Goal: Use online tool/utility: Utilize a website feature to perform a specific function

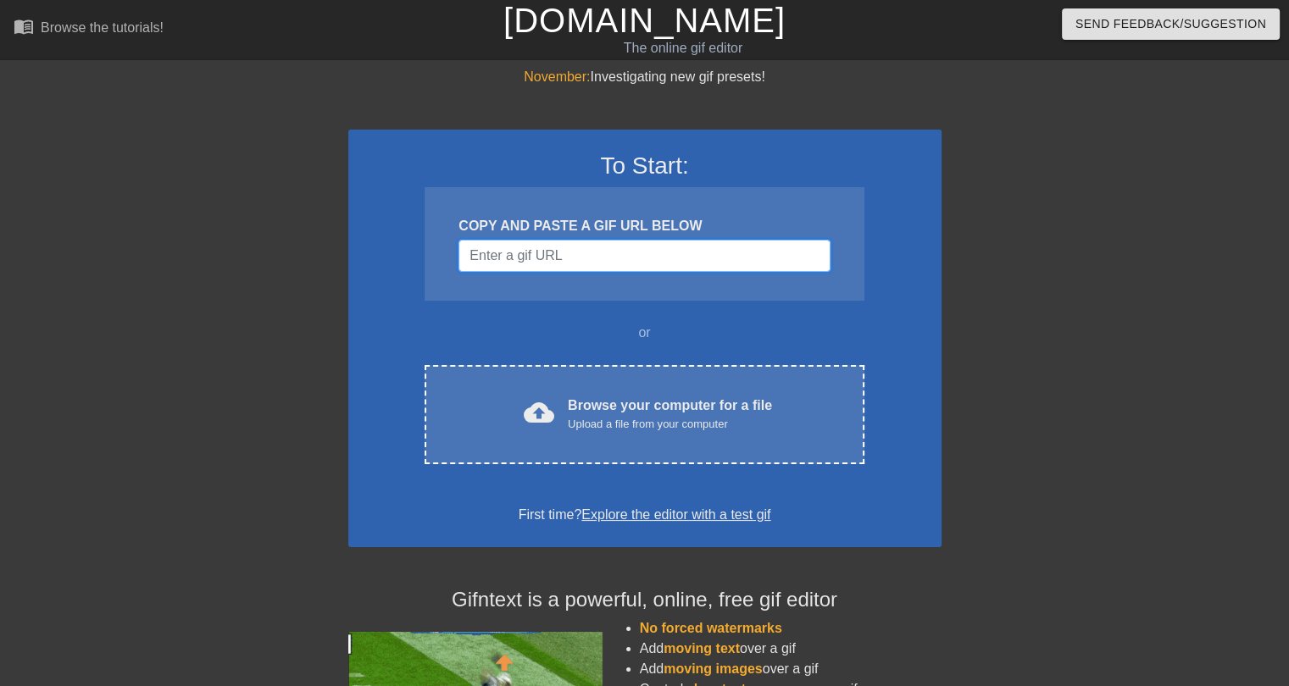
click at [553, 261] on input "Username" at bounding box center [644, 256] width 371 height 32
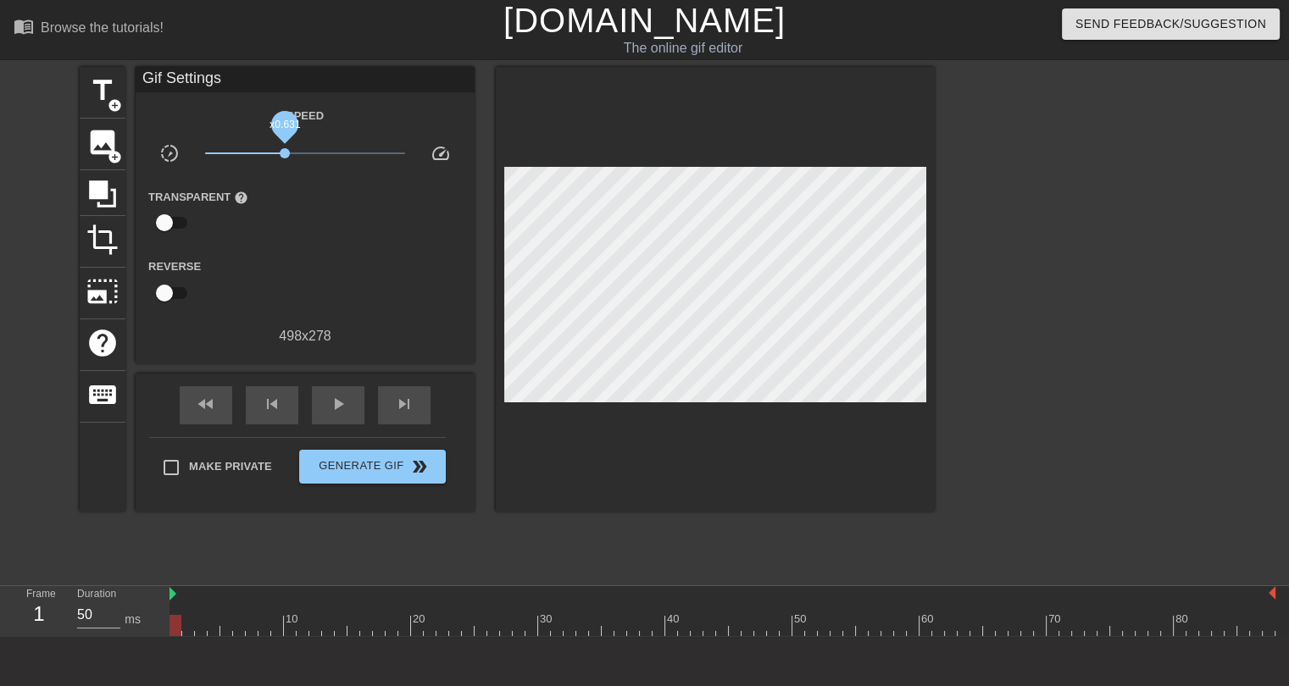
drag, startPoint x: 307, startPoint y: 152, endPoint x: 285, endPoint y: 153, distance: 22.1
click at [285, 153] on span "x0.631" at bounding box center [285, 153] width 10 height 10
click at [343, 408] on span "play_arrow" at bounding box center [338, 404] width 20 height 20
click at [280, 153] on span "x0.556" at bounding box center [280, 153] width 10 height 10
click at [347, 411] on span "pause" at bounding box center [338, 404] width 20 height 20
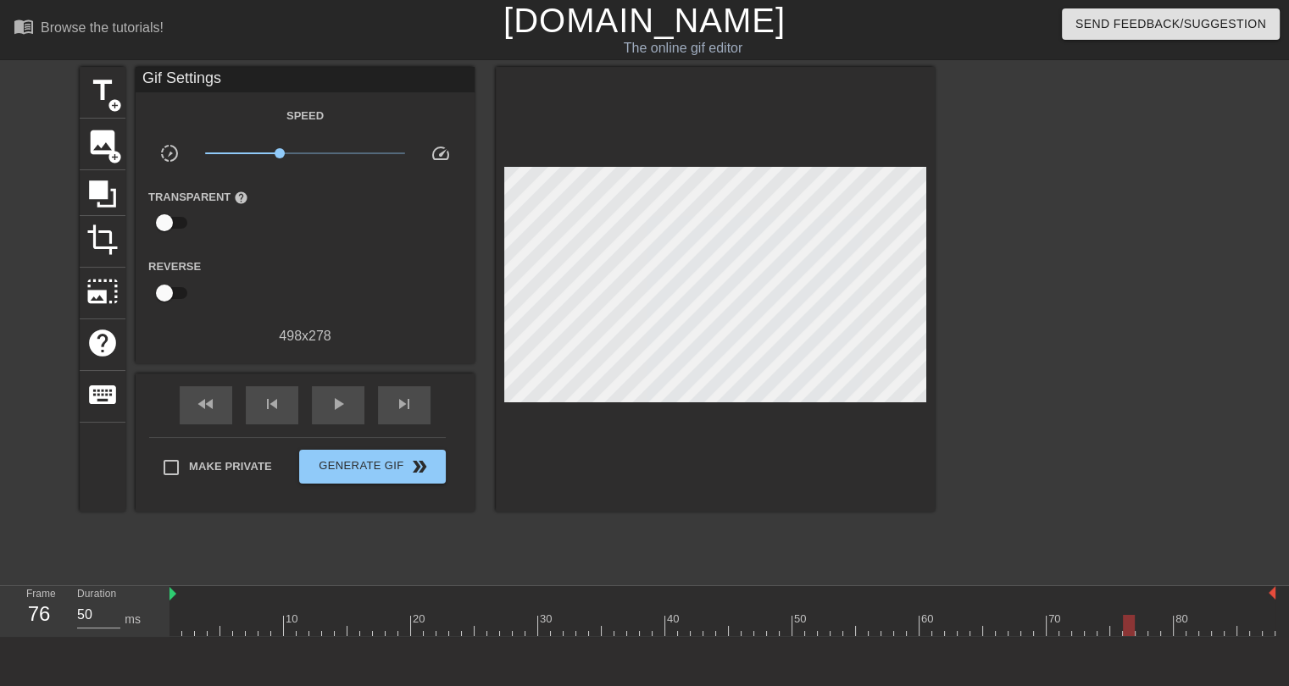
click at [175, 622] on div at bounding box center [723, 625] width 1106 height 21
click at [114, 106] on span "add_circle" at bounding box center [115, 105] width 14 height 14
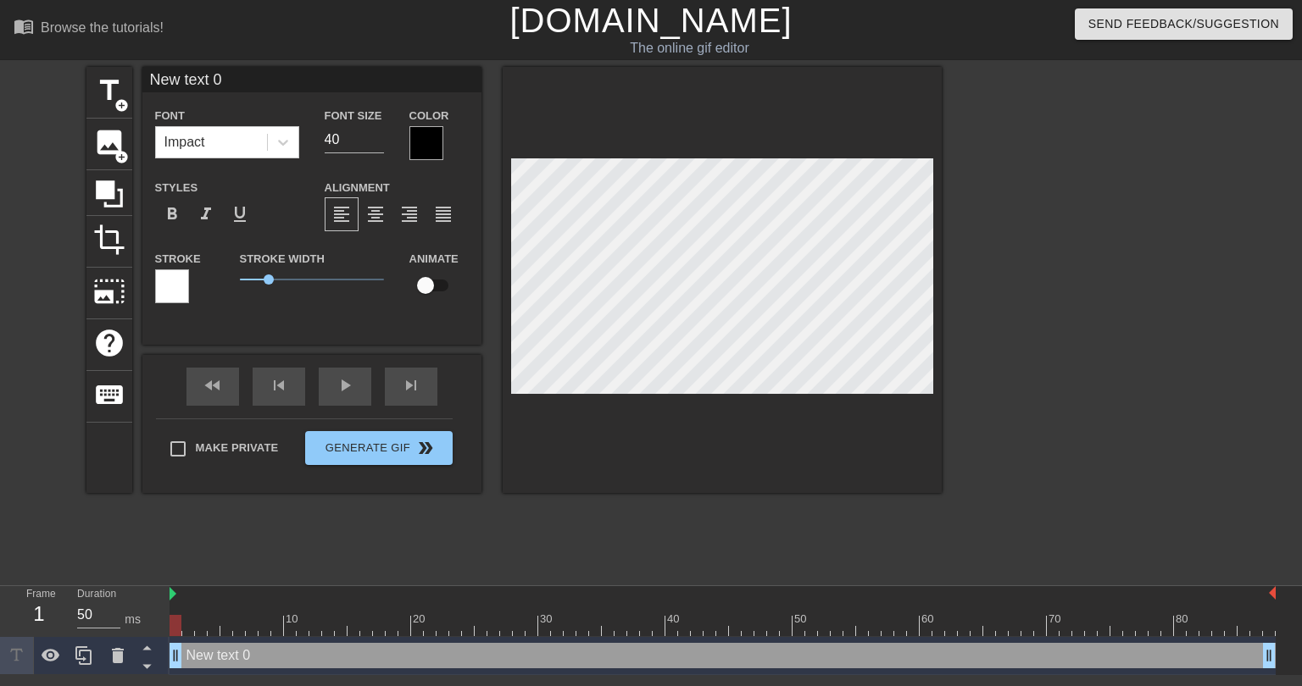
click at [214, 77] on input "New text 0" at bounding box center [311, 79] width 339 height 25
type input "J"
type input "Bid em up just once more..."
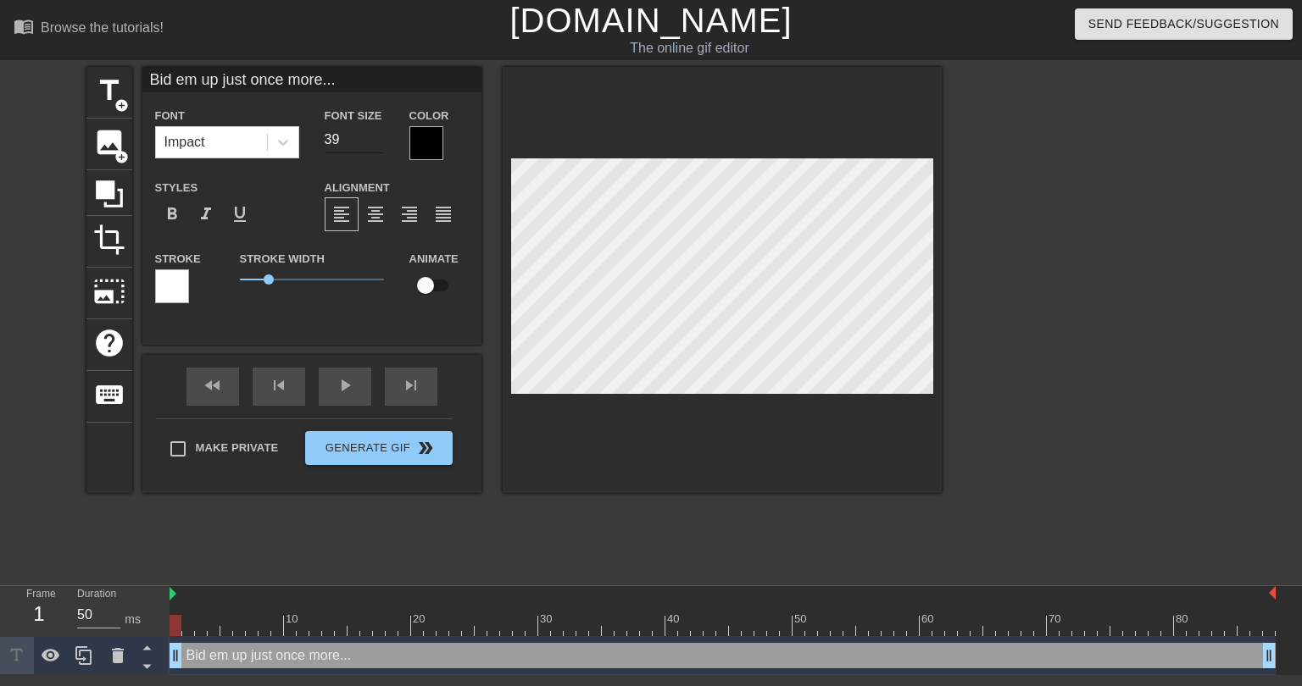
click at [379, 141] on input "39" at bounding box center [354, 139] width 59 height 27
click at [379, 141] on input "38" at bounding box center [354, 139] width 59 height 27
click at [379, 141] on input "37" at bounding box center [354, 139] width 59 height 27
click at [379, 141] on input "36" at bounding box center [354, 139] width 59 height 27
click at [288, 143] on icon at bounding box center [283, 142] width 17 height 17
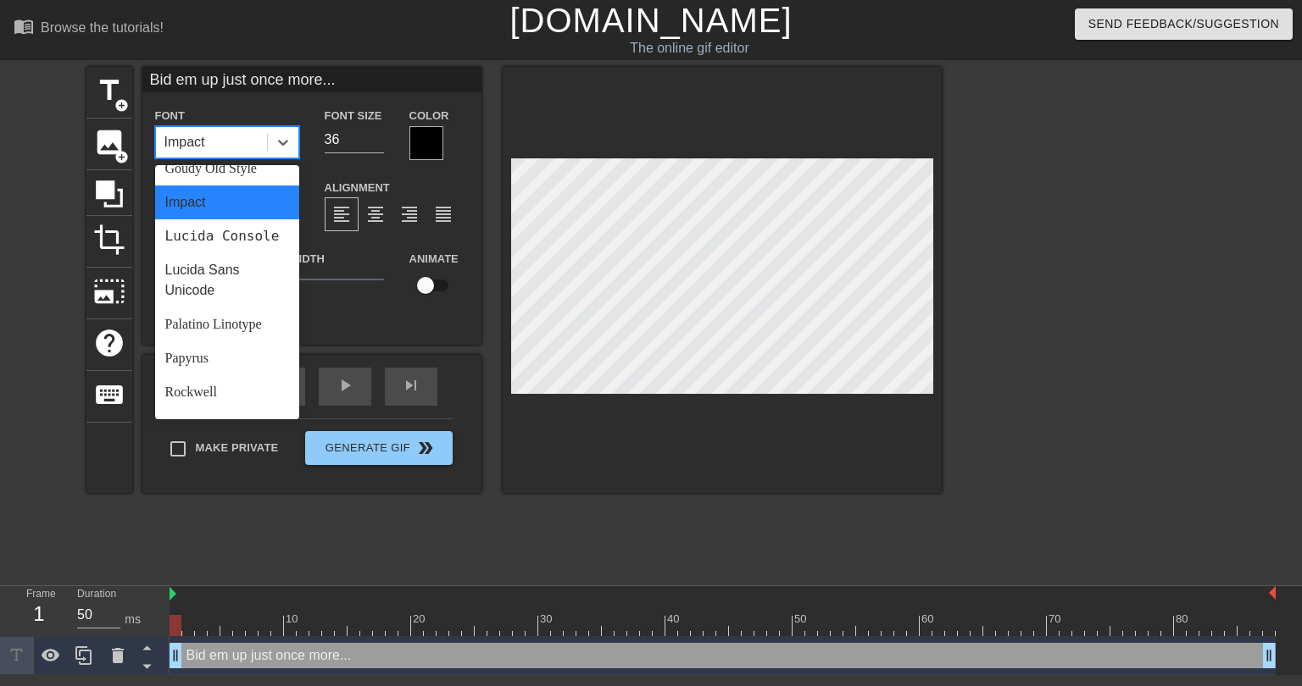
scroll to position [607, 0]
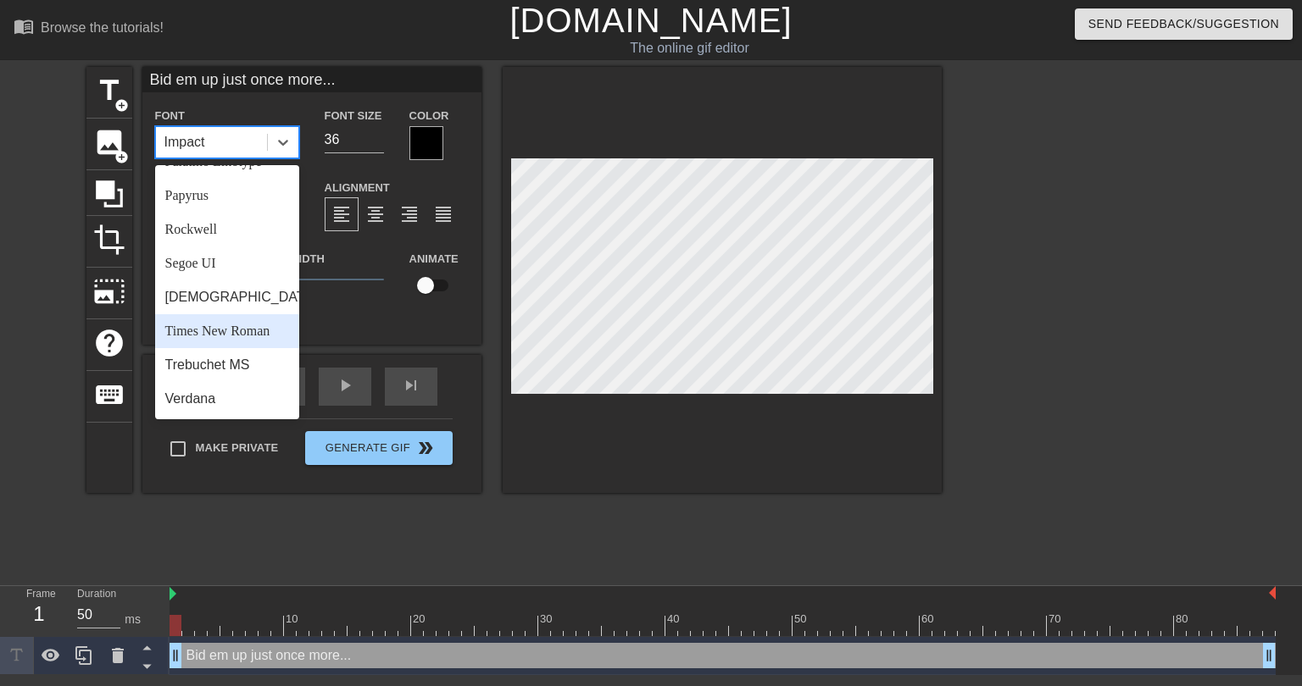
click at [197, 329] on div "Times New Roman" at bounding box center [227, 331] width 144 height 34
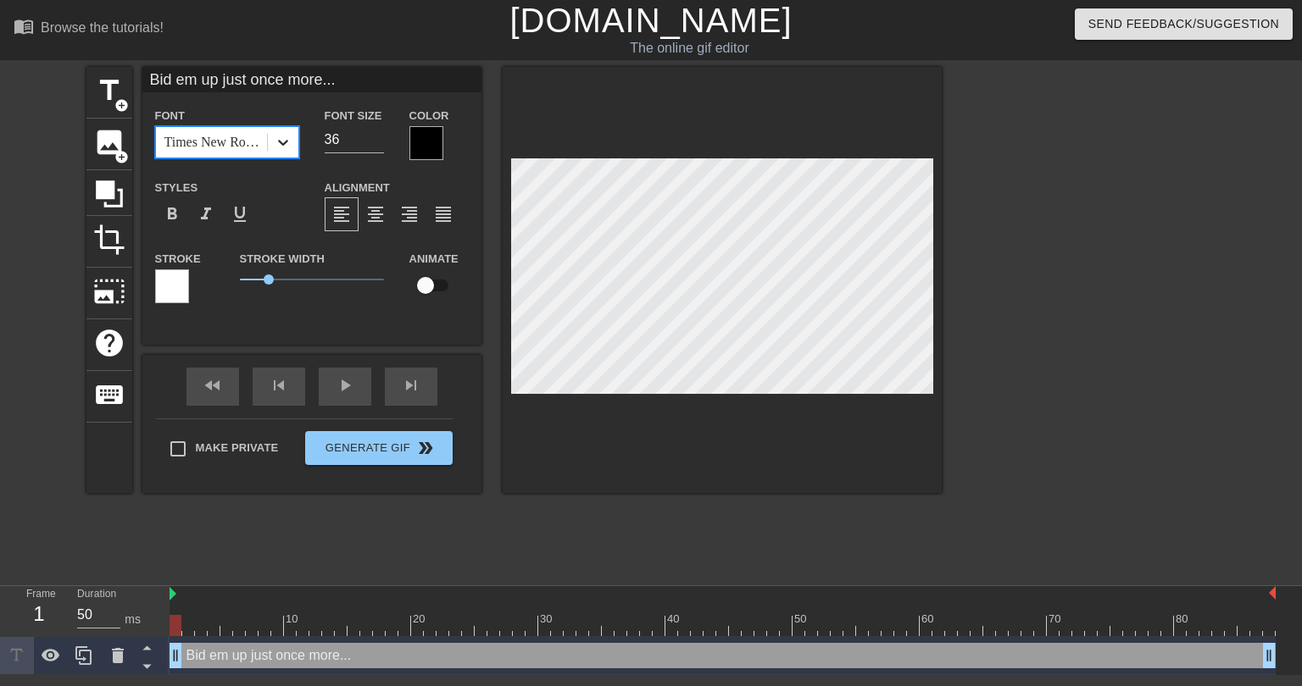
click at [292, 140] on div at bounding box center [283, 142] width 31 height 31
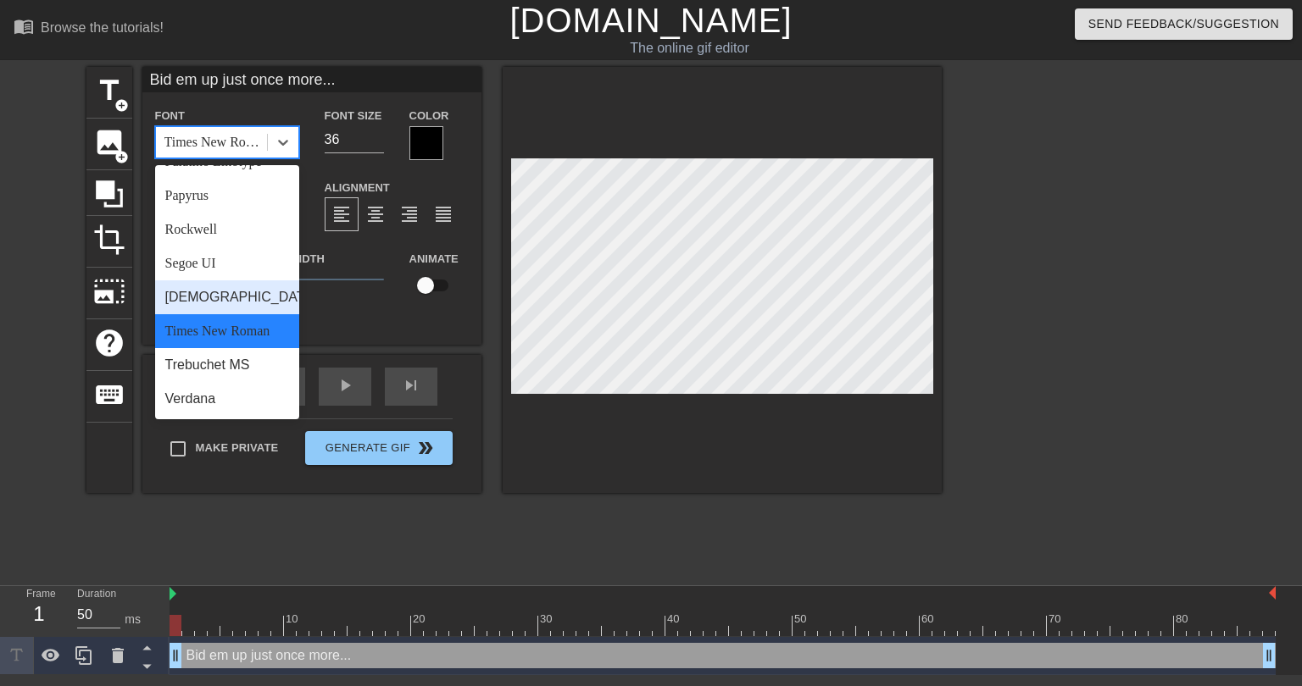
click at [194, 297] on div "Tahoma" at bounding box center [227, 298] width 144 height 34
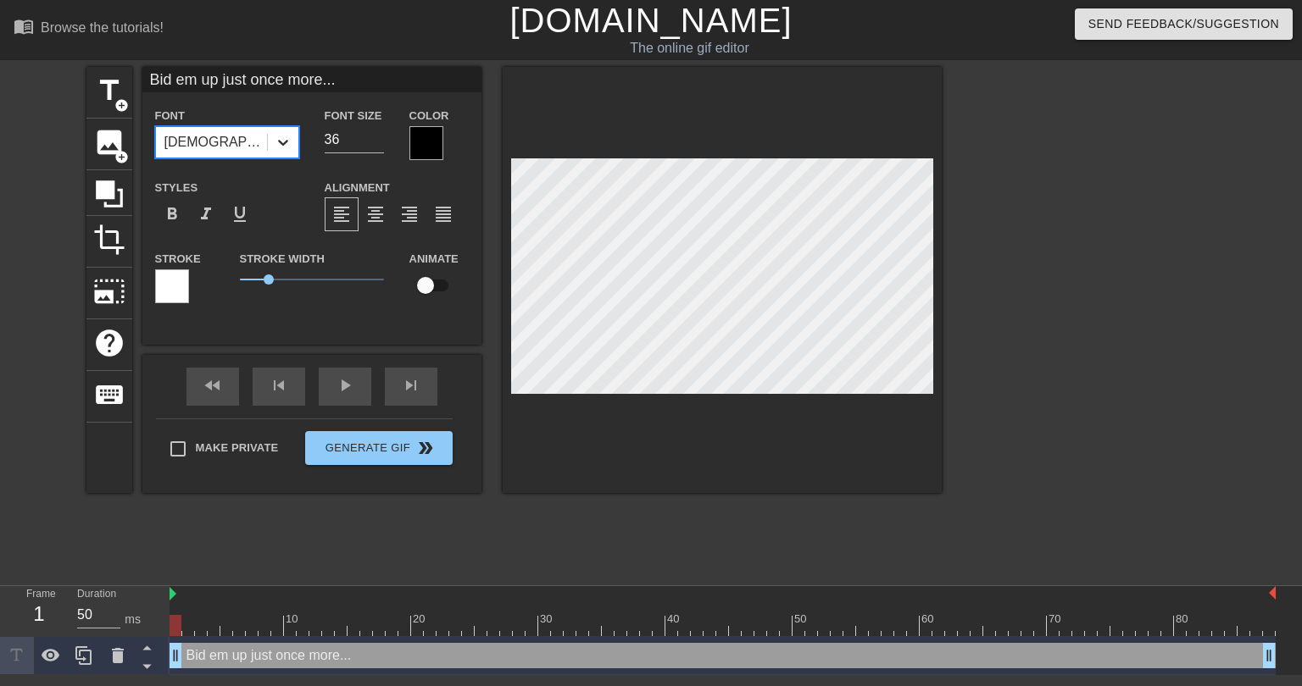
click at [276, 145] on icon at bounding box center [283, 142] width 17 height 17
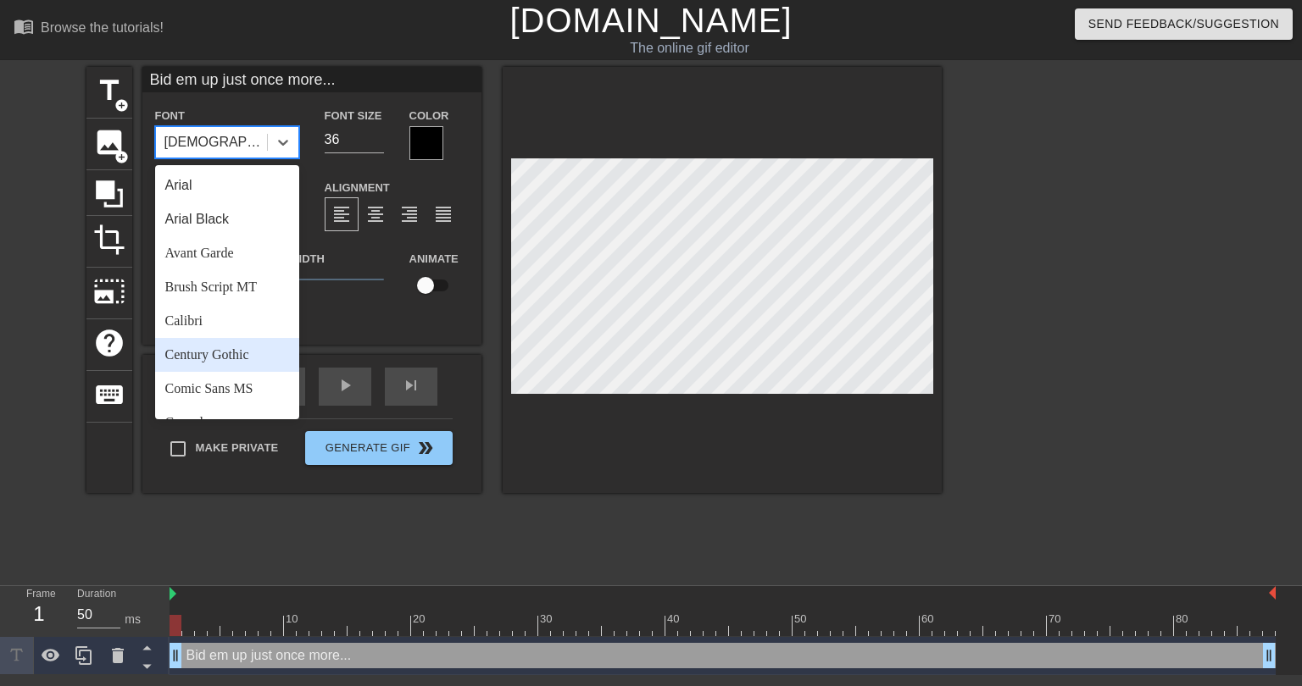
click at [206, 355] on div "Century Gothic" at bounding box center [227, 355] width 144 height 34
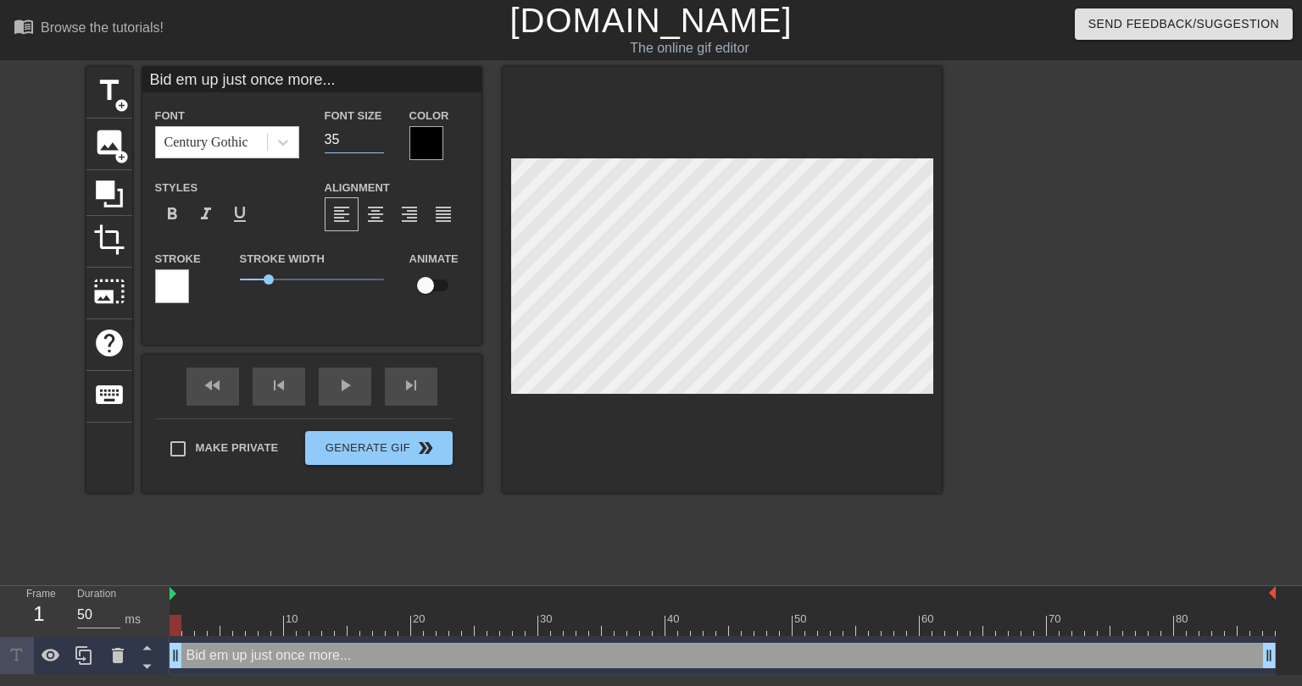
click at [376, 143] on input "35" at bounding box center [354, 139] width 59 height 27
click at [376, 143] on input "34" at bounding box center [354, 139] width 59 height 27
type input "33"
click at [376, 143] on input "33" at bounding box center [354, 139] width 59 height 27
click at [258, 281] on span "0.65" at bounding box center [258, 280] width 10 height 10
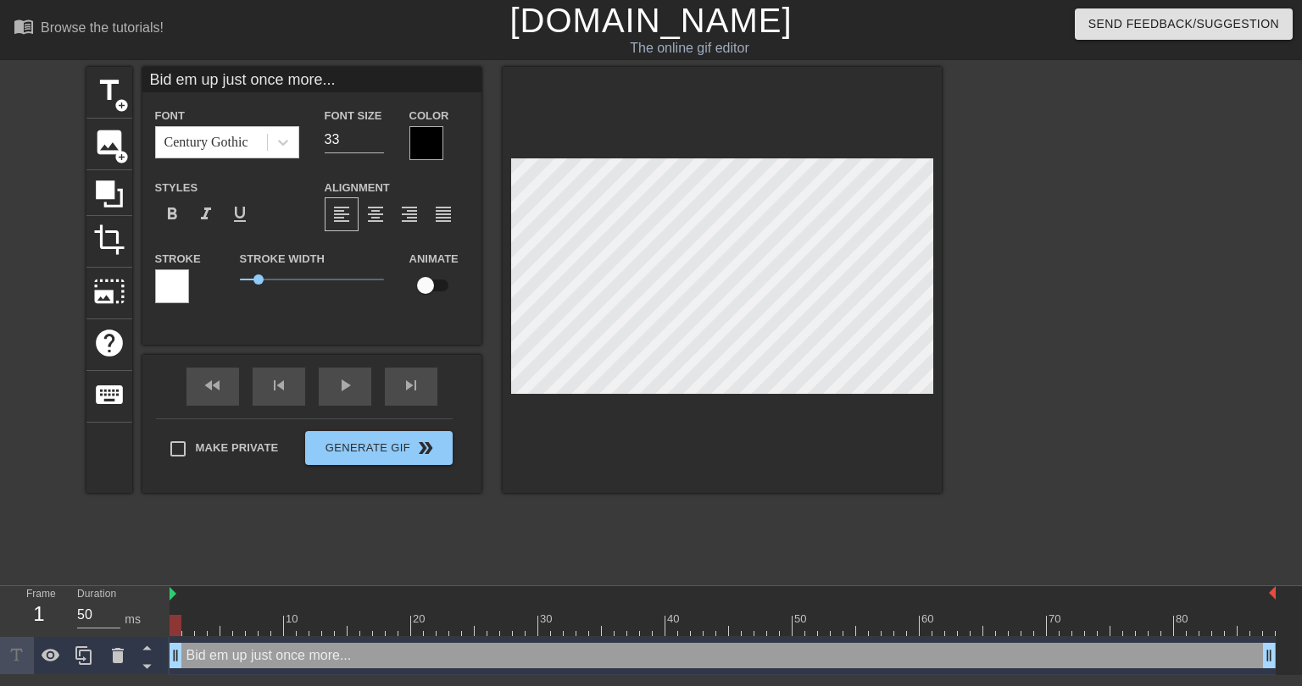
click at [429, 143] on div at bounding box center [426, 143] width 34 height 34
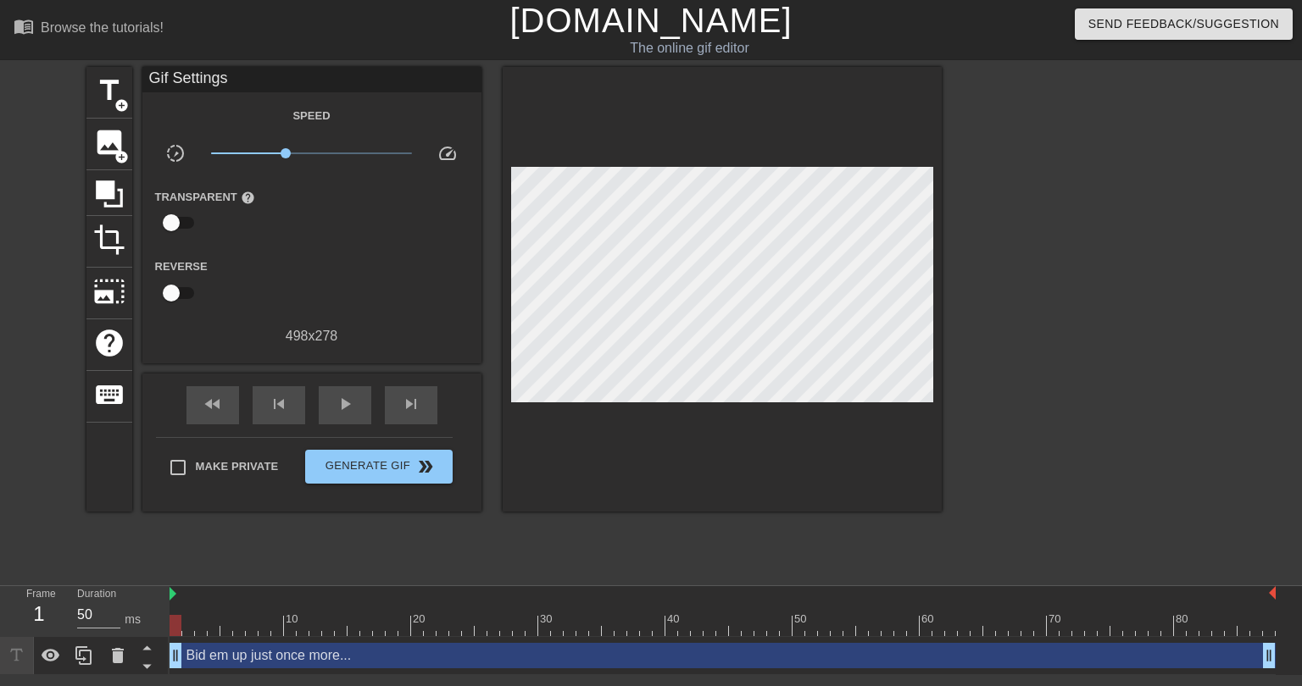
click at [368, 659] on div "Bid em up just once more... drag_handle drag_handle" at bounding box center [723, 655] width 1106 height 25
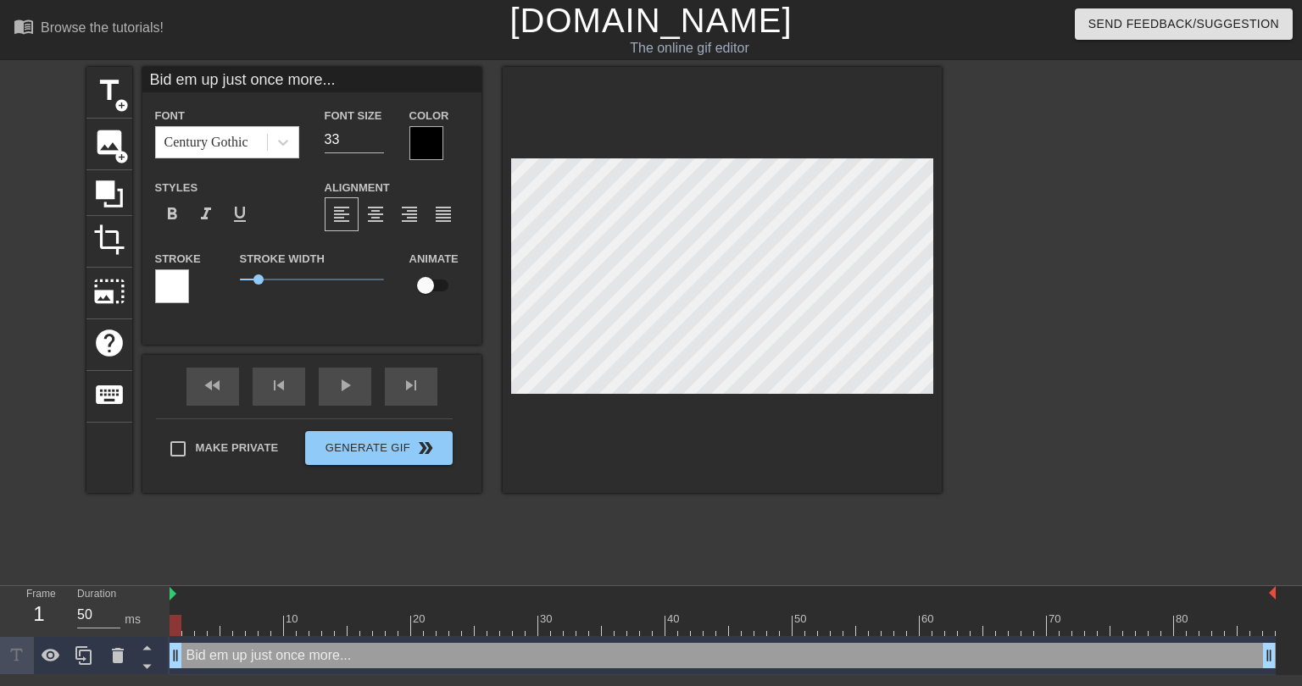
click at [170, 286] on div at bounding box center [172, 287] width 34 height 34
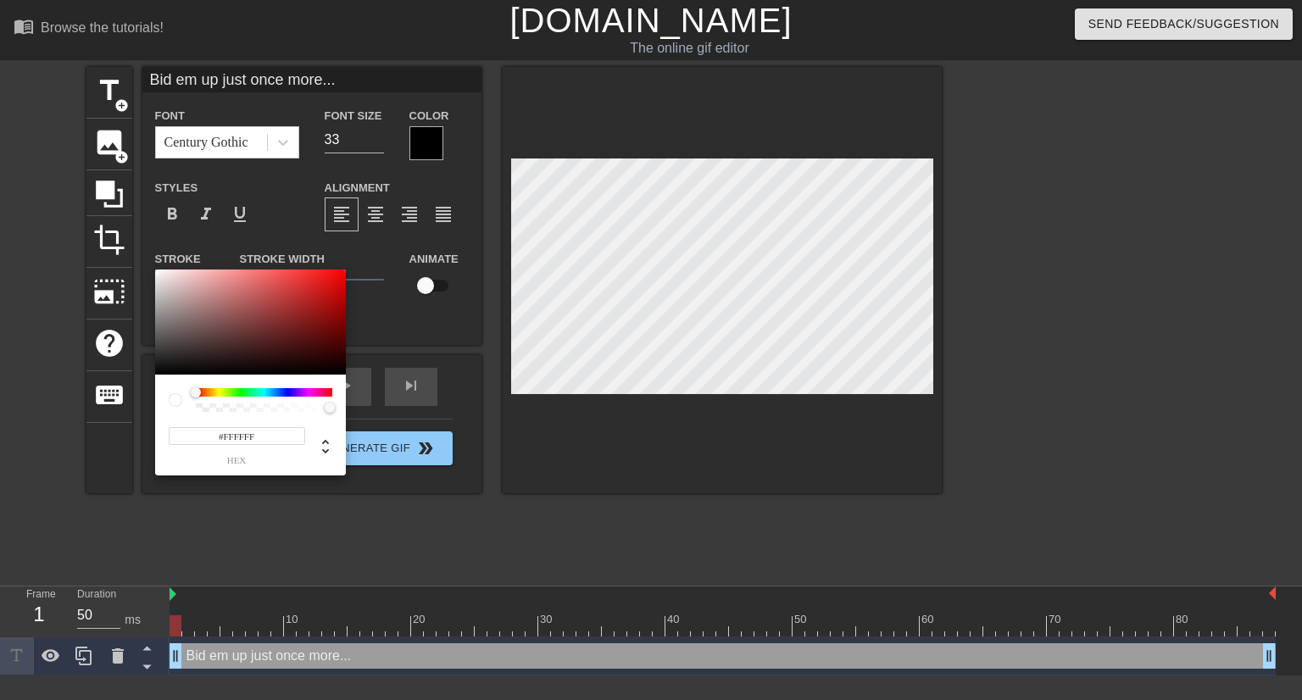
click at [214, 394] on div at bounding box center [264, 392] width 136 height 8
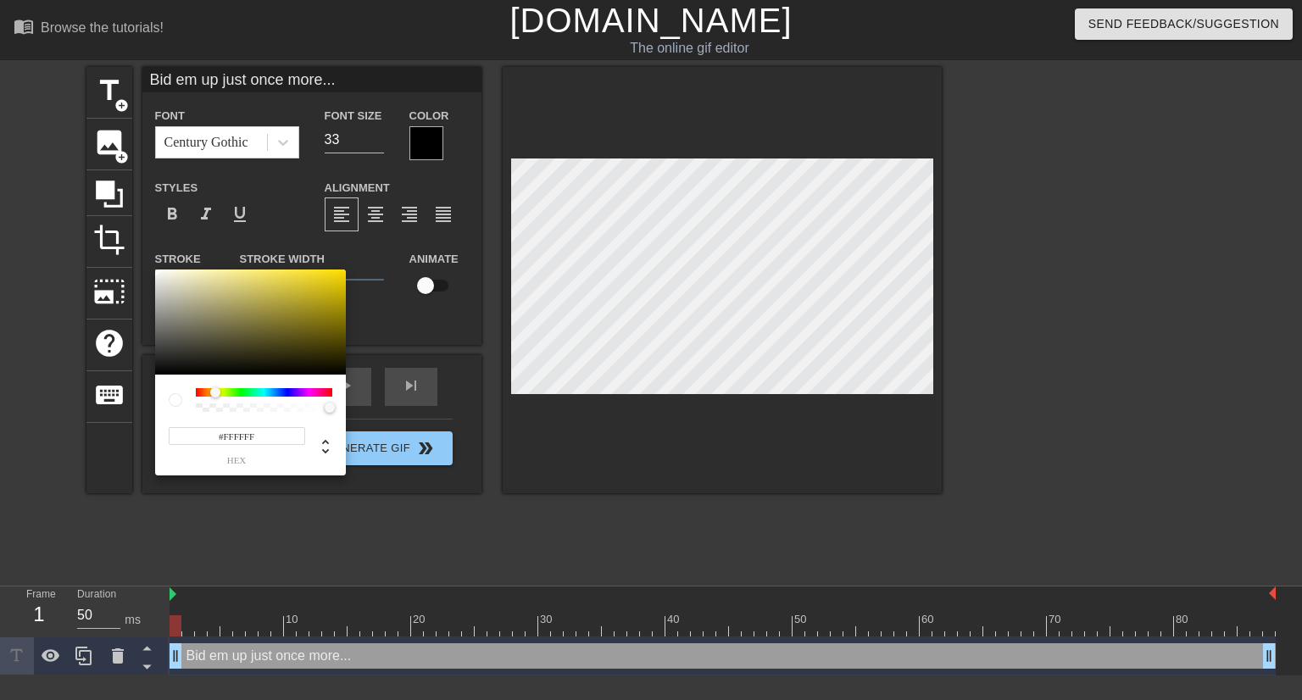
drag, startPoint x: 198, startPoint y: 393, endPoint x: 215, endPoint y: 392, distance: 17.0
click at [215, 392] on div at bounding box center [215, 392] width 10 height 10
type input "#D0C78C"
drag, startPoint x: 220, startPoint y: 331, endPoint x: 217, endPoint y: 289, distance: 42.5
click at [217, 289] on div at bounding box center [250, 322] width 191 height 105
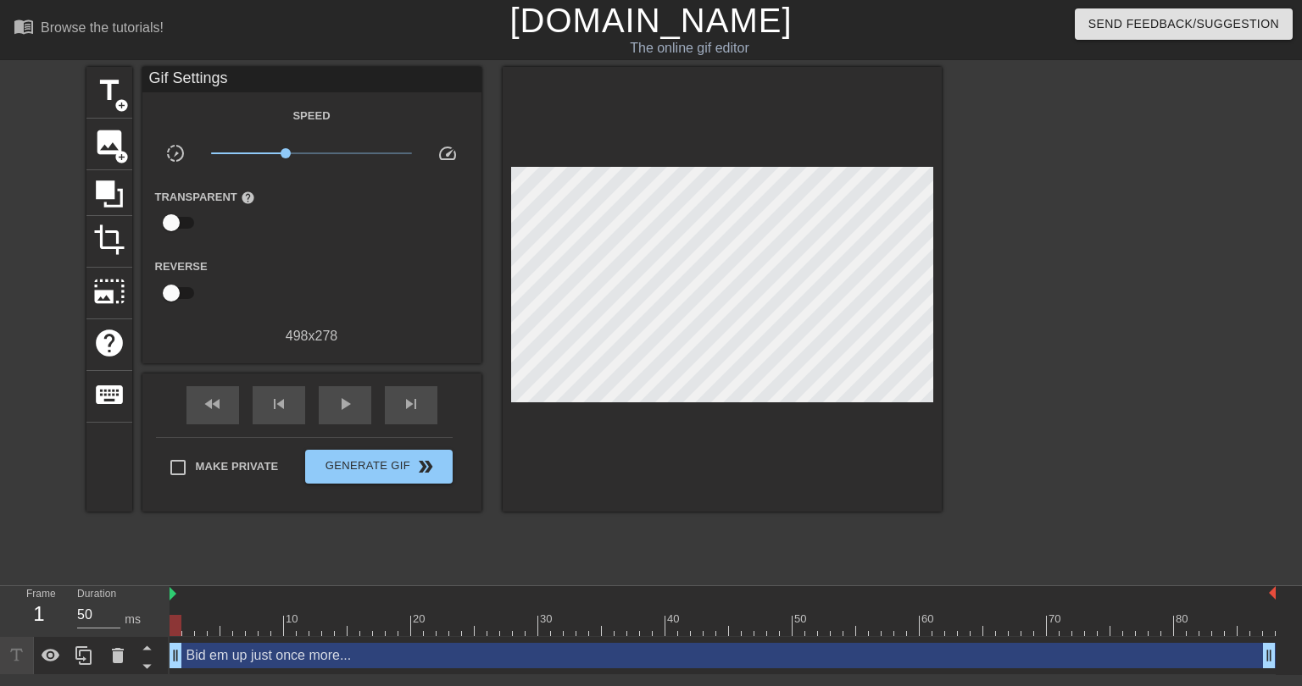
click at [255, 663] on div "Bid em up just once more... drag_handle drag_handle" at bounding box center [723, 655] width 1106 height 25
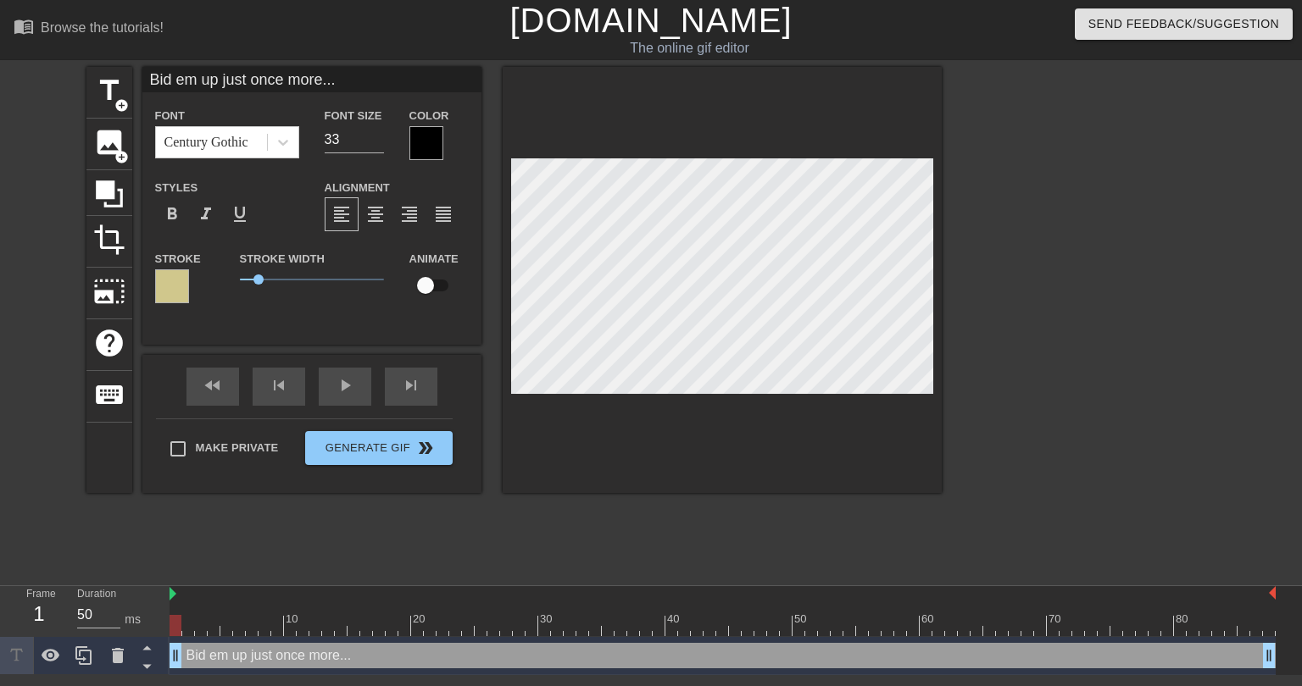
click at [414, 136] on div at bounding box center [426, 143] width 34 height 34
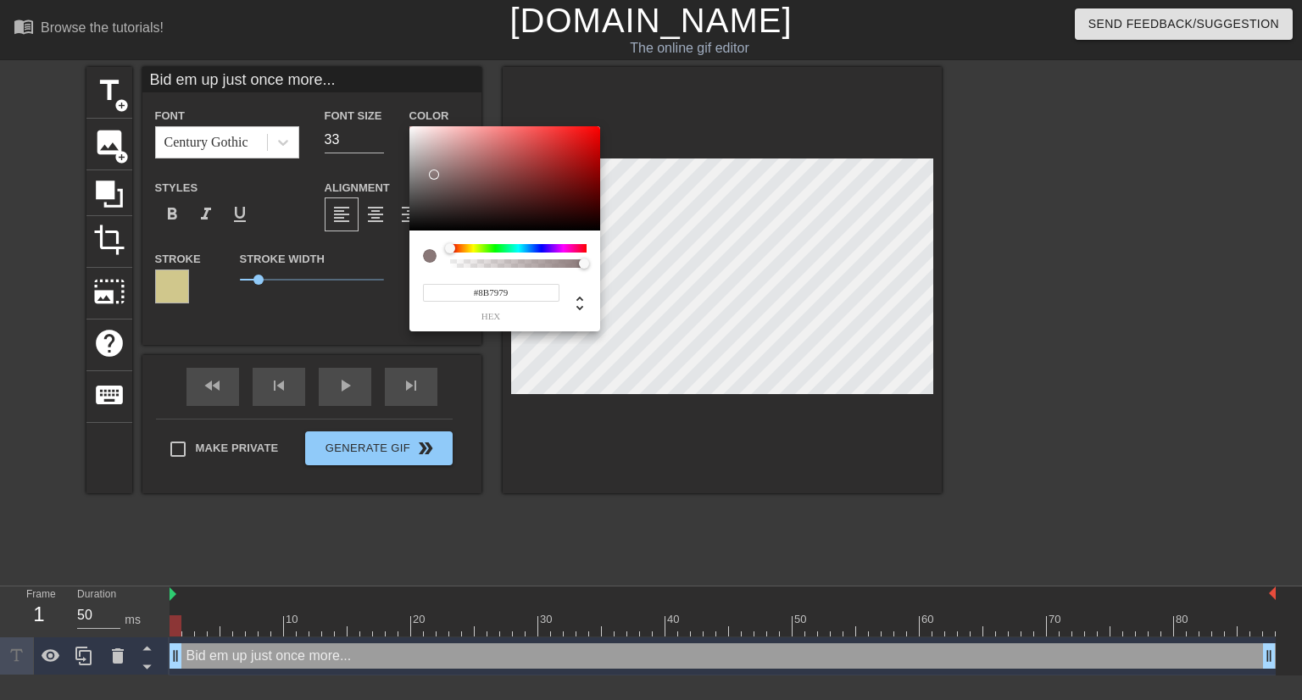
type input "#8D7B7B"
drag, startPoint x: 424, startPoint y: 197, endPoint x: 434, endPoint y: 173, distance: 26.6
click at [434, 173] on div at bounding box center [504, 178] width 191 height 105
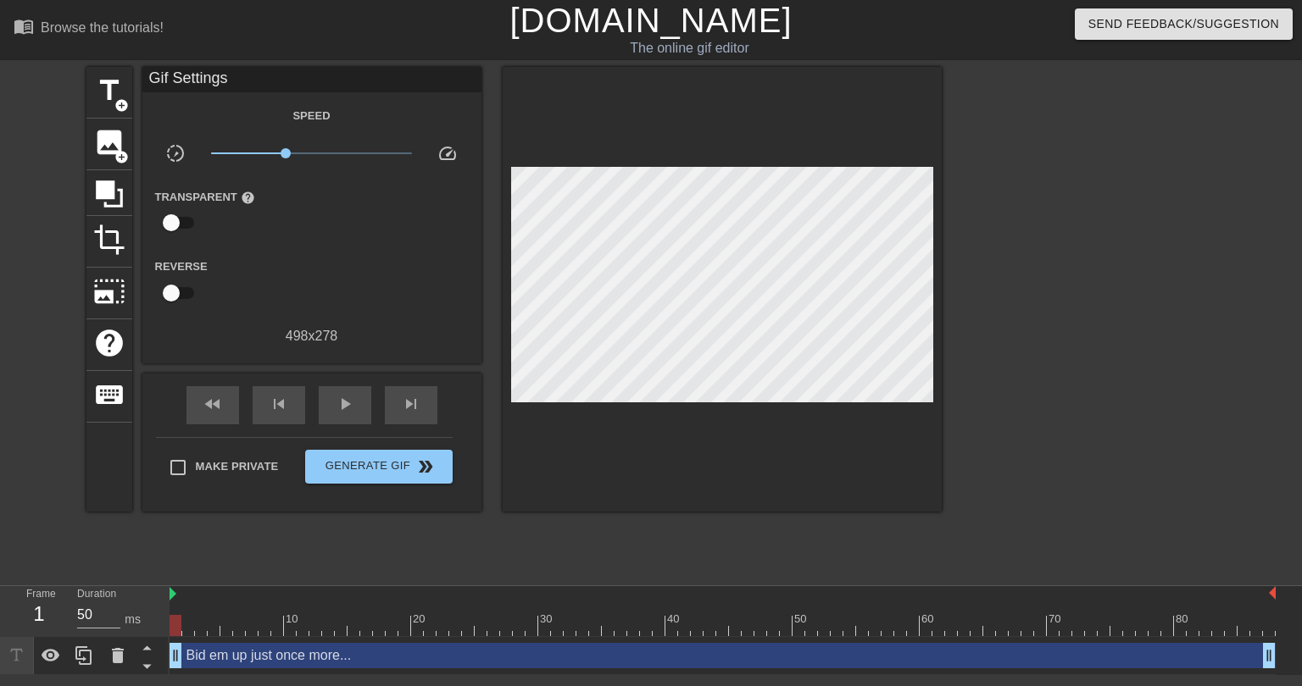
click at [325, 653] on div "Bid em up just once more... drag_handle drag_handle" at bounding box center [723, 655] width 1106 height 25
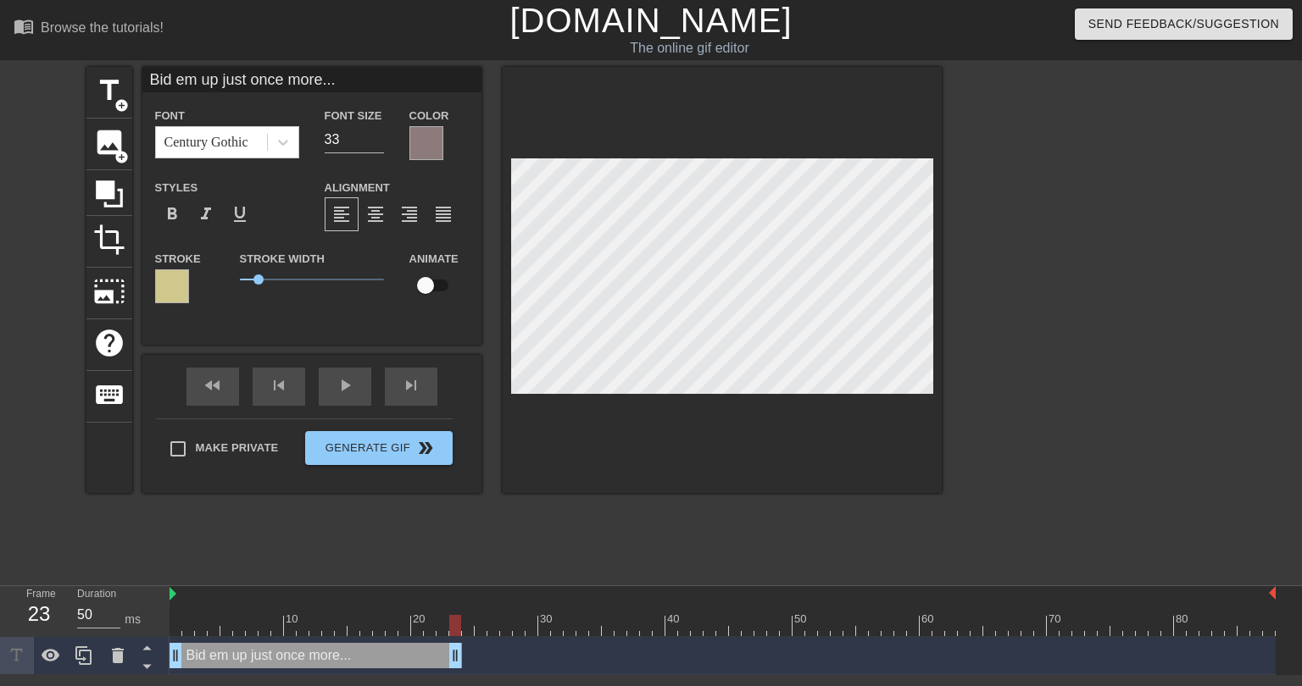
drag, startPoint x: 1268, startPoint y: 655, endPoint x: 454, endPoint y: 664, distance: 813.7
click at [172, 621] on div at bounding box center [723, 625] width 1106 height 21
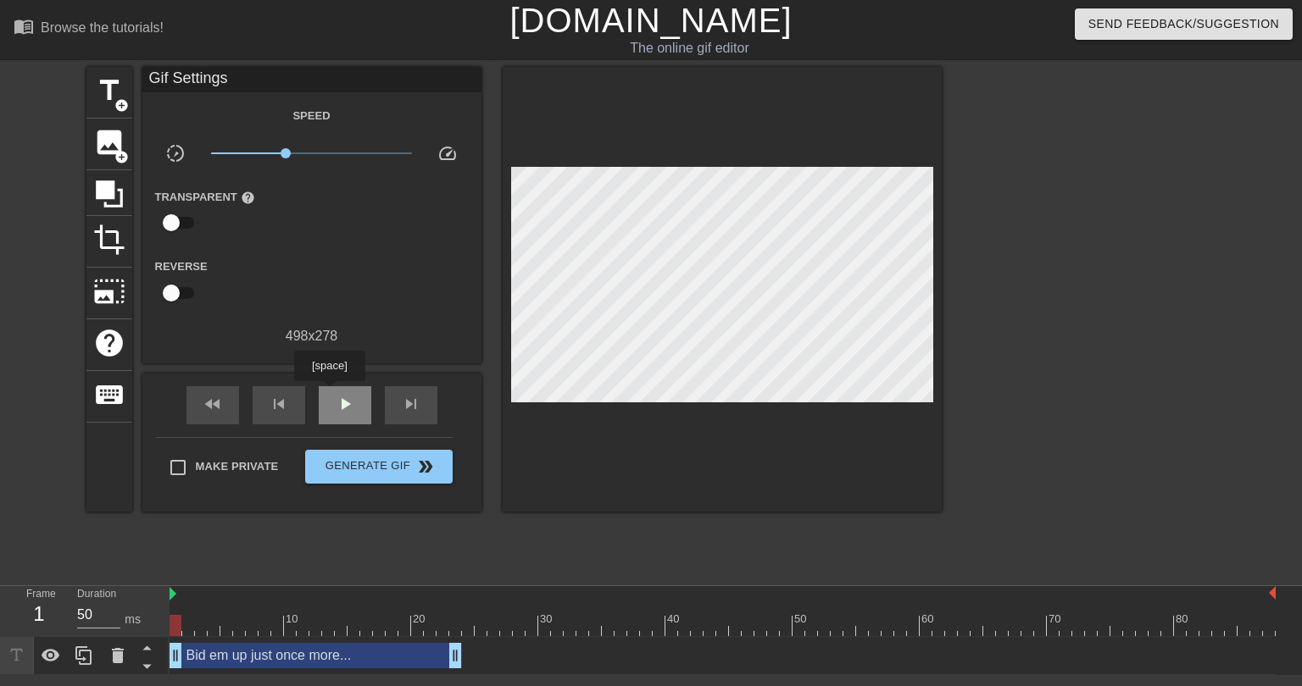
click at [330, 392] on div "play_arrow" at bounding box center [345, 405] width 53 height 38
click at [504, 624] on div at bounding box center [723, 625] width 1106 height 21
click at [520, 623] on div at bounding box center [723, 625] width 1106 height 21
click at [530, 625] on div at bounding box center [723, 625] width 1106 height 21
click at [544, 630] on div at bounding box center [723, 625] width 1106 height 21
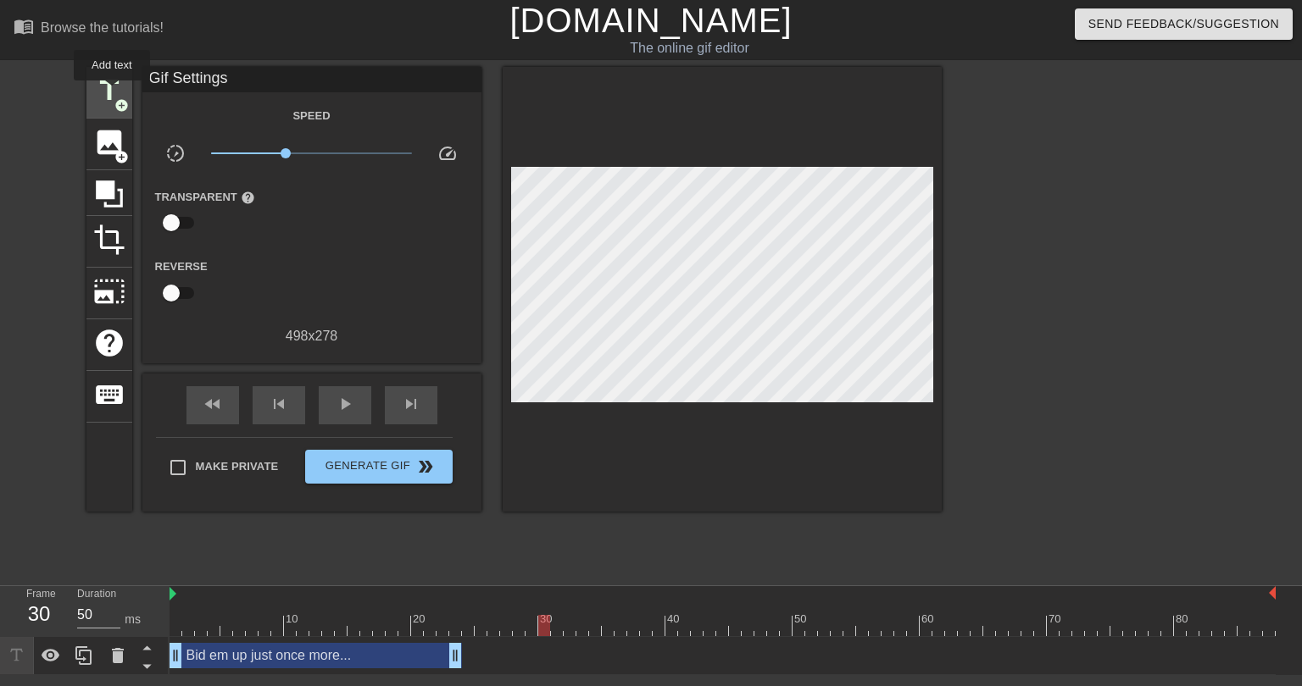
click at [112, 92] on span "title" at bounding box center [109, 91] width 32 height 32
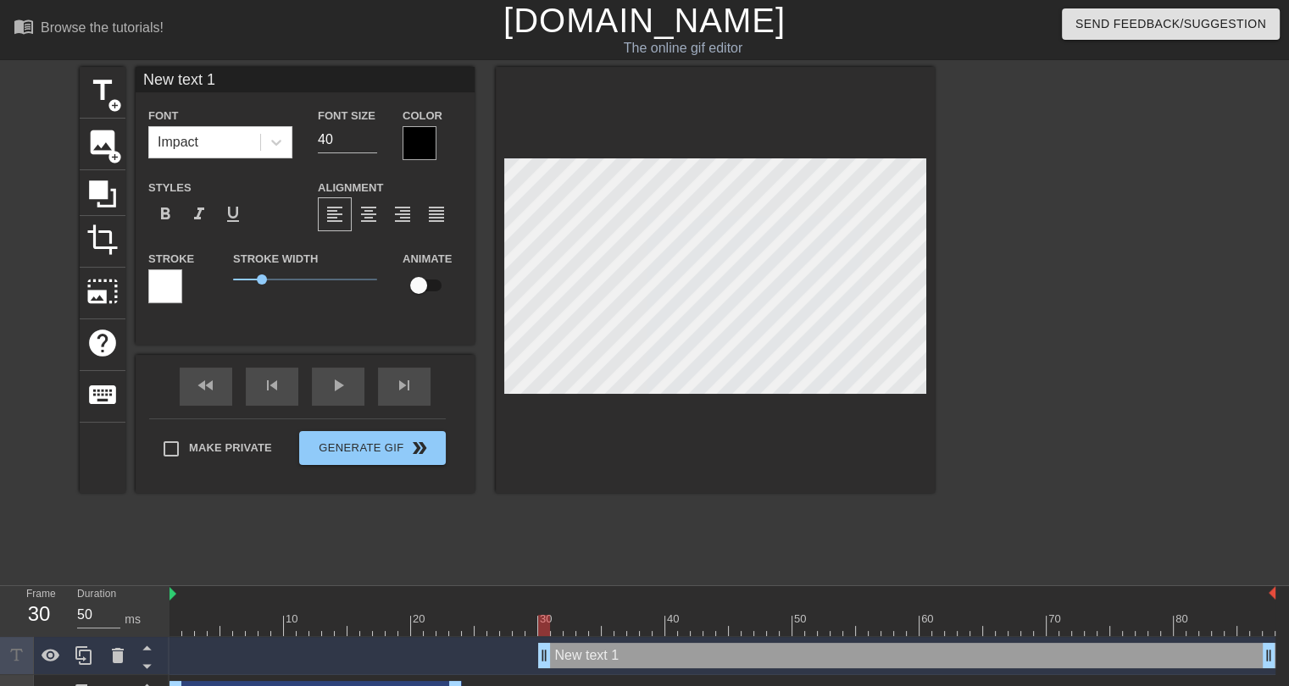
drag, startPoint x: 217, startPoint y: 75, endPoint x: 127, endPoint y: 81, distance: 90.0
click at [127, 81] on div "title add_circle image add_circle crop photo_size_select_large help keyboard Ne…" at bounding box center [507, 280] width 855 height 426
type input "Russell Wilson"
click at [371, 143] on input "39" at bounding box center [347, 139] width 59 height 27
click at [371, 143] on input "37" at bounding box center [347, 139] width 59 height 27
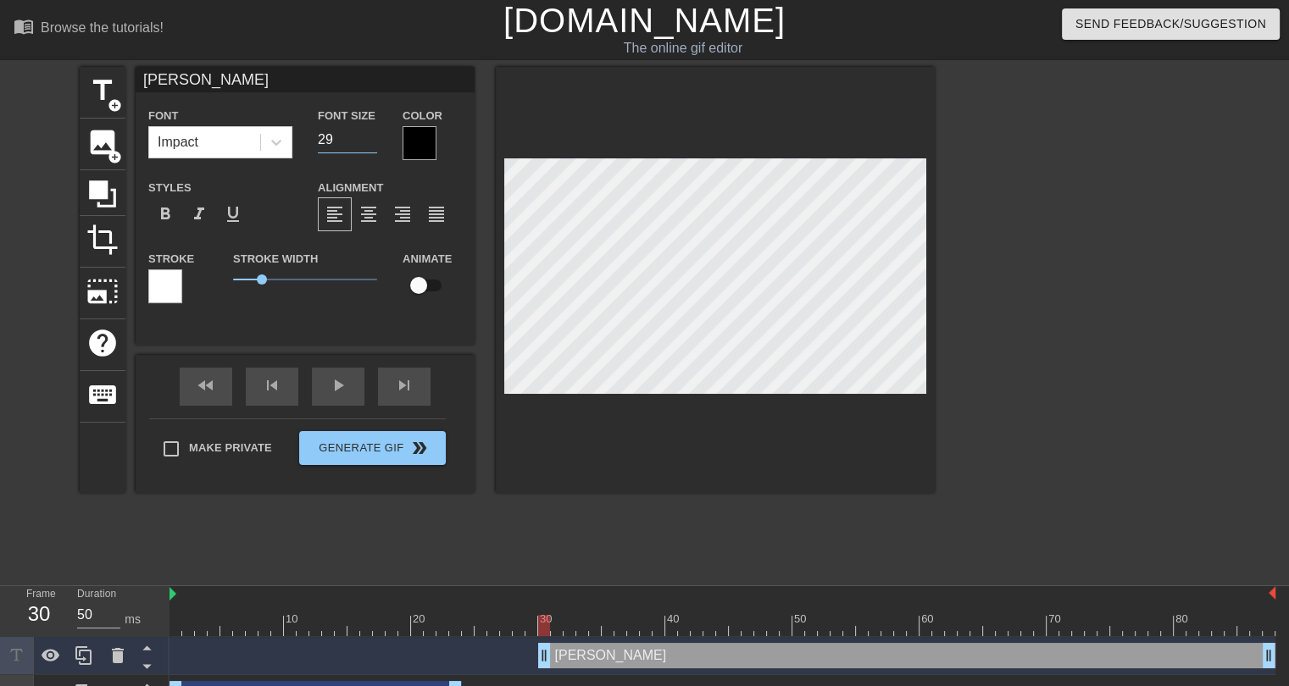
click at [371, 143] on input "29" at bounding box center [347, 139] width 59 height 27
click at [371, 143] on input "23" at bounding box center [347, 139] width 59 height 27
type input "22"
click at [371, 143] on input "22" at bounding box center [347, 139] width 59 height 27
drag, startPoint x: 261, startPoint y: 279, endPoint x: 252, endPoint y: 279, distance: 9.3
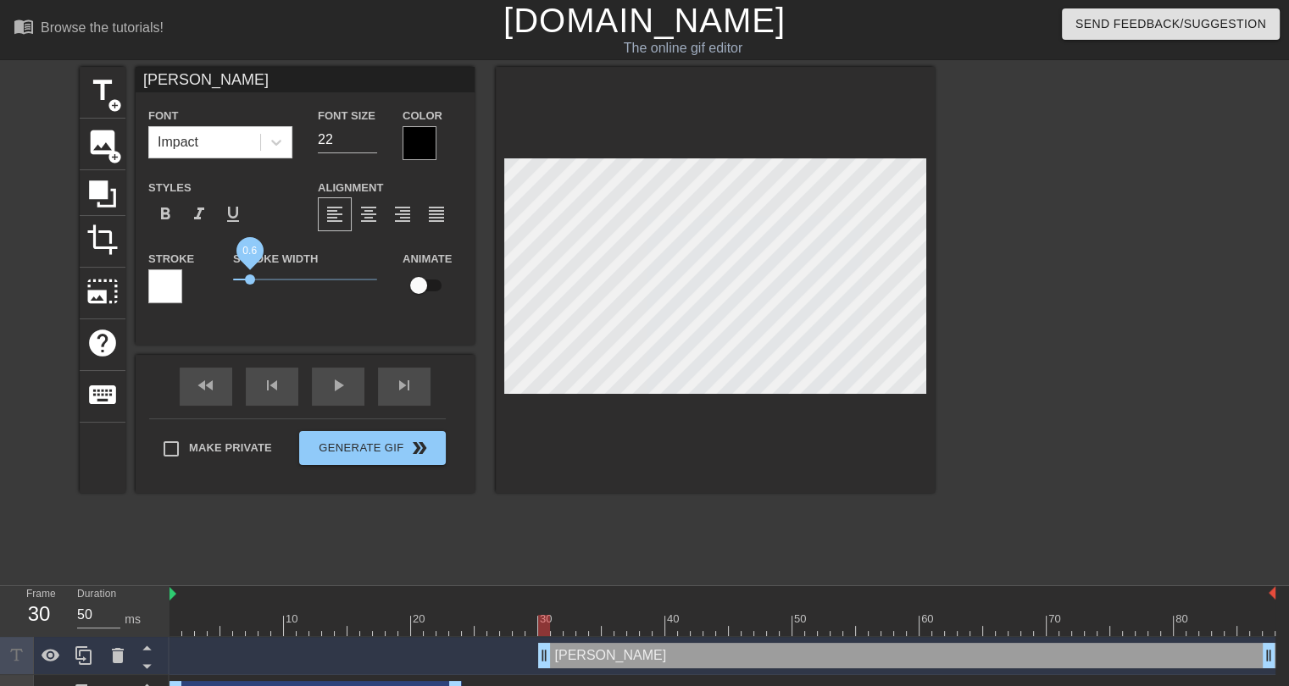
click at [251, 279] on span "0.6" at bounding box center [250, 280] width 10 height 10
click at [415, 152] on div at bounding box center [420, 143] width 34 height 34
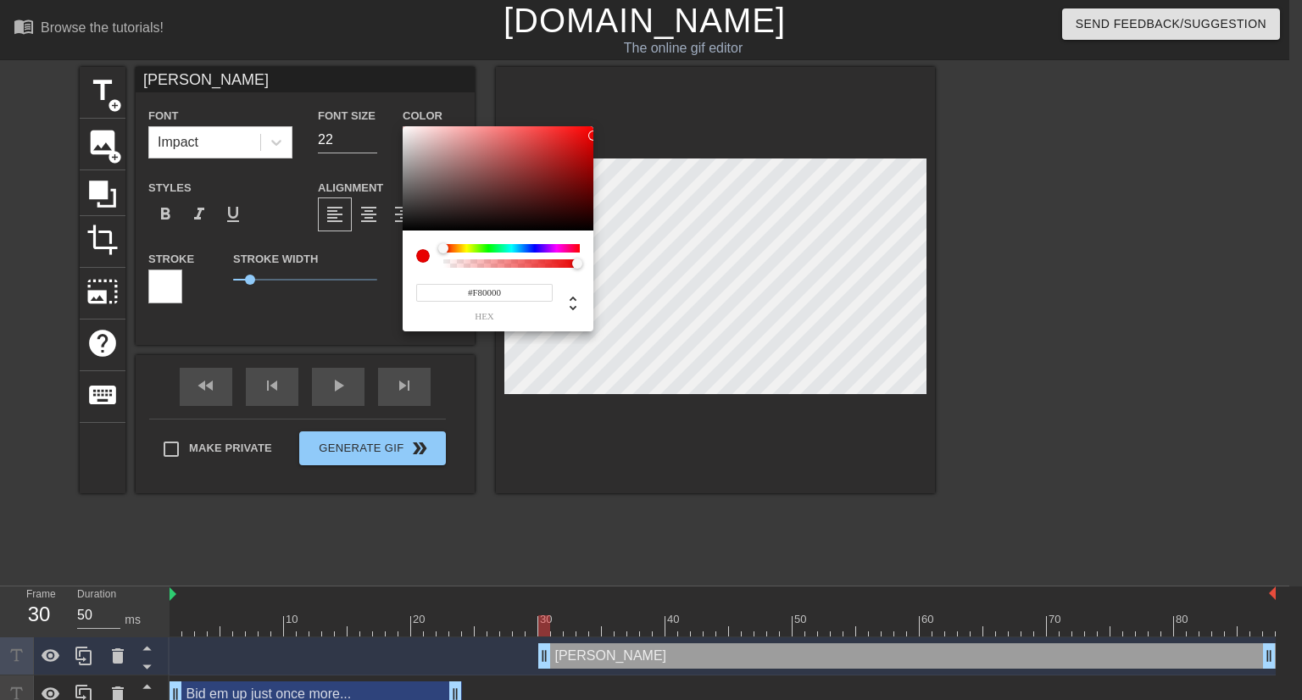
type input "#FA0000"
drag, startPoint x: 576, startPoint y: 166, endPoint x: 595, endPoint y: 128, distance: 42.5
click at [595, 128] on div "#FA0000 hex" at bounding box center [651, 350] width 1302 height 700
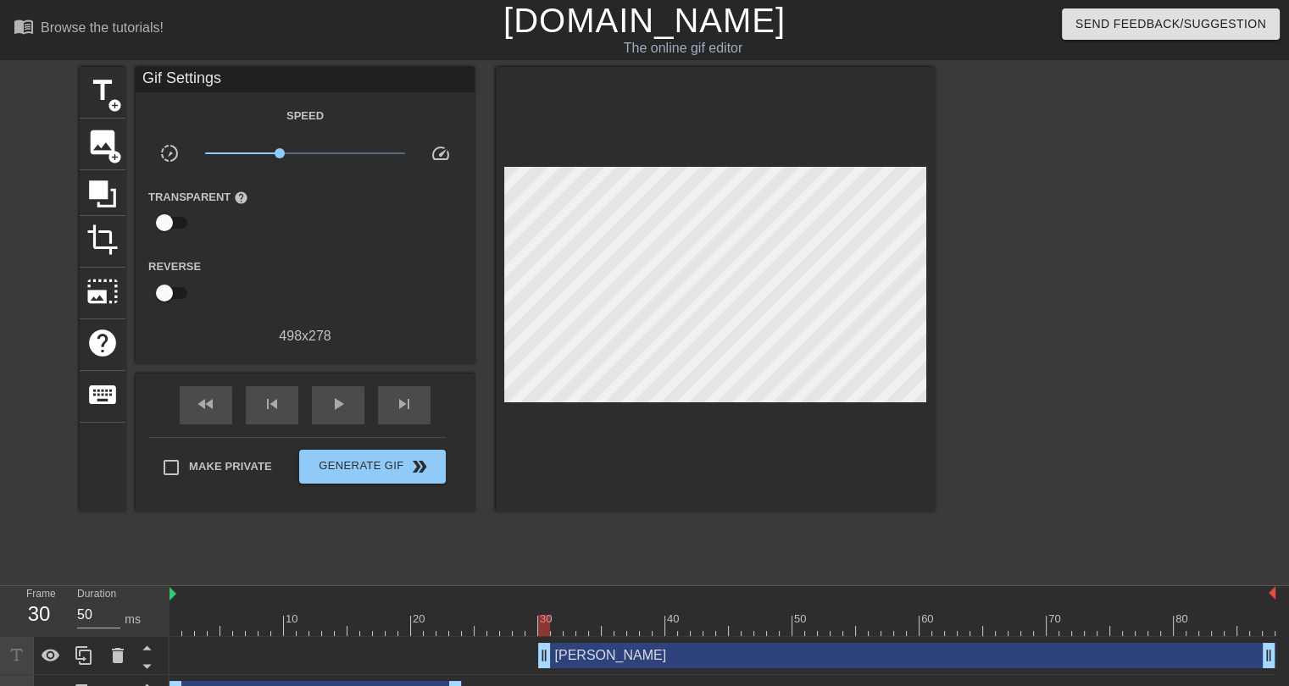
click at [636, 652] on div "Russell Wilson drag_handle drag_handle" at bounding box center [906, 655] width 737 height 25
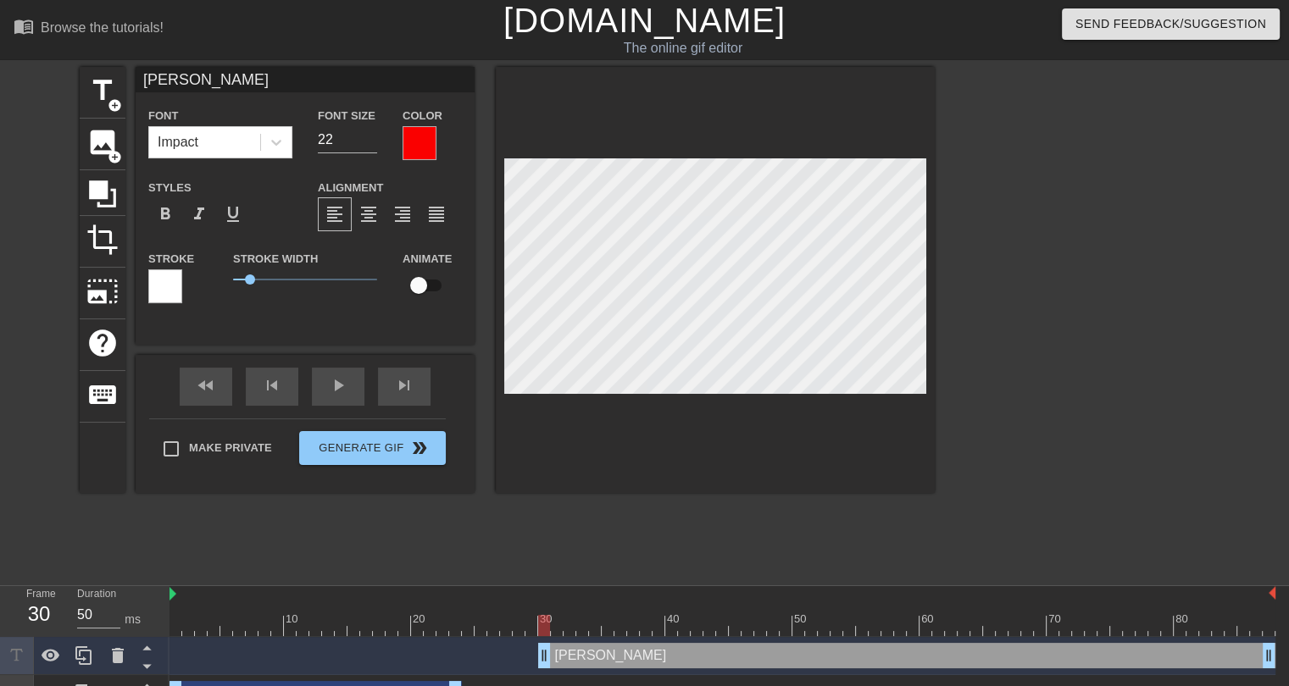
click at [158, 285] on div at bounding box center [165, 287] width 34 height 34
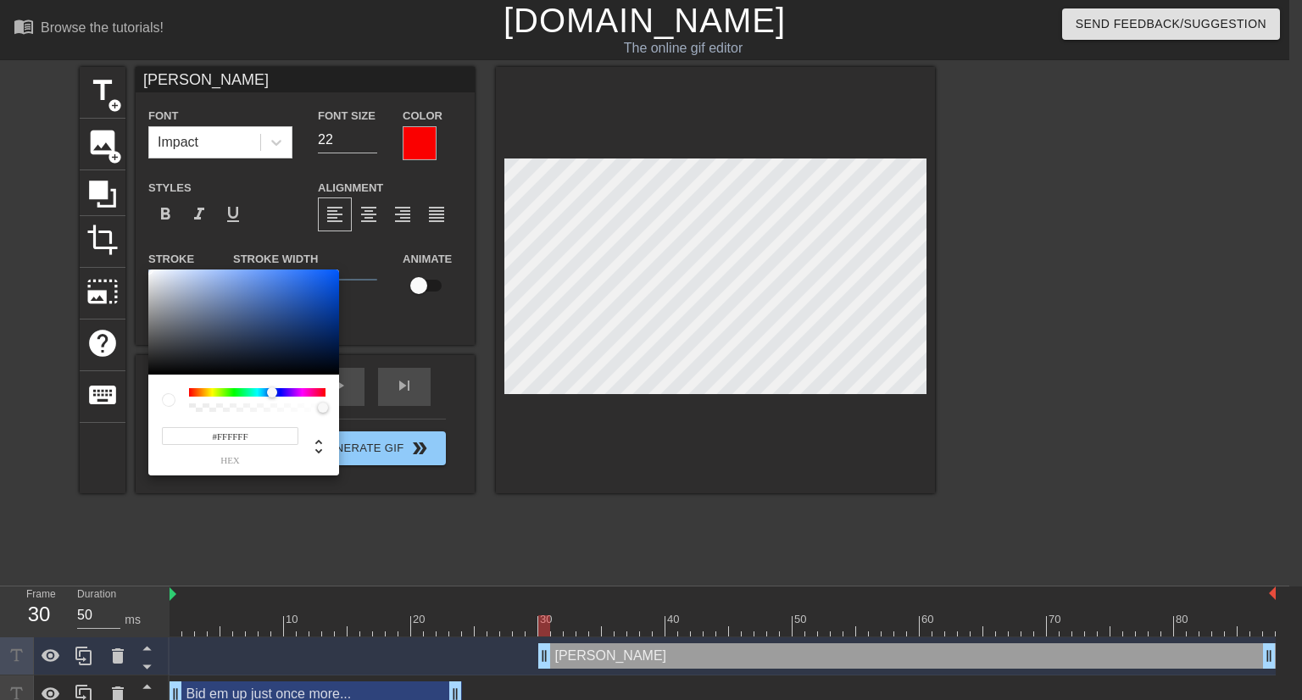
click at [272, 391] on div at bounding box center [257, 392] width 136 height 8
type input "#005AF7"
drag, startPoint x: 325, startPoint y: 296, endPoint x: 346, endPoint y: 273, distance: 31.2
click at [346, 273] on div "#005AF7 hex" at bounding box center [651, 350] width 1302 height 700
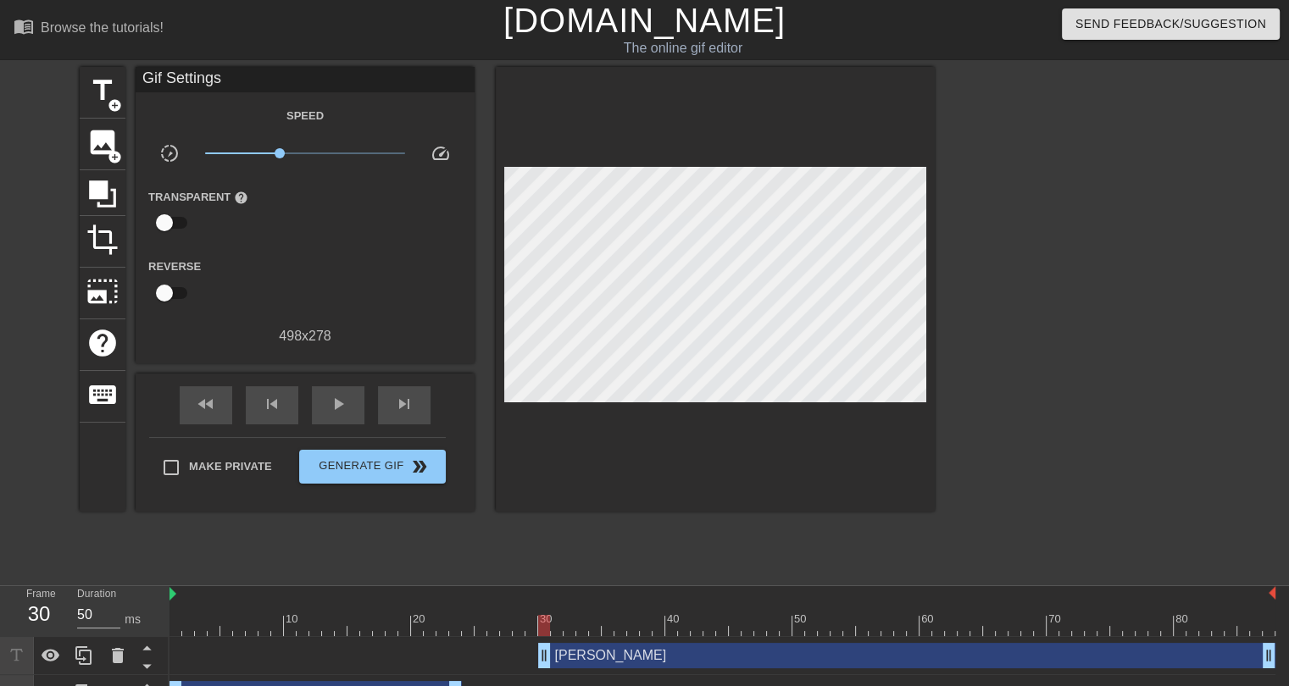
click at [619, 648] on div "Russell Wilson drag_handle drag_handle" at bounding box center [906, 655] width 737 height 25
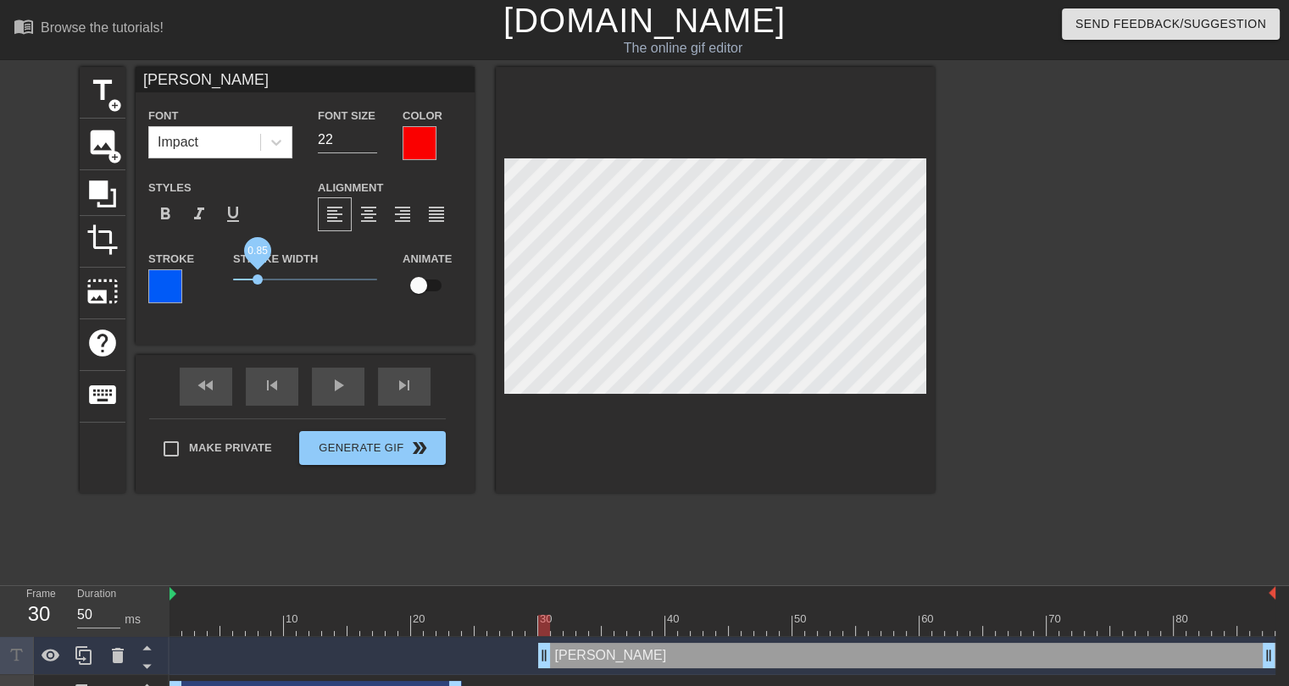
drag, startPoint x: 247, startPoint y: 277, endPoint x: 258, endPoint y: 281, distance: 11.8
click at [258, 281] on span "0.85" at bounding box center [258, 280] width 10 height 10
click at [278, 149] on icon at bounding box center [276, 142] width 17 height 17
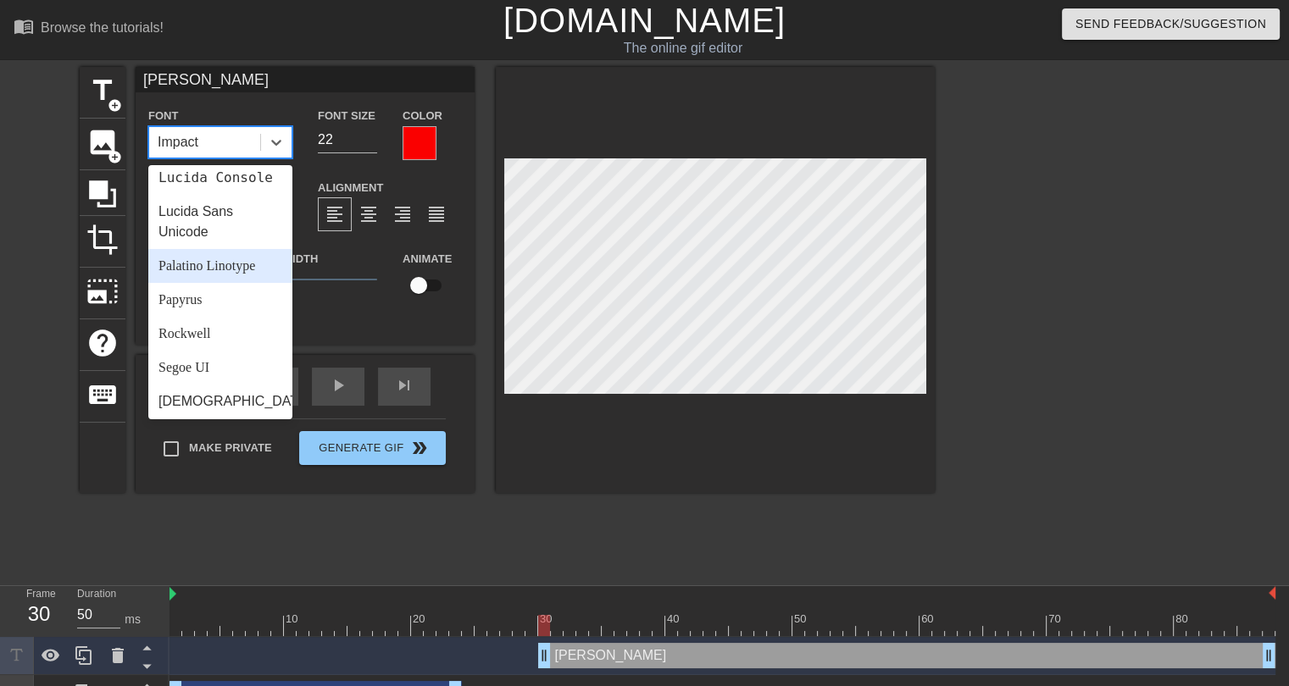
scroll to position [509, 0]
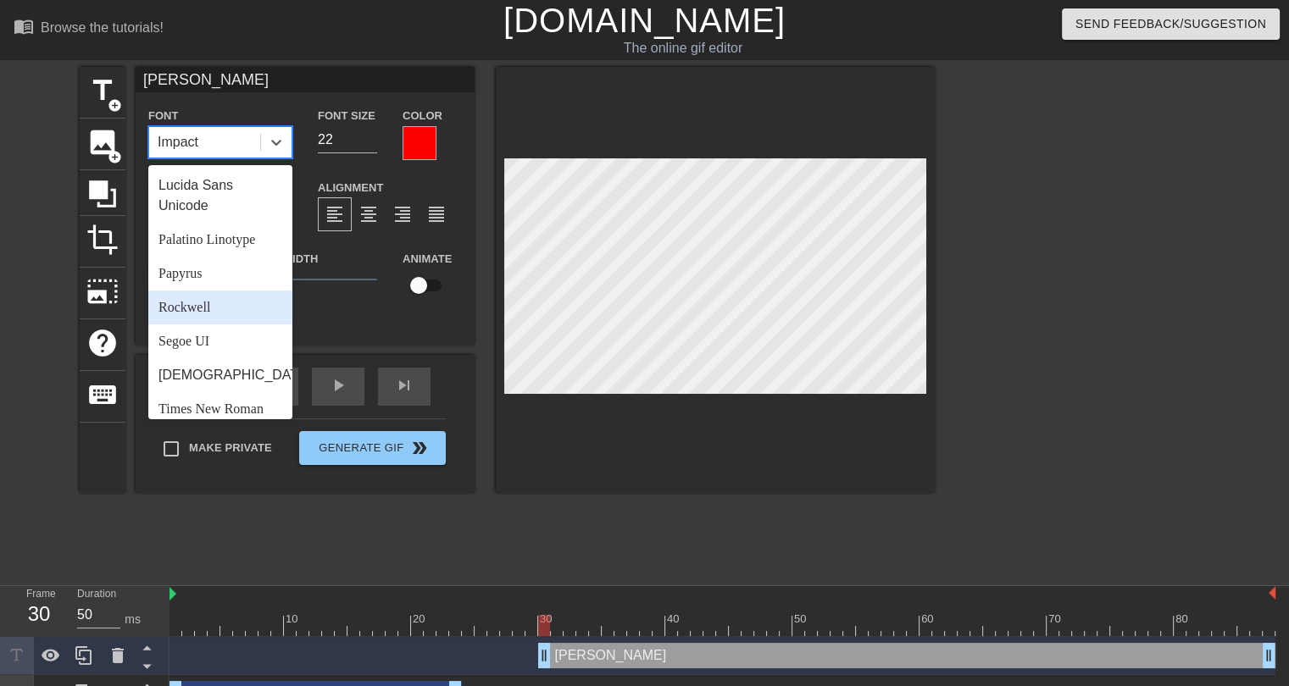
click at [202, 325] on div "Rockwell" at bounding box center [220, 308] width 144 height 34
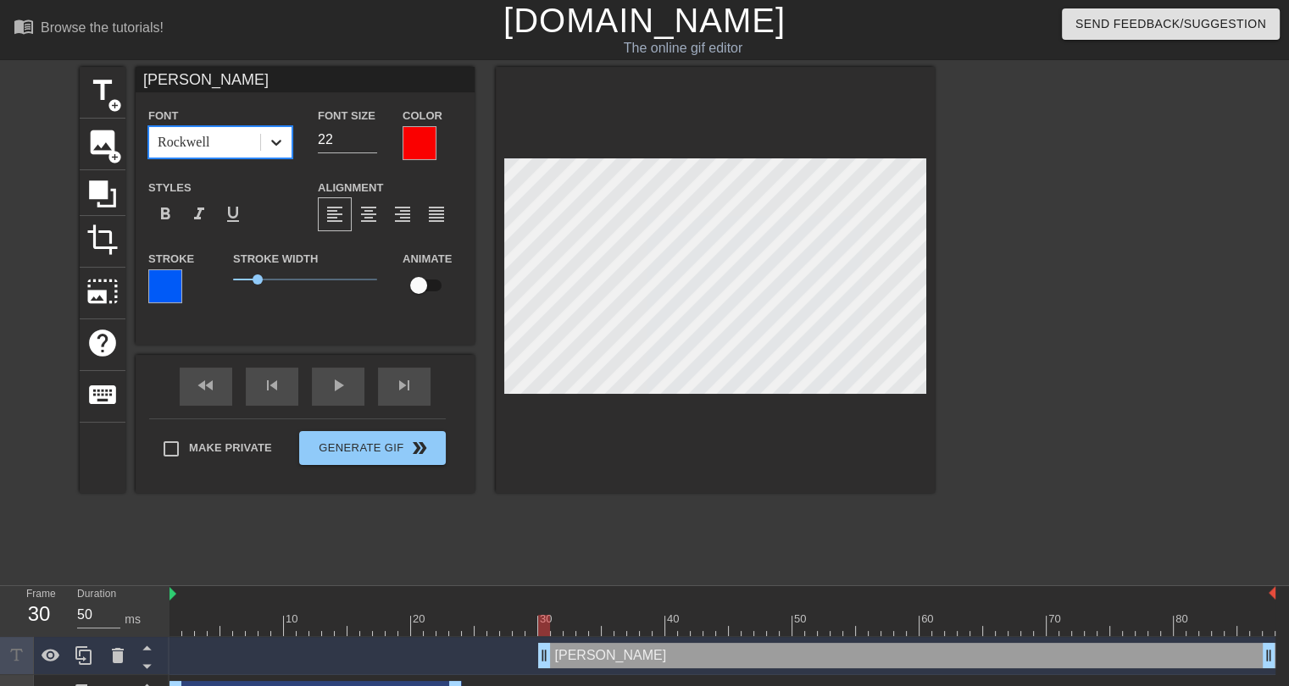
click at [286, 151] on div at bounding box center [276, 142] width 31 height 31
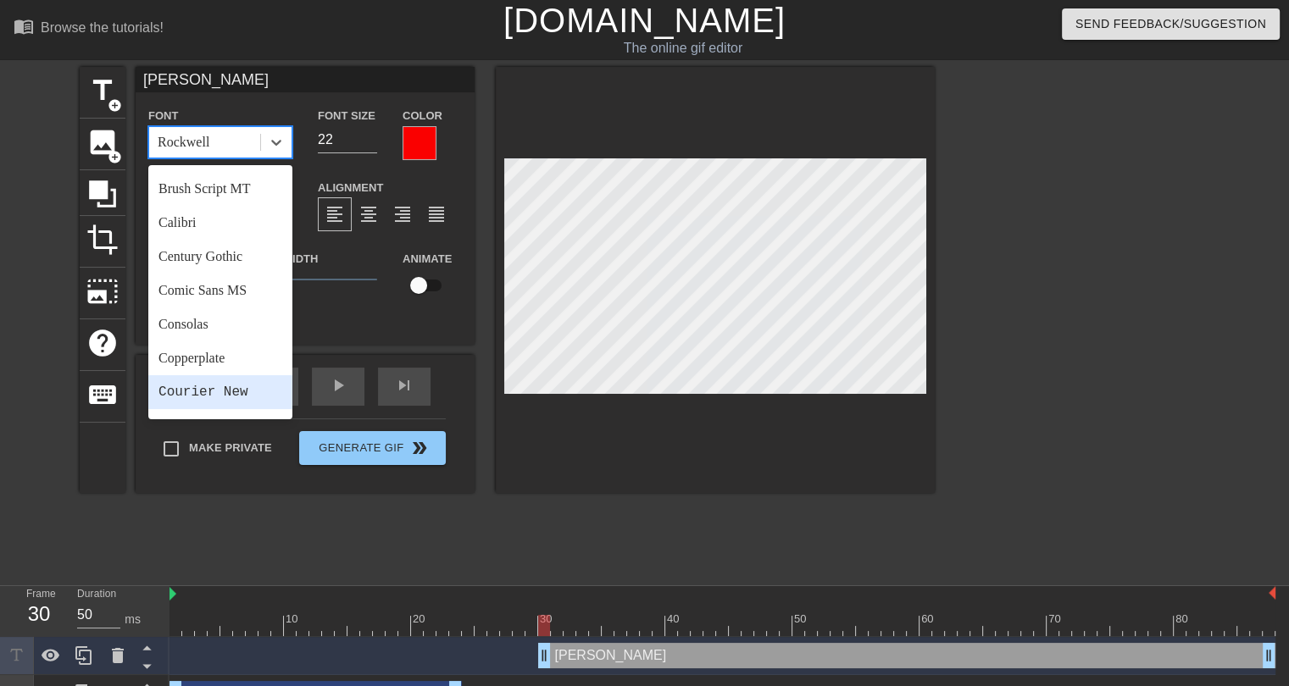
scroll to position [14, 0]
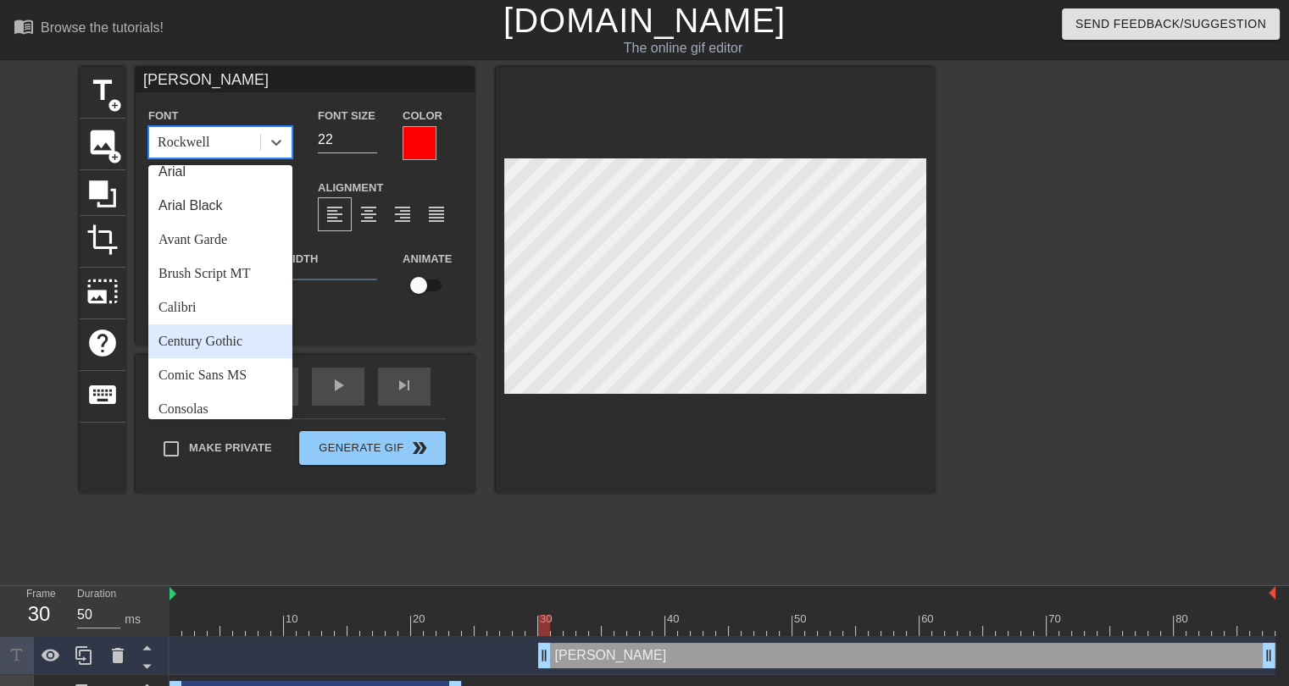
click at [219, 334] on div "Century Gothic" at bounding box center [220, 342] width 144 height 34
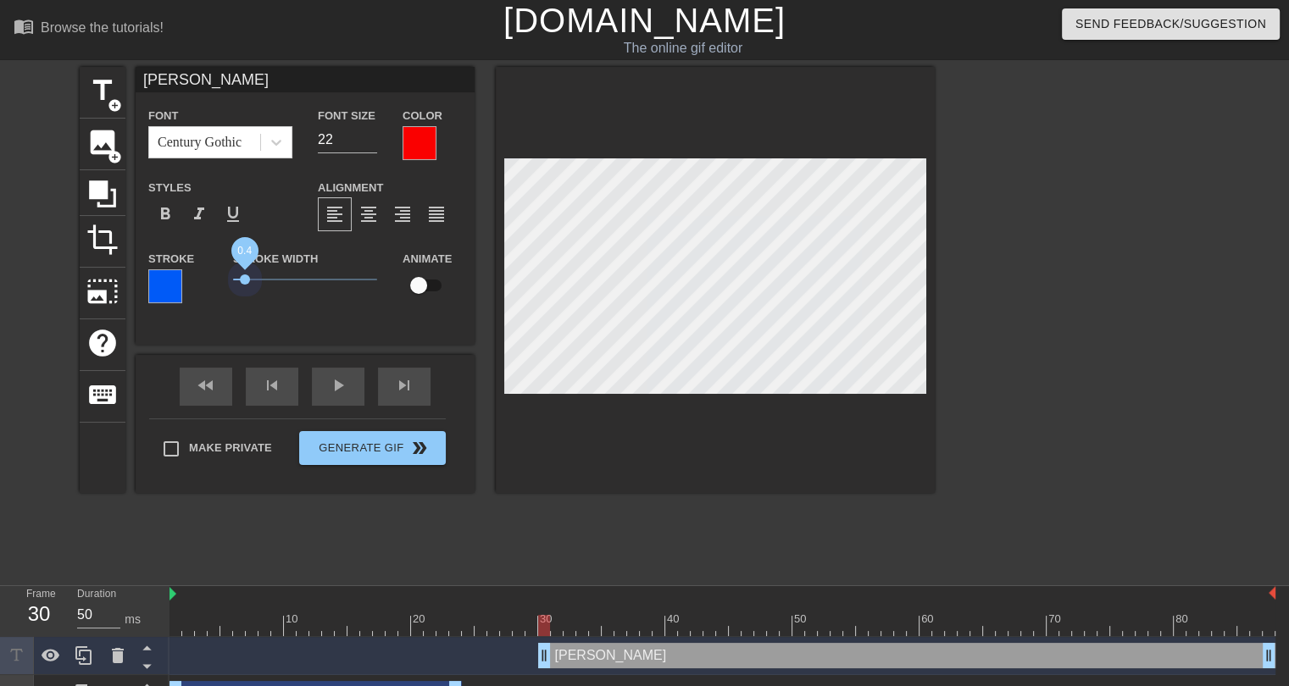
drag, startPoint x: 253, startPoint y: 284, endPoint x: 244, endPoint y: 285, distance: 9.4
click at [244, 285] on span "0.4" at bounding box center [305, 280] width 144 height 20
click at [570, 550] on div "title add_circle image add_circle crop photo_size_select_large help keyboard Ru…" at bounding box center [507, 321] width 855 height 509
click at [278, 147] on icon at bounding box center [276, 142] width 17 height 17
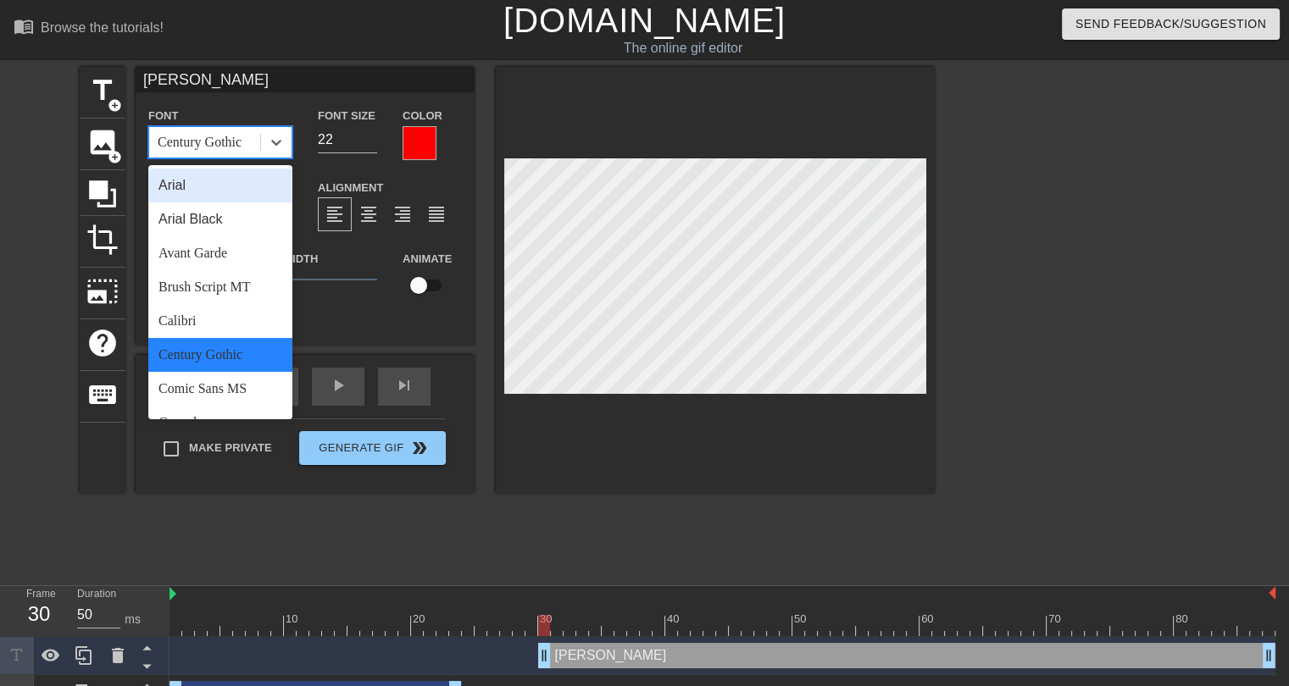
click at [212, 192] on div "Arial" at bounding box center [220, 186] width 144 height 34
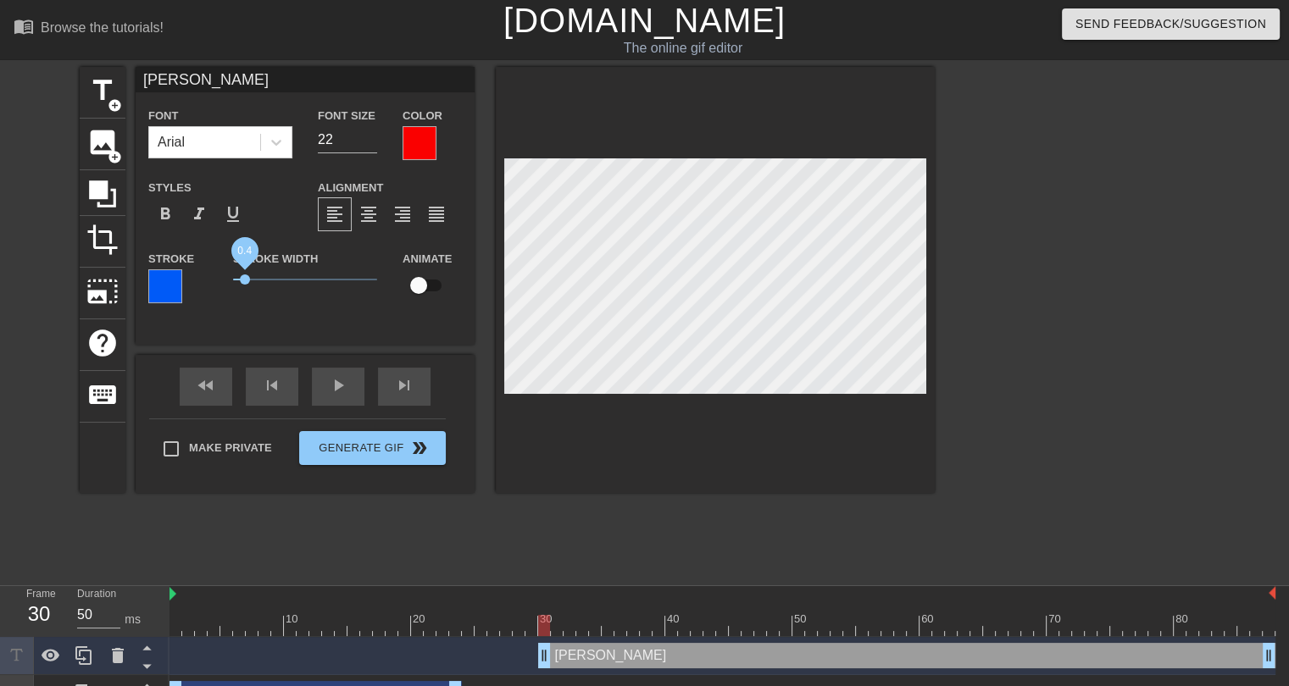
click at [245, 275] on span "0.4" at bounding box center [245, 280] width 10 height 10
click at [426, 286] on input "checkbox" at bounding box center [418, 286] width 97 height 32
checkbox input "true"
click at [560, 624] on div at bounding box center [723, 625] width 1106 height 21
type input "23"
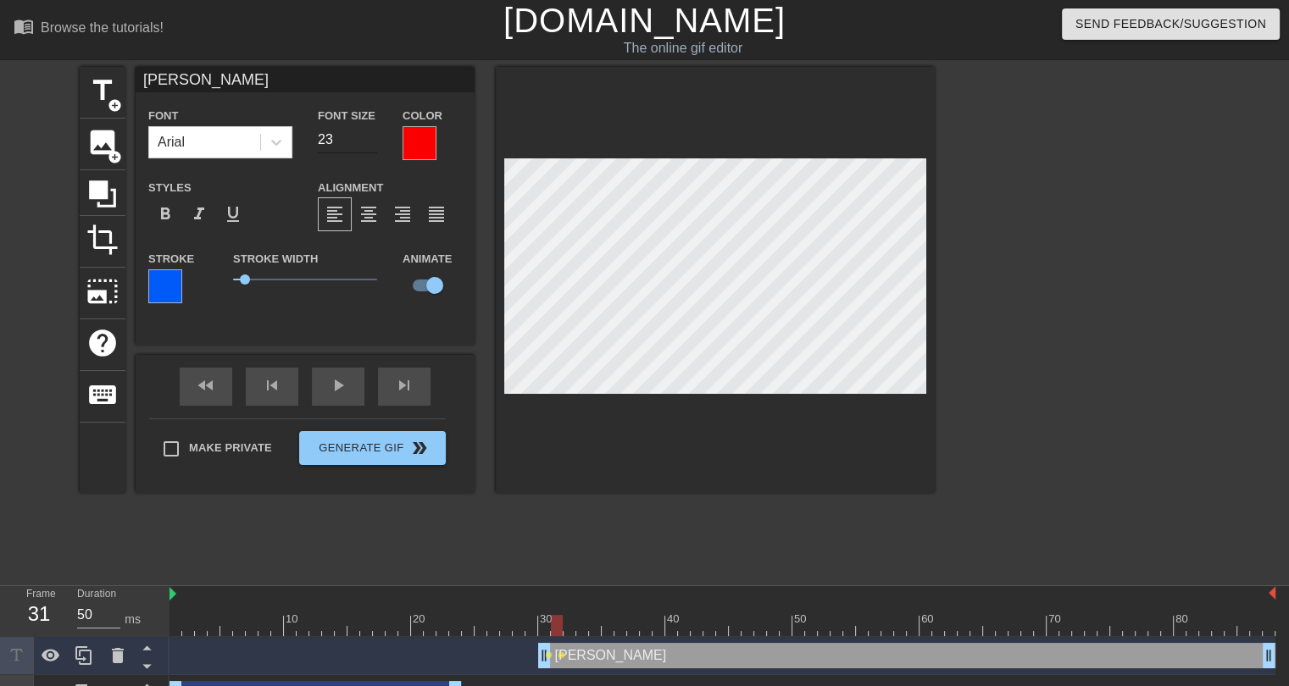
click at [373, 136] on input "23" at bounding box center [347, 139] width 59 height 27
click at [543, 626] on div at bounding box center [723, 625] width 1106 height 21
click at [558, 626] on div at bounding box center [723, 625] width 1106 height 21
click at [570, 628] on div at bounding box center [723, 625] width 1106 height 21
click at [580, 620] on div at bounding box center [723, 625] width 1106 height 21
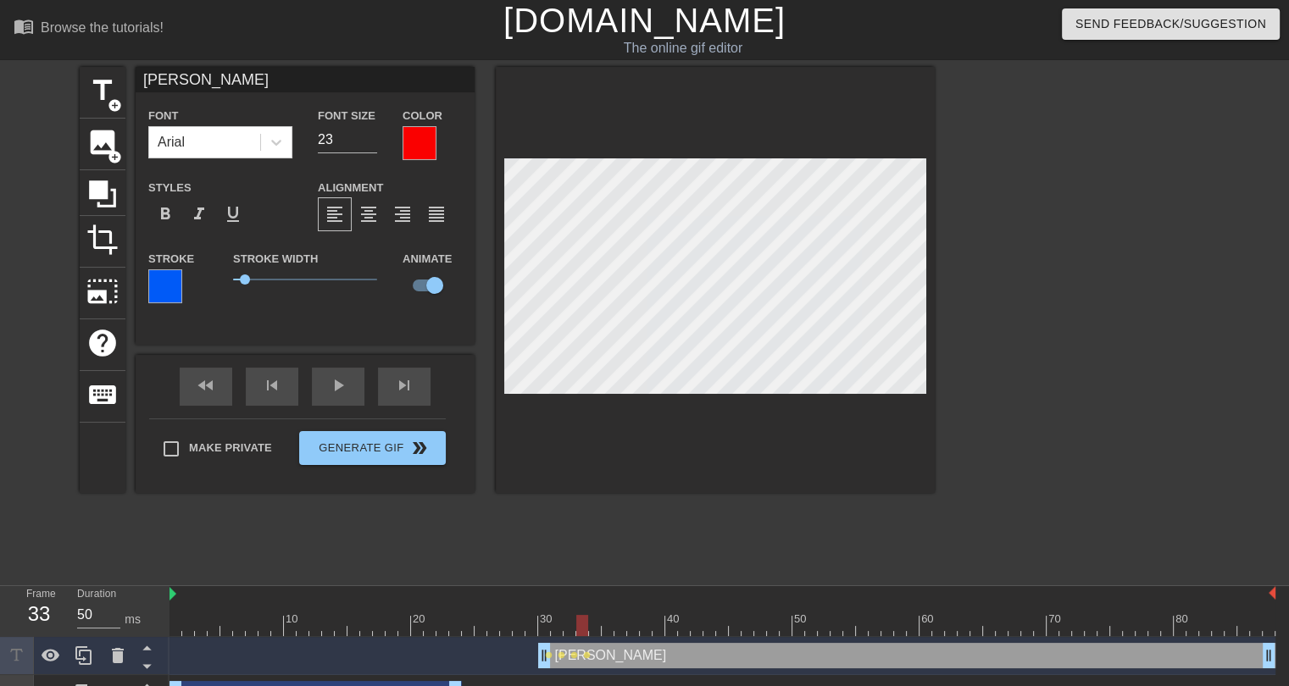
click at [595, 625] on div at bounding box center [723, 625] width 1106 height 21
click at [608, 624] on div at bounding box center [723, 625] width 1106 height 21
click at [622, 627] on div at bounding box center [723, 625] width 1106 height 21
click at [633, 624] on div at bounding box center [723, 625] width 1106 height 21
click at [643, 620] on div at bounding box center [723, 625] width 1106 height 21
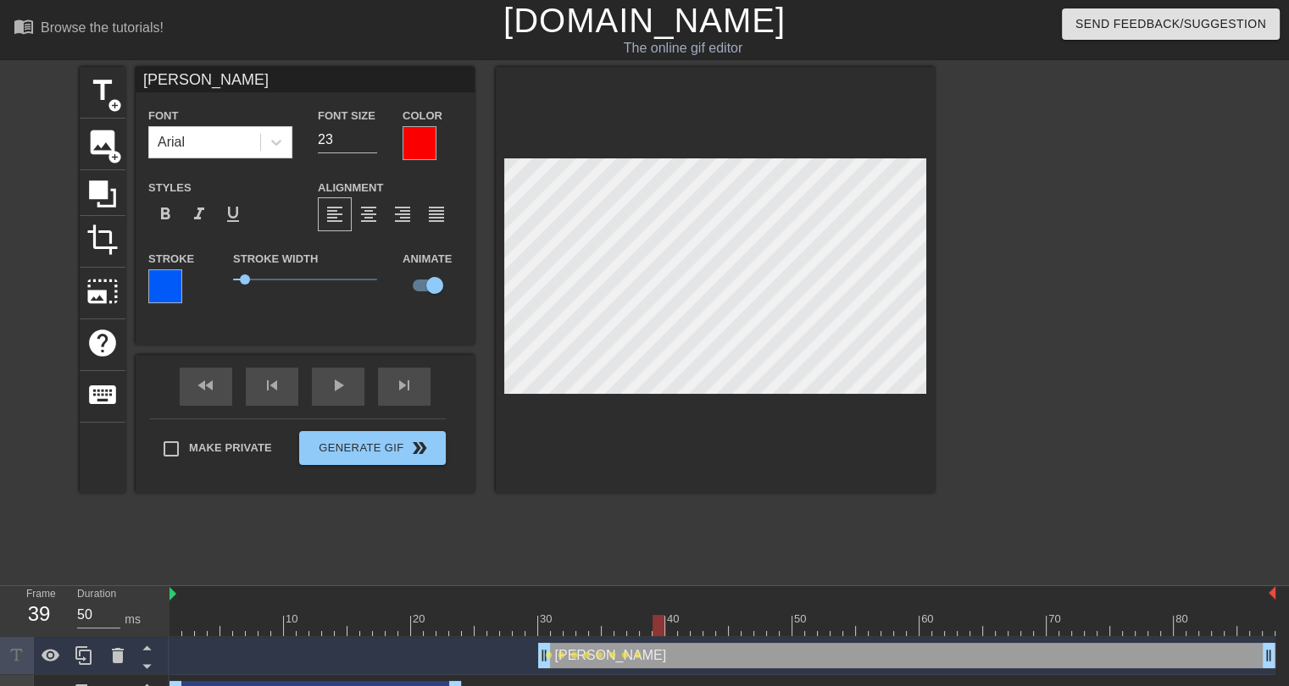
click at [657, 619] on div at bounding box center [723, 625] width 1106 height 21
click at [675, 626] on div at bounding box center [723, 625] width 1106 height 21
click at [906, 628] on div at bounding box center [723, 625] width 1106 height 21
click at [648, 632] on div at bounding box center [723, 625] width 1106 height 21
click at [659, 631] on div at bounding box center [723, 625] width 1106 height 21
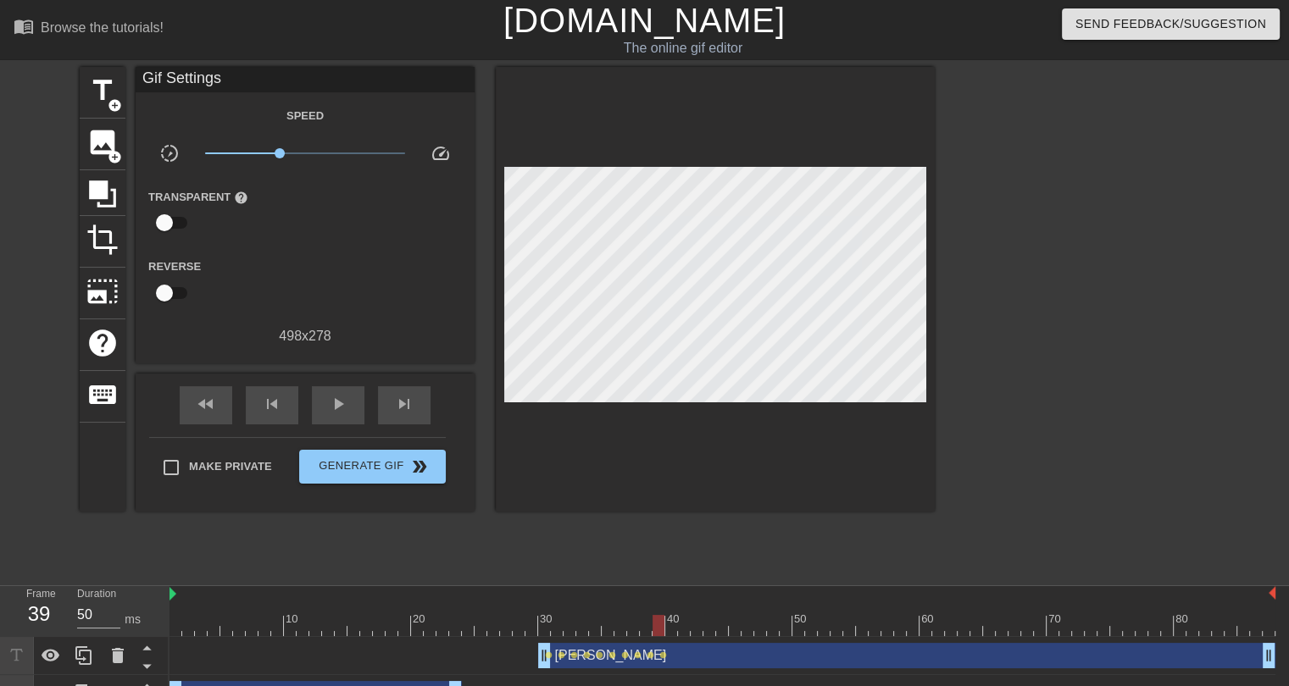
click at [707, 157] on div at bounding box center [715, 289] width 439 height 445
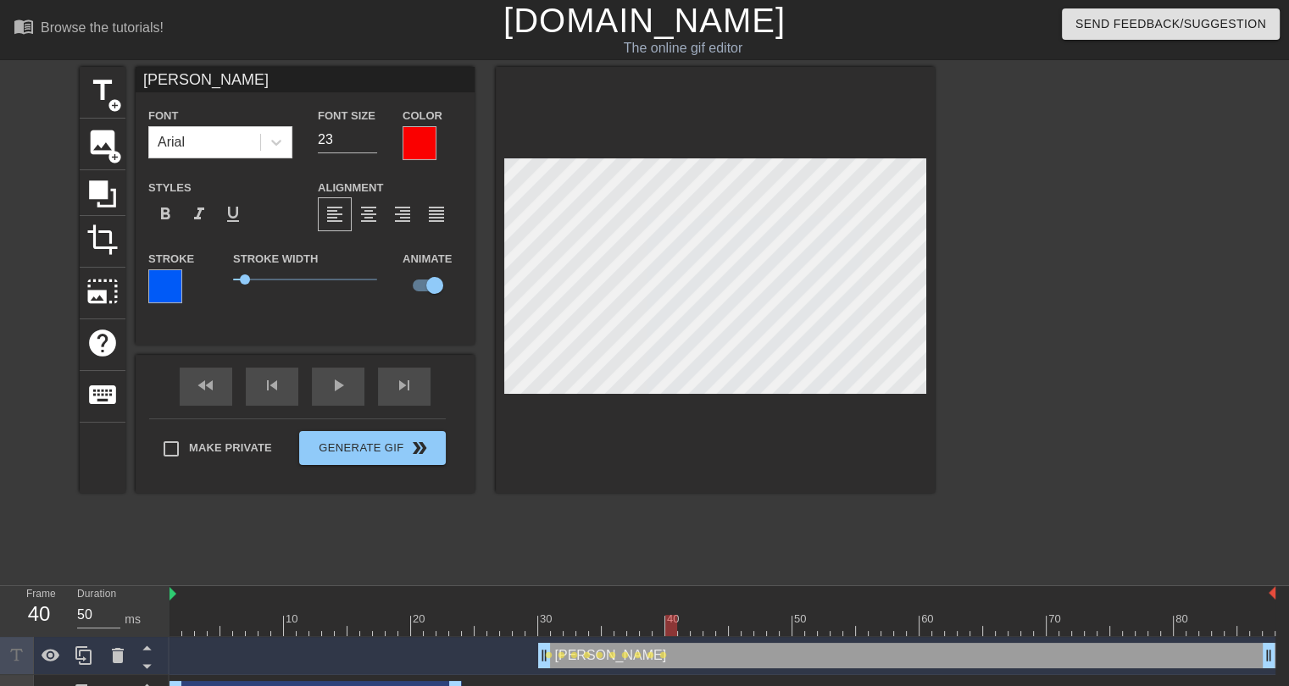
click at [671, 627] on div at bounding box center [723, 625] width 1106 height 21
click at [685, 627] on div at bounding box center [723, 625] width 1106 height 21
click at [675, 153] on div at bounding box center [715, 280] width 439 height 426
click at [698, 622] on div at bounding box center [723, 625] width 1106 height 21
click at [644, 136] on div at bounding box center [715, 280] width 439 height 426
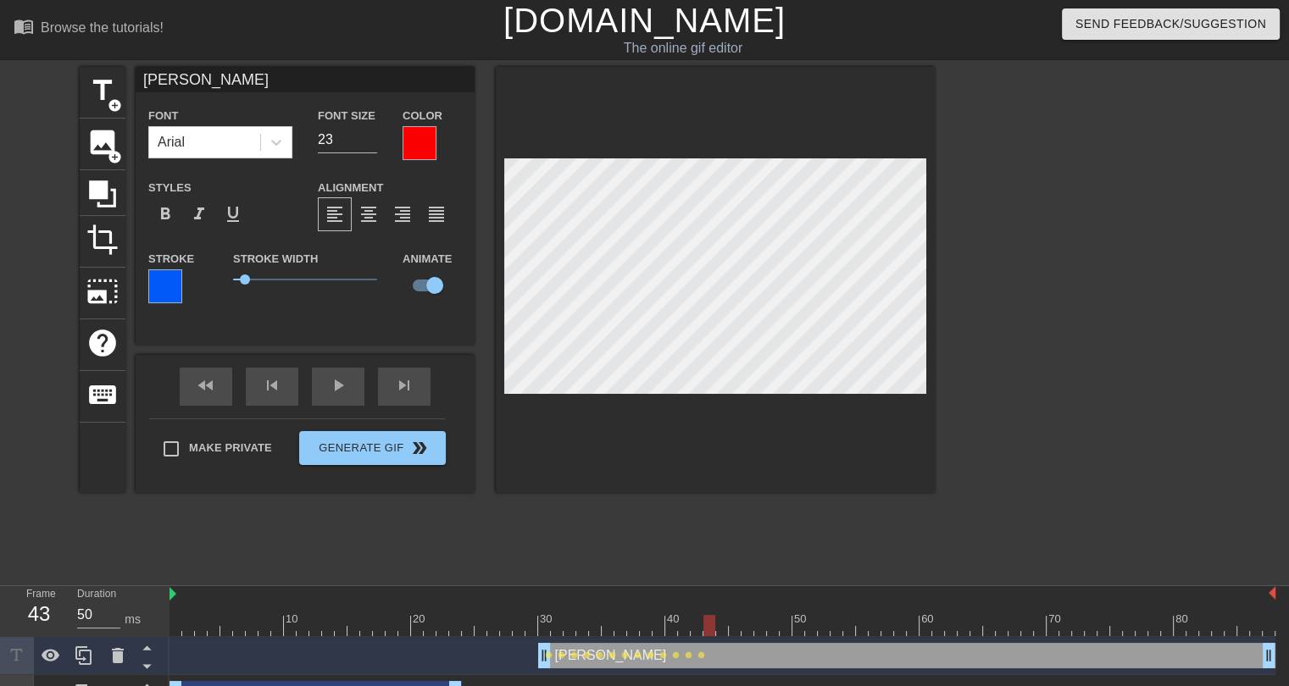
click at [712, 628] on div at bounding box center [723, 625] width 1106 height 21
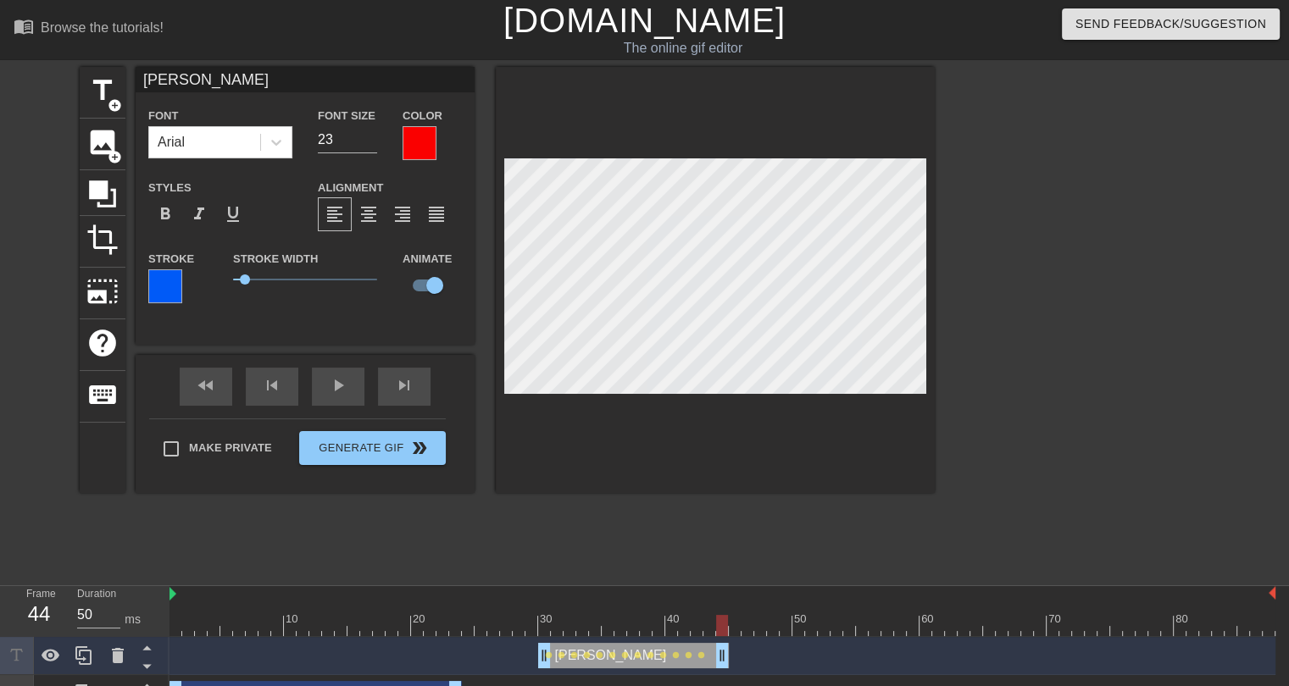
drag, startPoint x: 1270, startPoint y: 659, endPoint x: 727, endPoint y: 658, distance: 543.3
click at [113, 87] on span "title" at bounding box center [102, 91] width 32 height 32
type input "New text 2"
type input "40"
checkbox input "false"
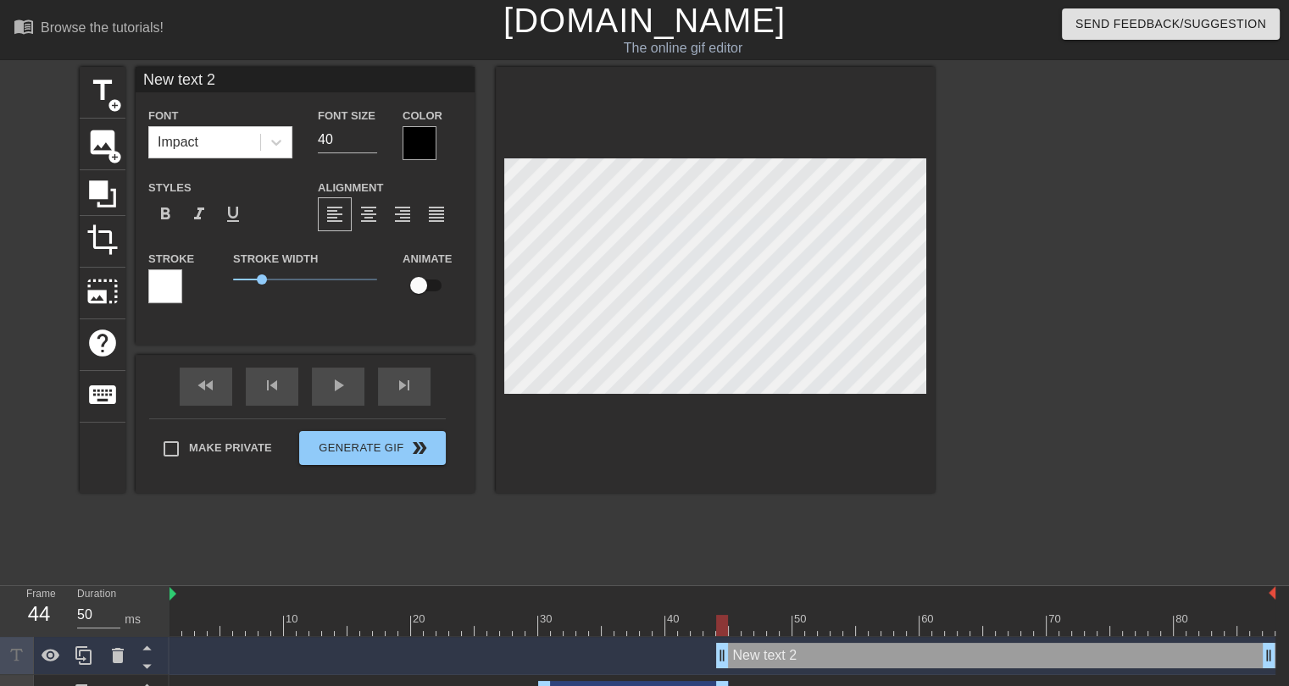
click at [219, 83] on input "New text 2" at bounding box center [305, 79] width 339 height 25
type input "H"
type input "Your new QB1.. Russell Wilson!"
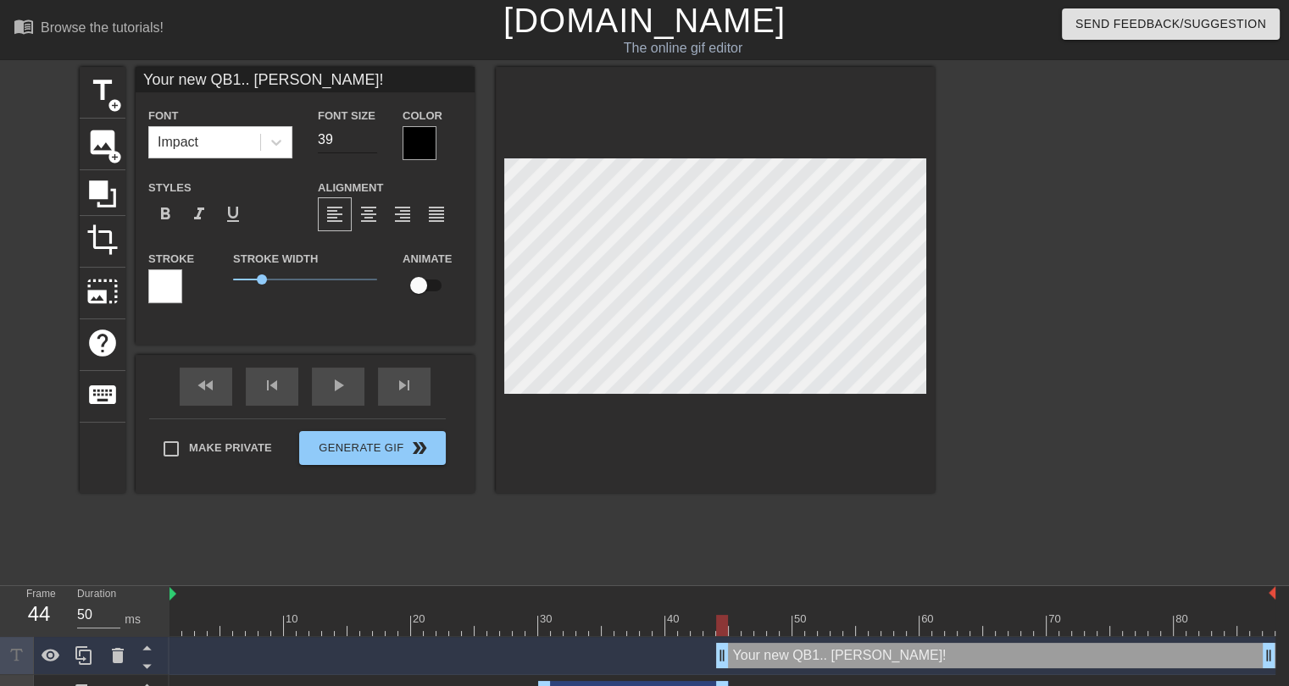
click at [370, 144] on input "39" at bounding box center [347, 139] width 59 height 27
click at [370, 144] on input "38" at bounding box center [347, 139] width 59 height 27
click at [370, 143] on input "37" at bounding box center [347, 139] width 59 height 27
click at [370, 143] on input "36" at bounding box center [347, 139] width 59 height 27
type input "35"
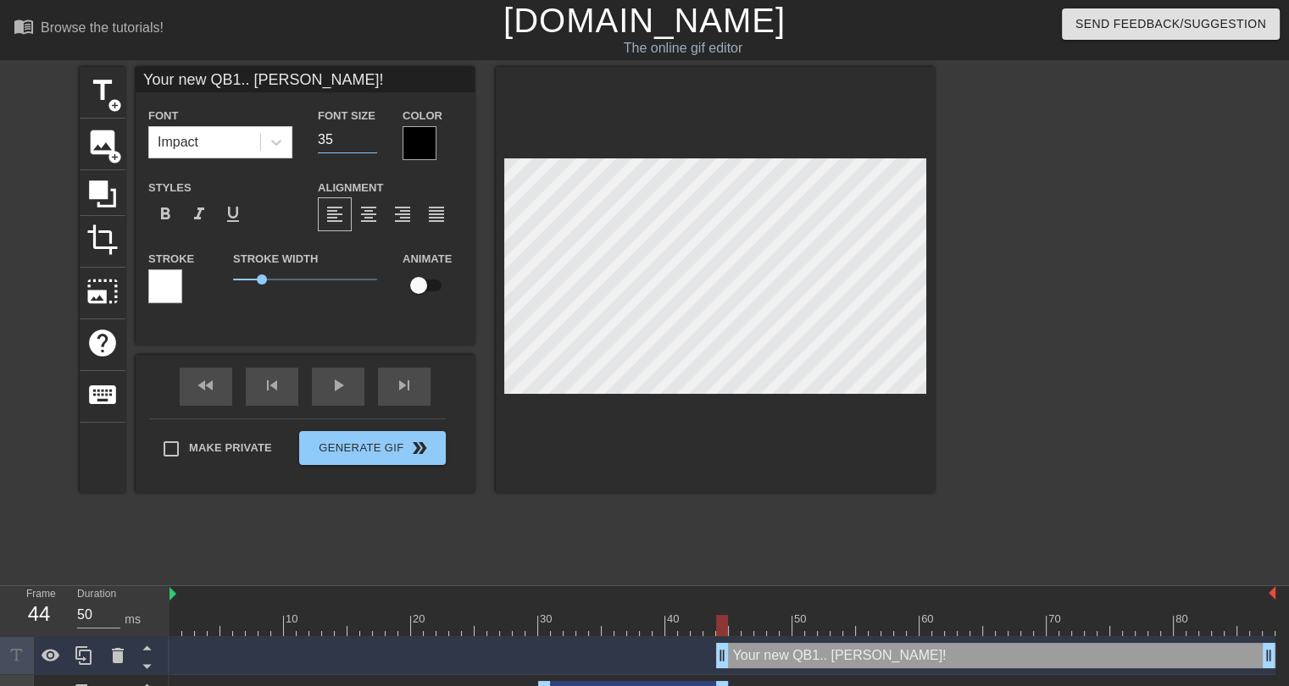
click at [370, 143] on input "35" at bounding box center [347, 139] width 59 height 27
click at [429, 139] on div at bounding box center [420, 143] width 34 height 34
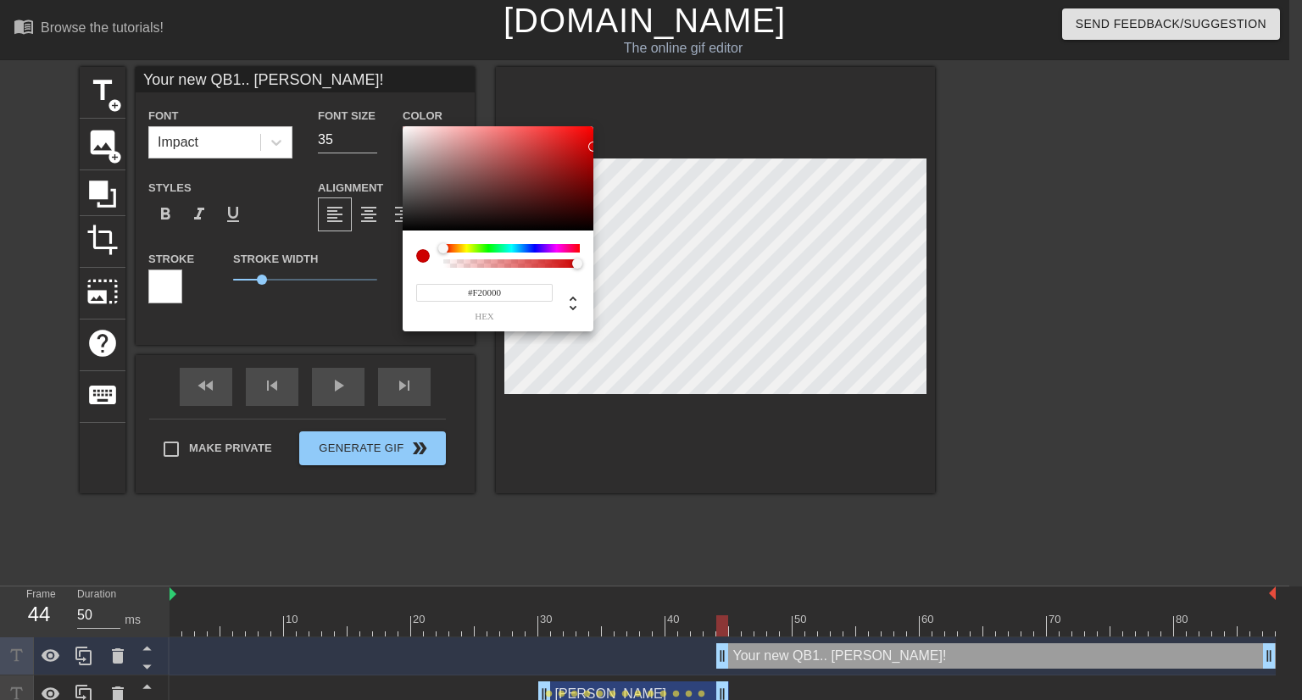
type input "#F60000"
drag, startPoint x: 586, startPoint y: 171, endPoint x: 595, endPoint y: 130, distance: 42.4
click at [595, 130] on div "#F60000 hex" at bounding box center [651, 350] width 1302 height 700
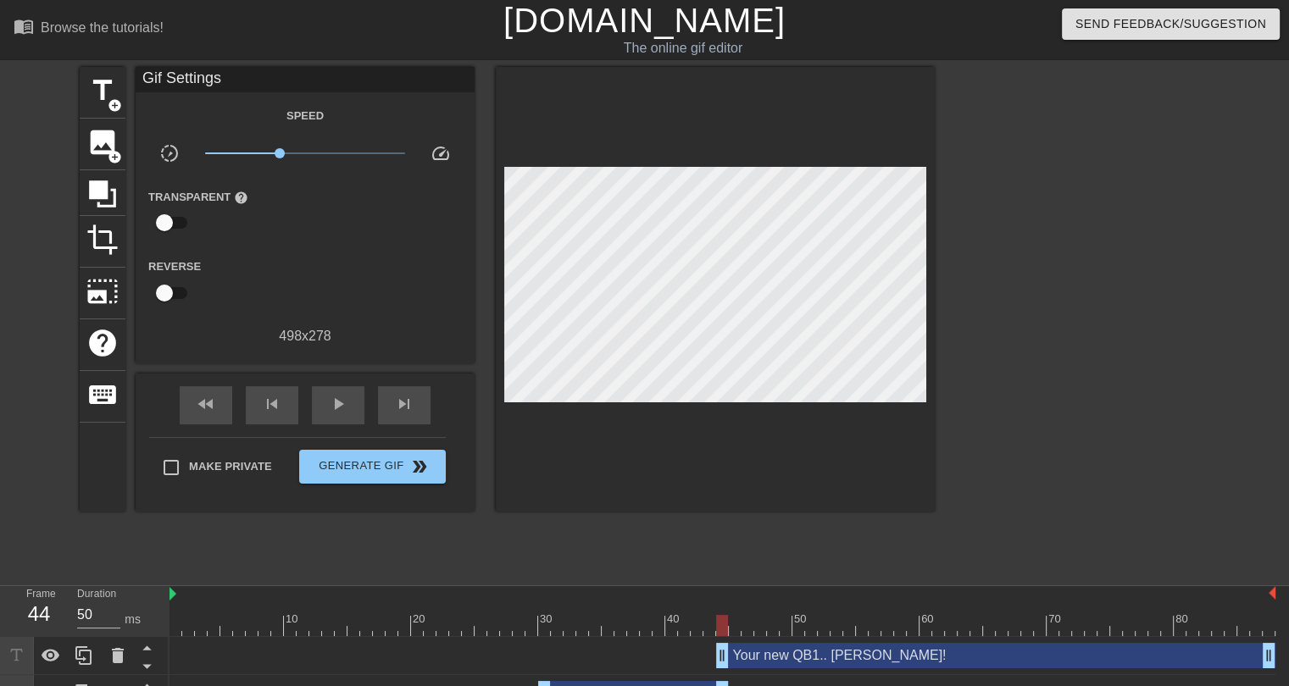
click at [815, 664] on div "Your new QB1.. Russell Wilson! drag_handle drag_handle" at bounding box center [995, 655] width 559 height 25
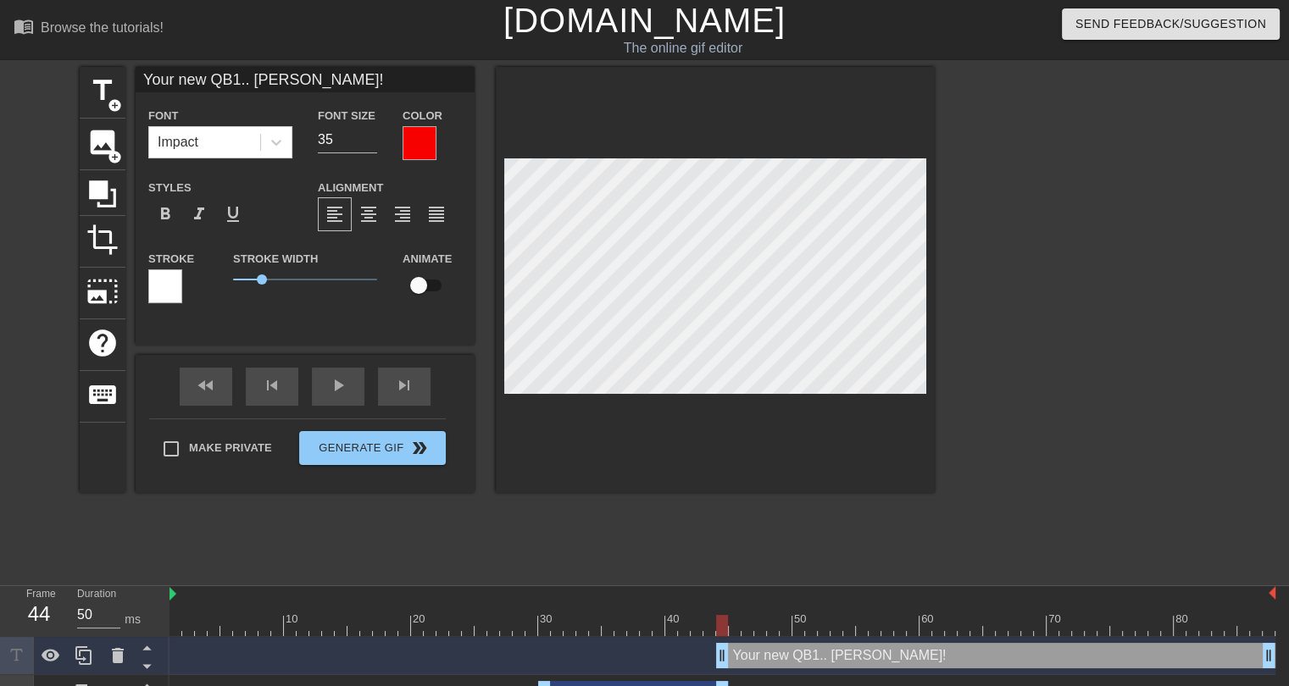
click at [168, 277] on div at bounding box center [165, 287] width 34 height 34
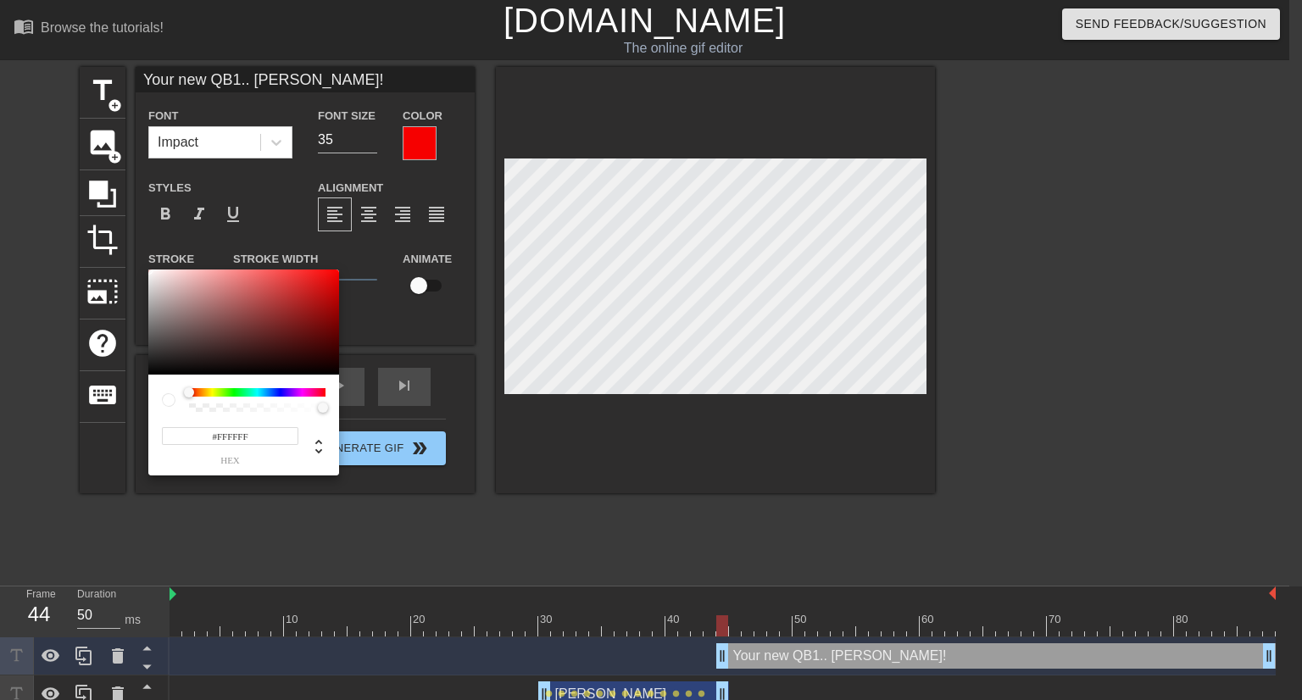
click at [275, 392] on div at bounding box center [257, 392] width 136 height 8
click at [276, 392] on div at bounding box center [257, 392] width 136 height 8
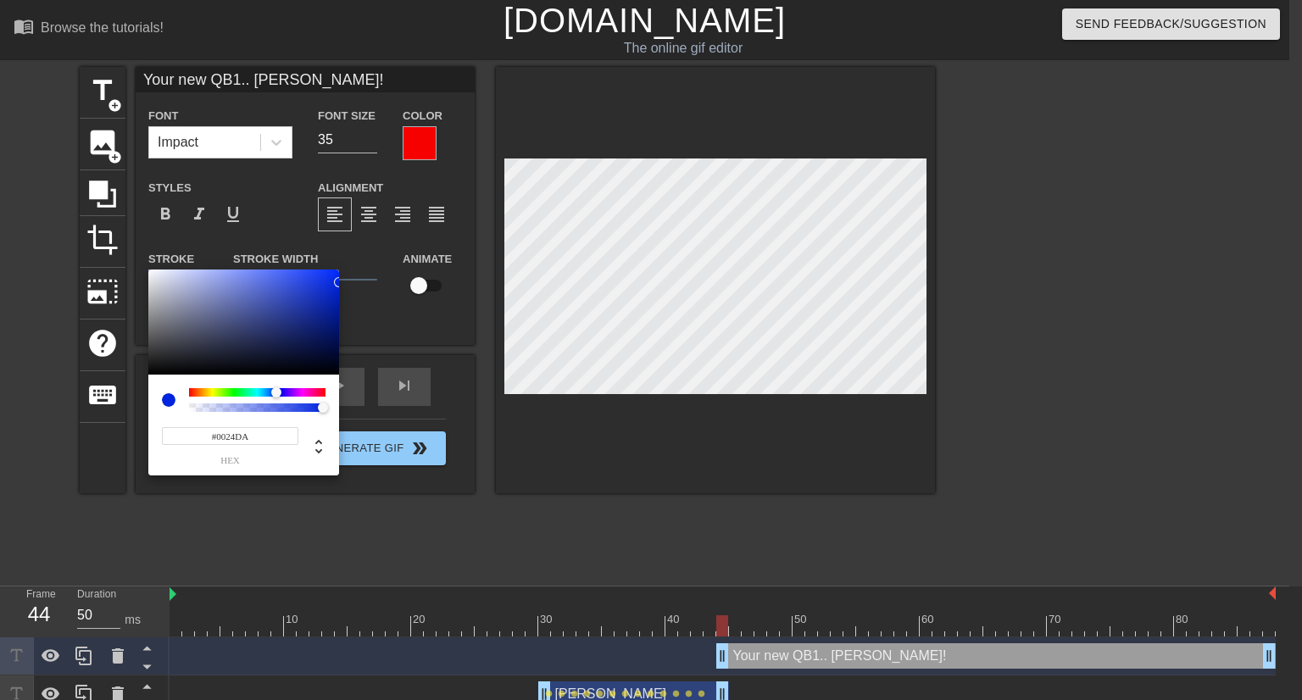
type input "#0024D8"
drag, startPoint x: 325, startPoint y: 292, endPoint x: 346, endPoint y: 286, distance: 22.2
click at [346, 286] on div "#0024D8 hex" at bounding box center [651, 350] width 1302 height 700
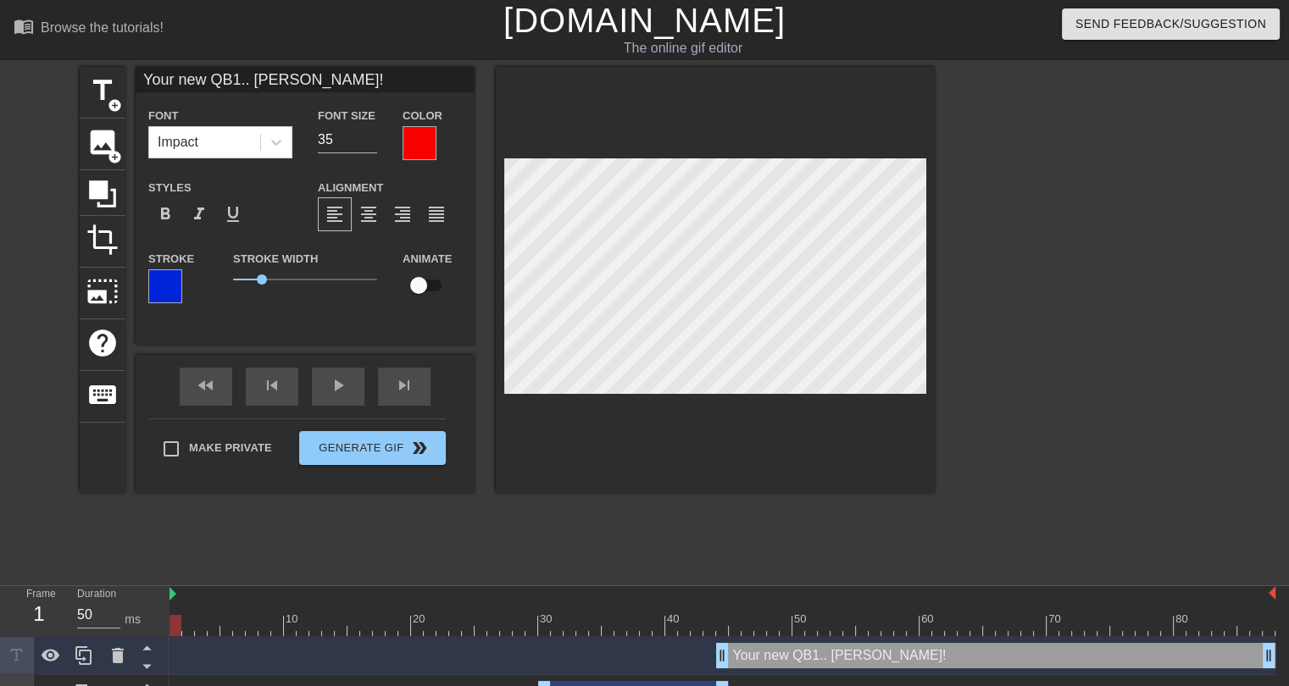
click at [178, 622] on div at bounding box center [723, 625] width 1106 height 21
click at [763, 659] on div "Your new QB1.. Russell Wilson! drag_handle drag_handle" at bounding box center [995, 655] width 559 height 25
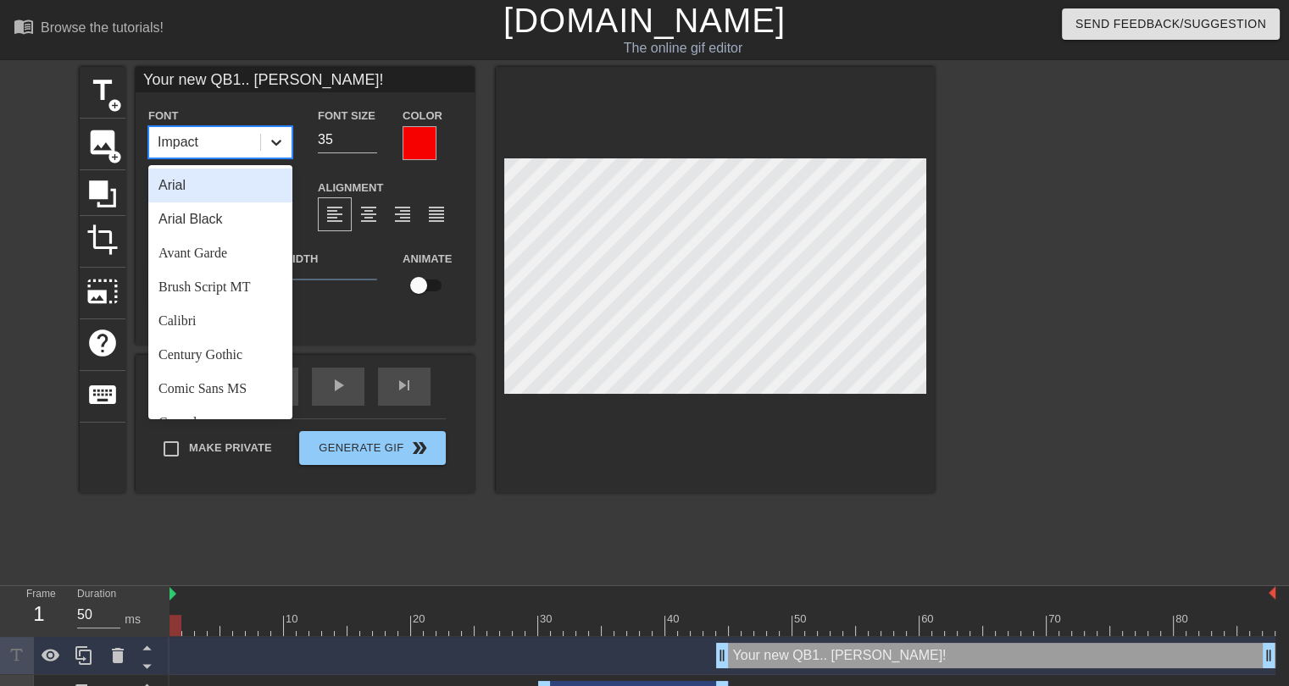
click at [273, 142] on icon at bounding box center [276, 143] width 10 height 6
click at [200, 191] on div "Arial" at bounding box center [220, 186] width 144 height 34
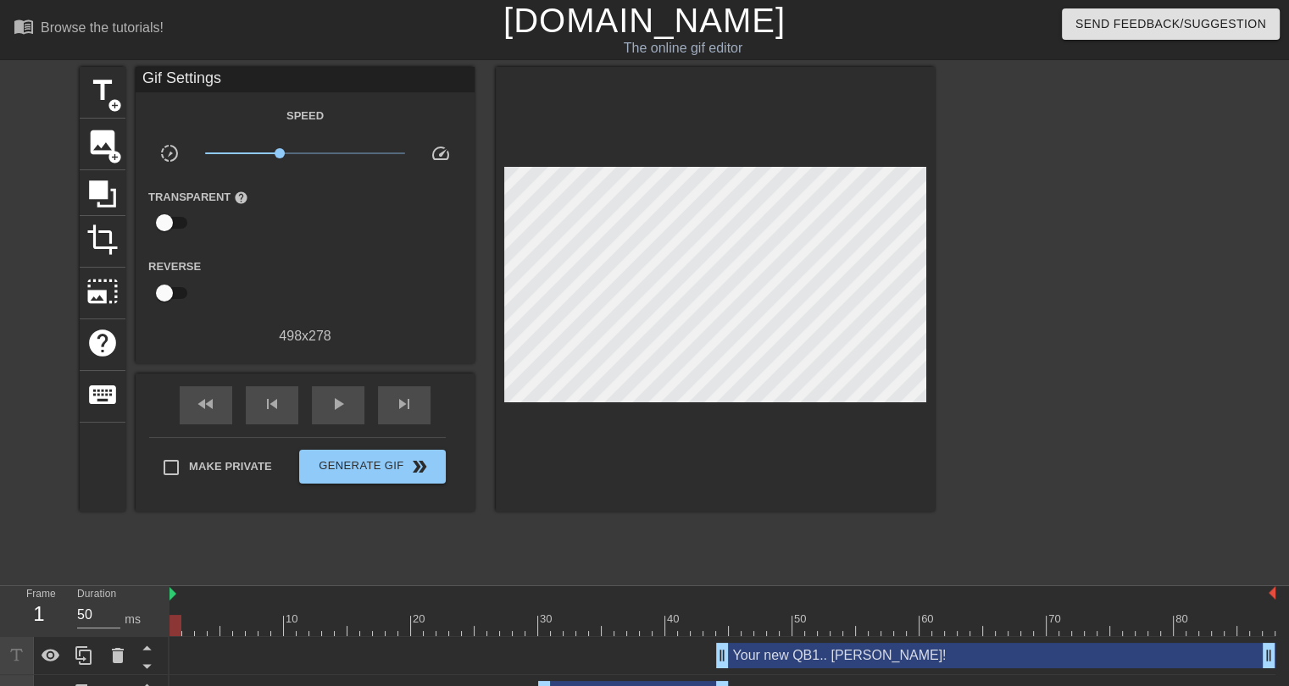
click at [776, 533] on div "title add_circle image add_circle crop photo_size_select_large help keyboard Gi…" at bounding box center [507, 321] width 855 height 509
click at [331, 397] on span "play_arrow" at bounding box center [338, 404] width 20 height 20
click at [783, 662] on div "Your new QB1.. Russell Wilson! drag_handle drag_handle" at bounding box center [995, 655] width 559 height 25
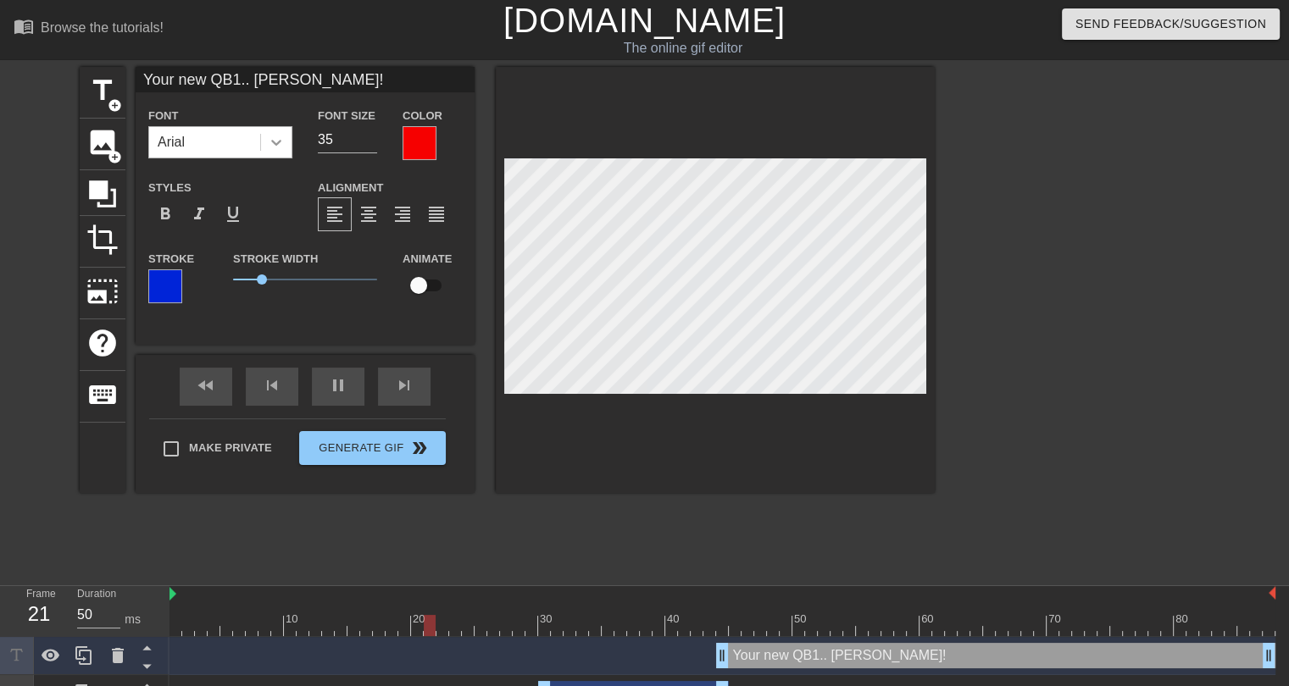
click at [275, 147] on icon at bounding box center [276, 142] width 17 height 17
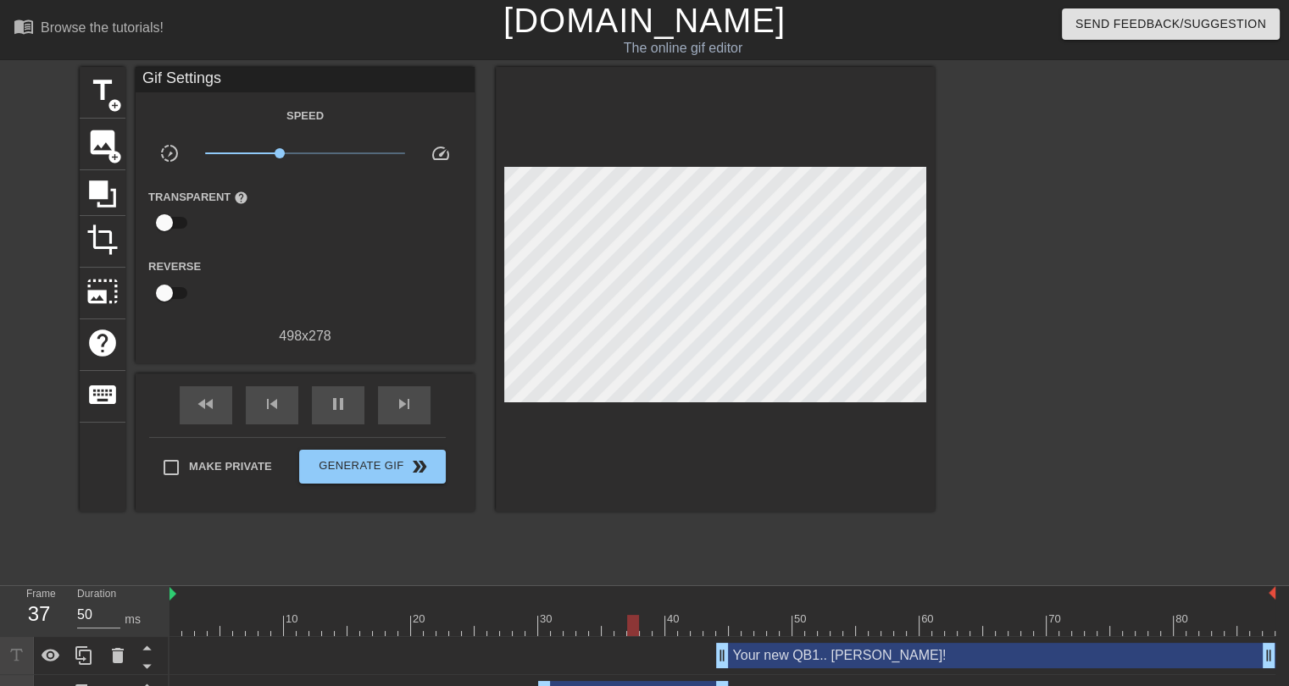
click at [605, 530] on div "title add_circle image add_circle crop photo_size_select_large help keyboard Gi…" at bounding box center [507, 321] width 855 height 509
click at [336, 397] on span "pause" at bounding box center [338, 404] width 20 height 20
click at [770, 659] on div "Your new QB1.. Russell Wilson! drag_handle drag_handle" at bounding box center [995, 655] width 559 height 25
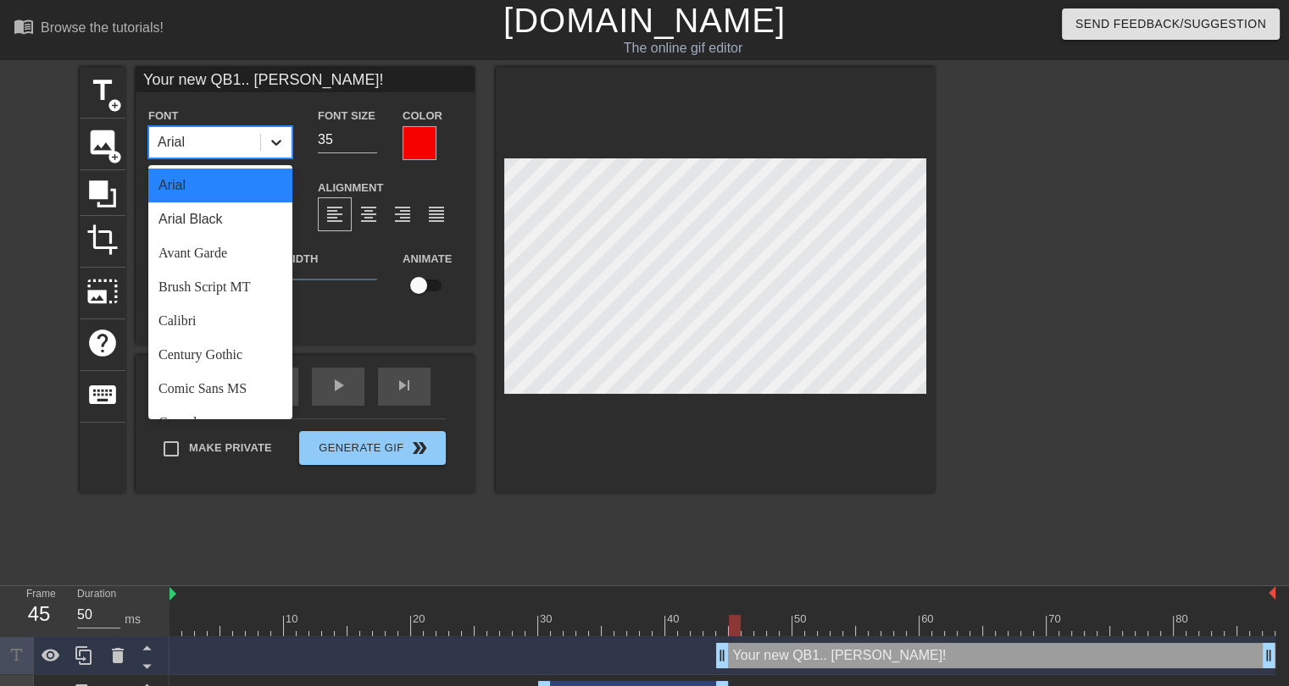
click at [269, 147] on icon at bounding box center [276, 142] width 17 height 17
click at [197, 353] on div "Century Gothic" at bounding box center [220, 355] width 144 height 34
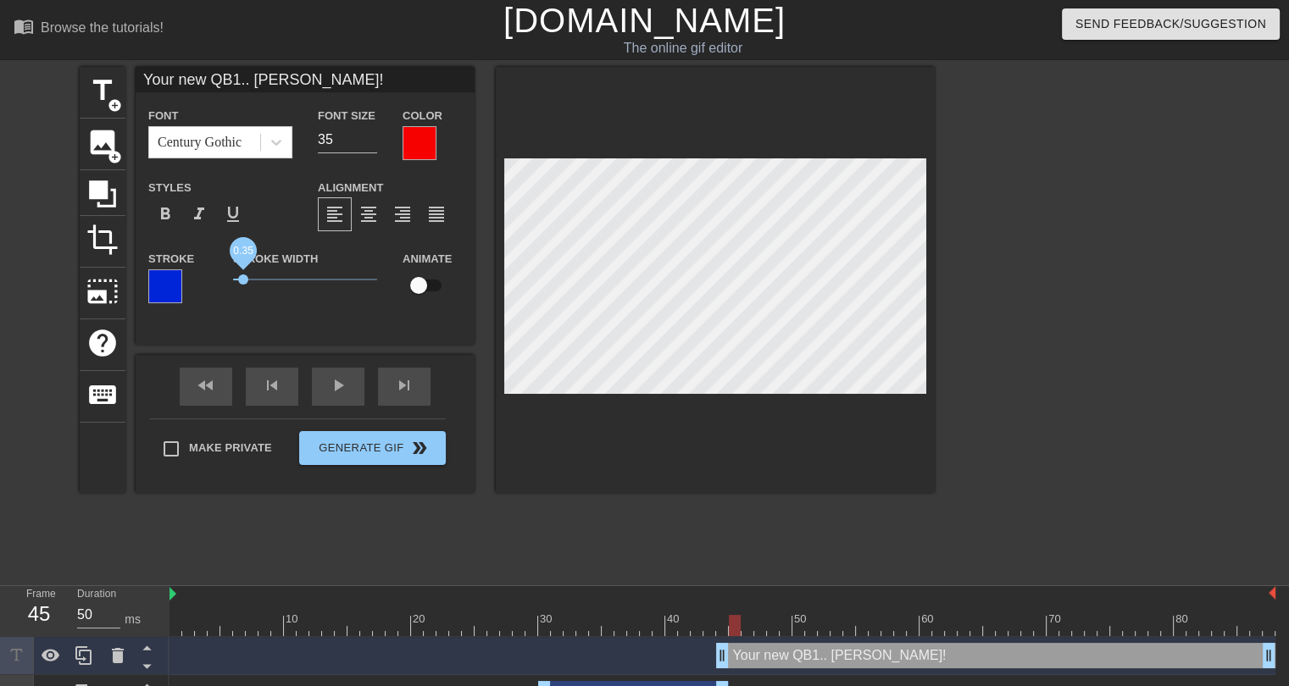
drag, startPoint x: 258, startPoint y: 277, endPoint x: 243, endPoint y: 275, distance: 14.5
click at [243, 275] on span "0.35" at bounding box center [243, 280] width 10 height 10
click at [370, 141] on input "34" at bounding box center [347, 139] width 59 height 27
click at [370, 141] on input "33" at bounding box center [347, 139] width 59 height 27
click at [279, 143] on icon at bounding box center [276, 142] width 17 height 17
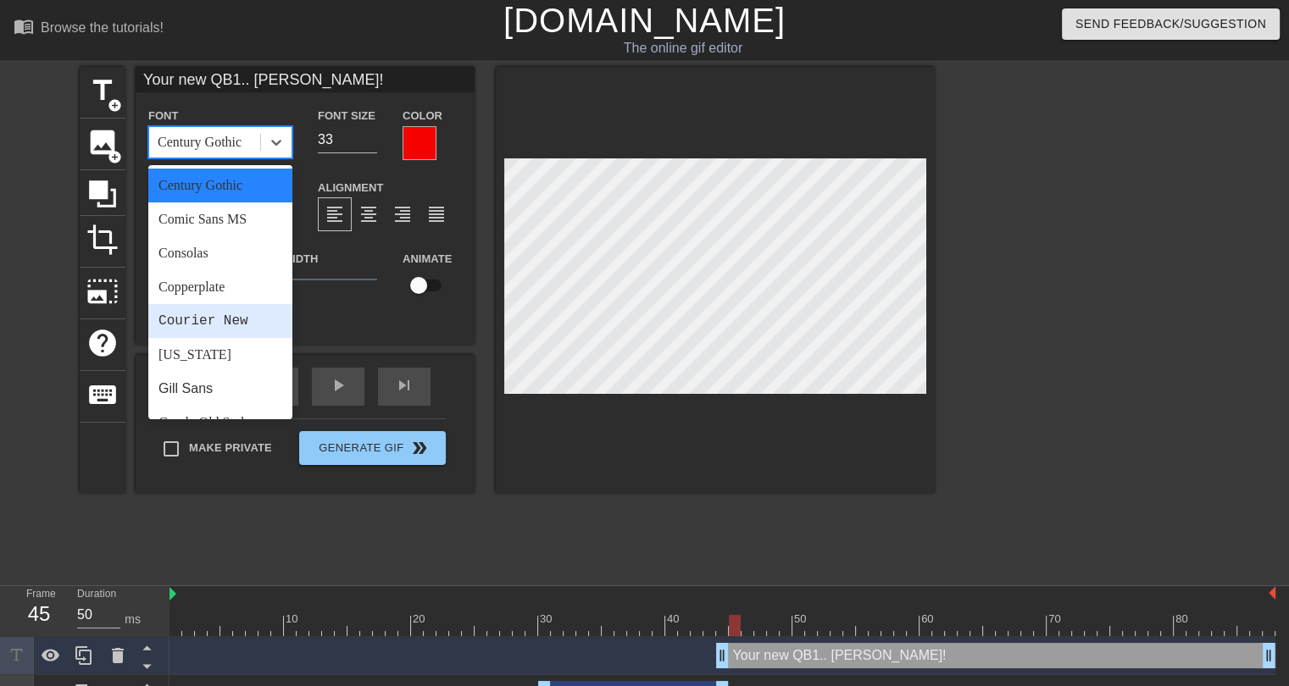
scroll to position [254, 0]
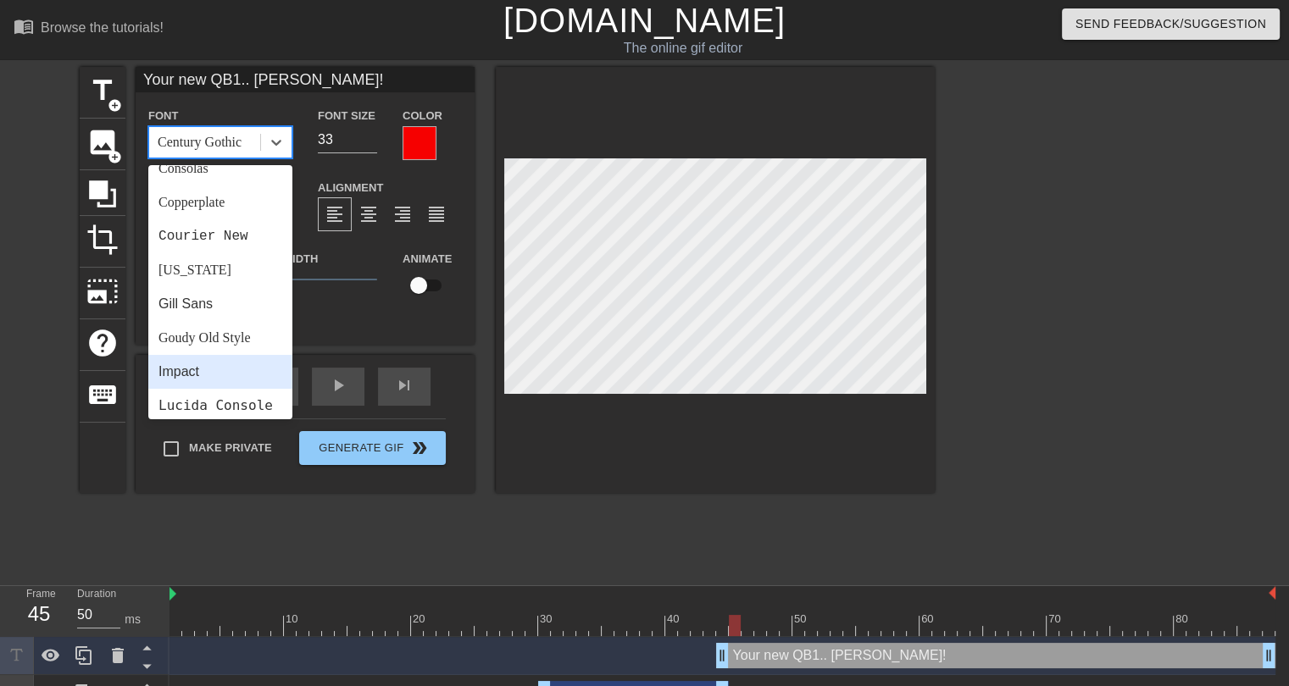
click at [186, 370] on div "Impact" at bounding box center [220, 372] width 144 height 34
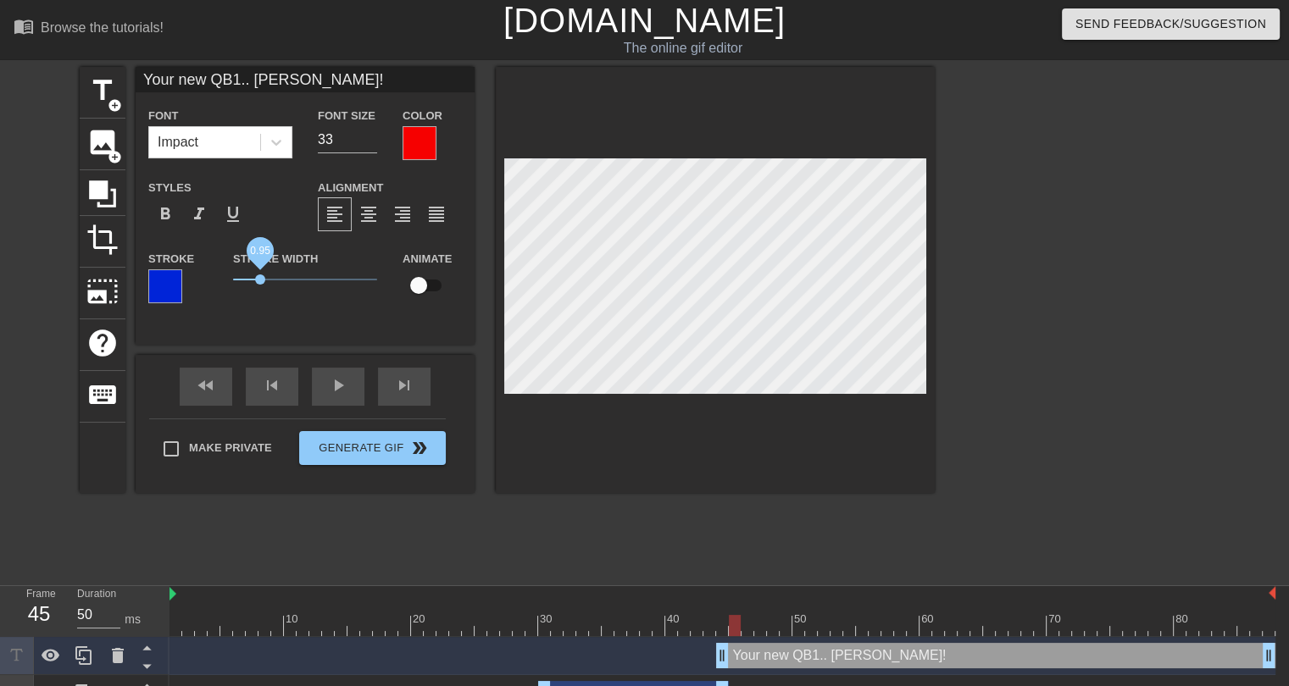
drag, startPoint x: 239, startPoint y: 276, endPoint x: 261, endPoint y: 278, distance: 22.1
click at [261, 278] on span "0.95" at bounding box center [260, 280] width 10 height 10
click at [371, 135] on input "38" at bounding box center [347, 139] width 59 height 27
click at [370, 147] on input "38" at bounding box center [347, 139] width 59 height 27
click at [370, 144] on input "37" at bounding box center [347, 139] width 59 height 27
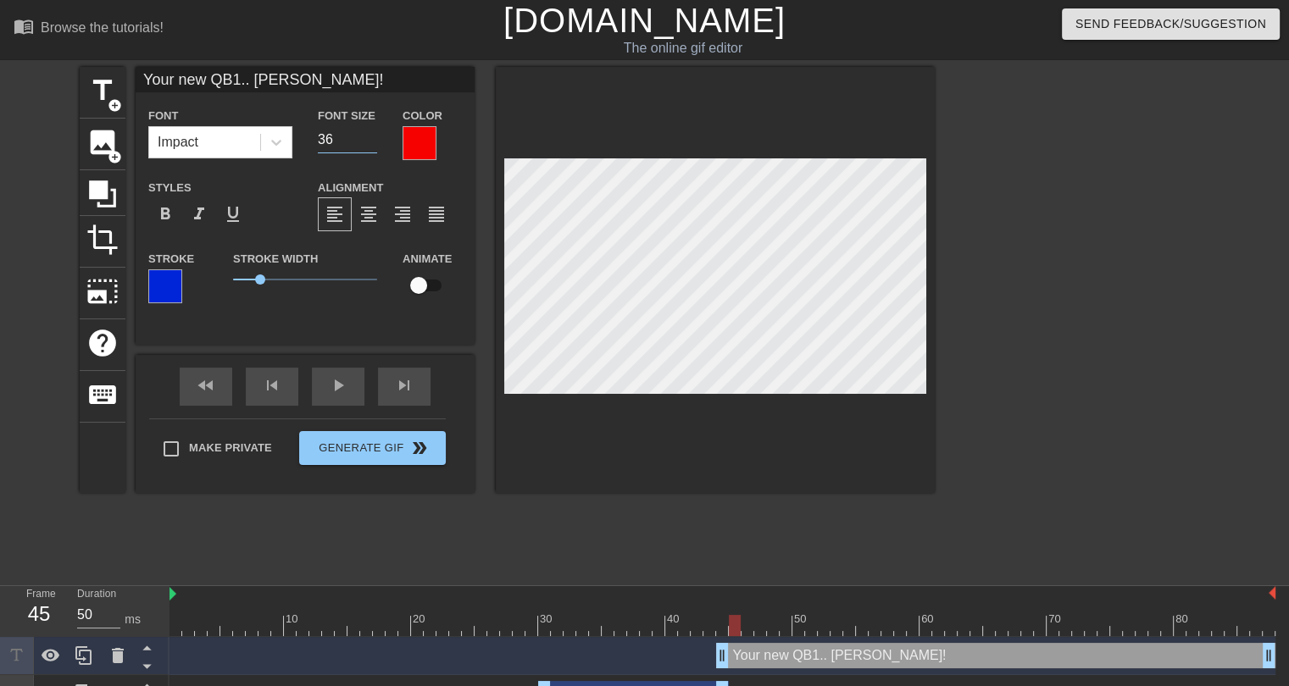
click at [370, 144] on input "36" at bounding box center [347, 139] width 59 height 27
type input "35"
click at [370, 144] on input "35" at bounding box center [347, 139] width 59 height 27
click at [737, 546] on div "title add_circle image add_circle crop photo_size_select_large help keyboard Yo…" at bounding box center [507, 321] width 855 height 509
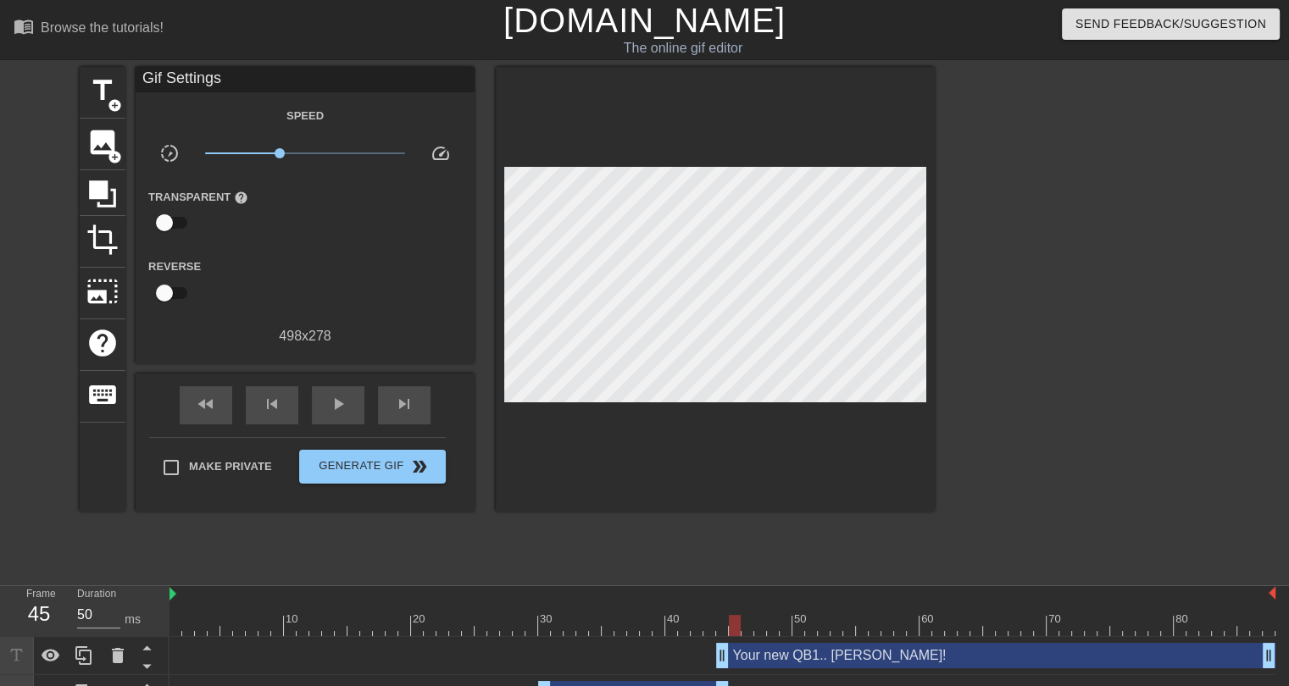
scroll to position [68, 0]
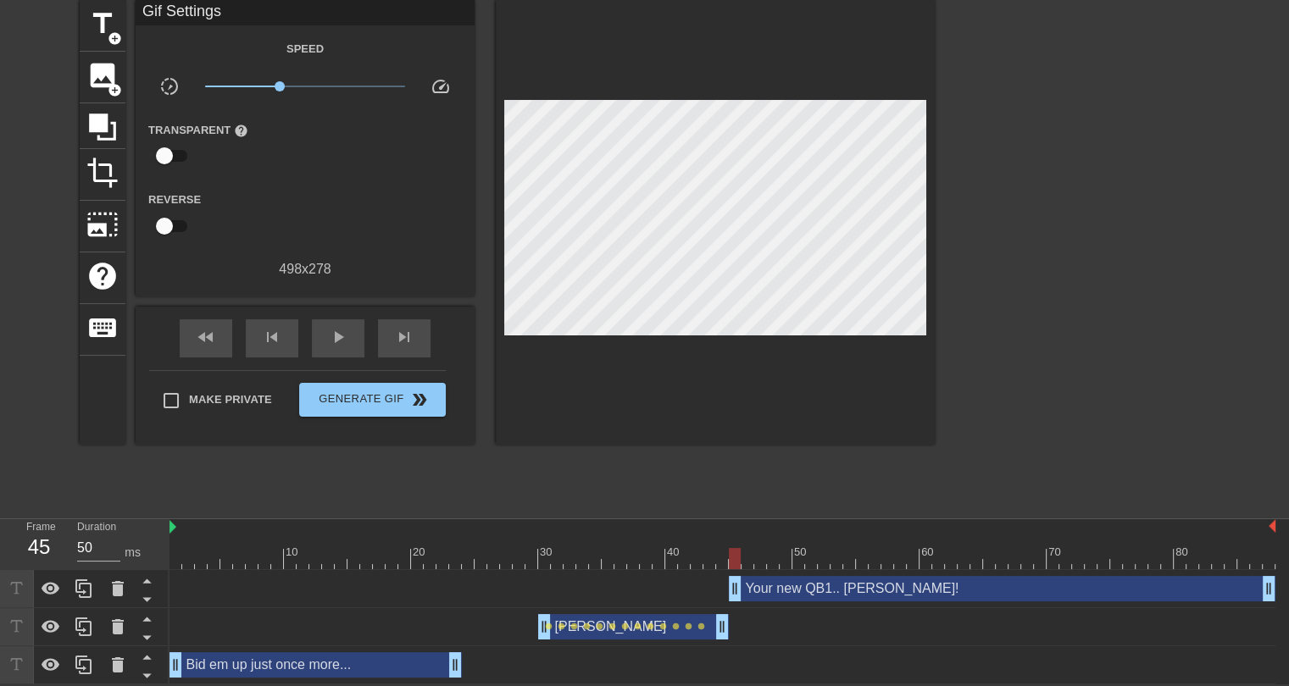
drag, startPoint x: 720, startPoint y: 593, endPoint x: 731, endPoint y: 592, distance: 11.9
click at [668, 496] on div "title add_circle image add_circle crop photo_size_select_large help keyboard Gi…" at bounding box center [507, 254] width 855 height 509
click at [175, 553] on div at bounding box center [723, 558] width 1106 height 21
click at [344, 322] on div "play_arrow" at bounding box center [338, 339] width 53 height 38
click at [359, 399] on span "Generate Gif double_arrow" at bounding box center [372, 400] width 133 height 20
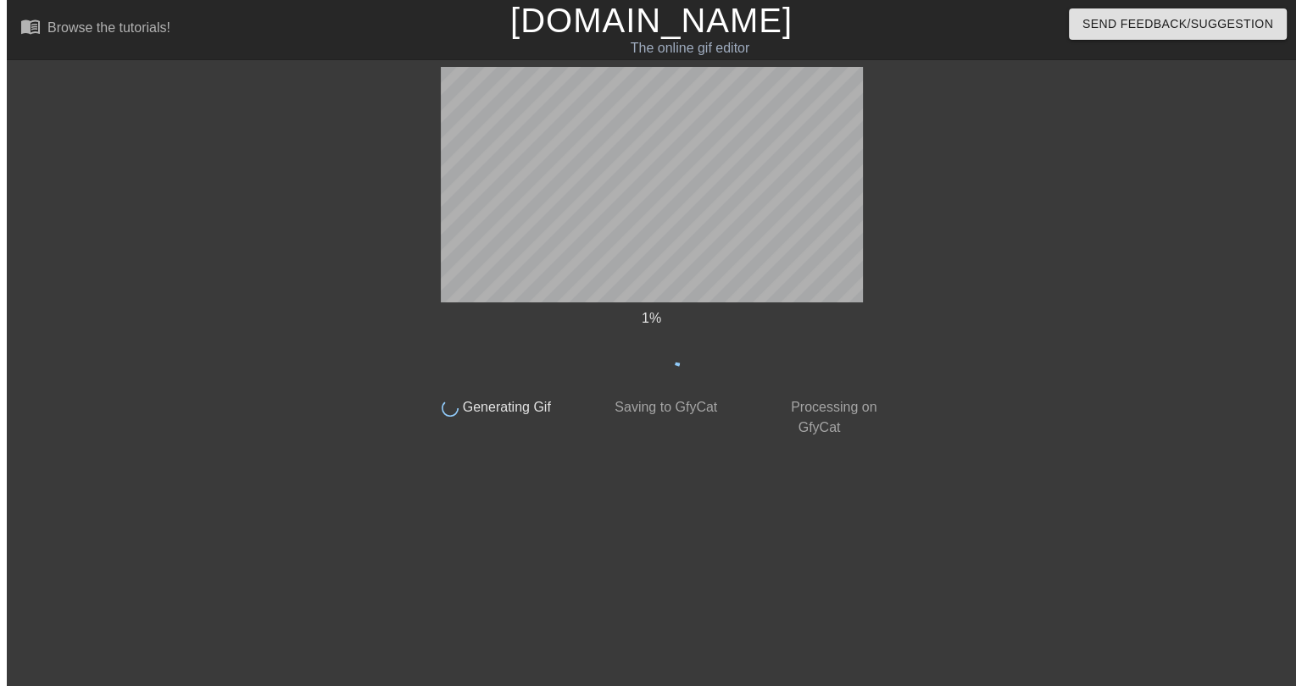
scroll to position [0, 0]
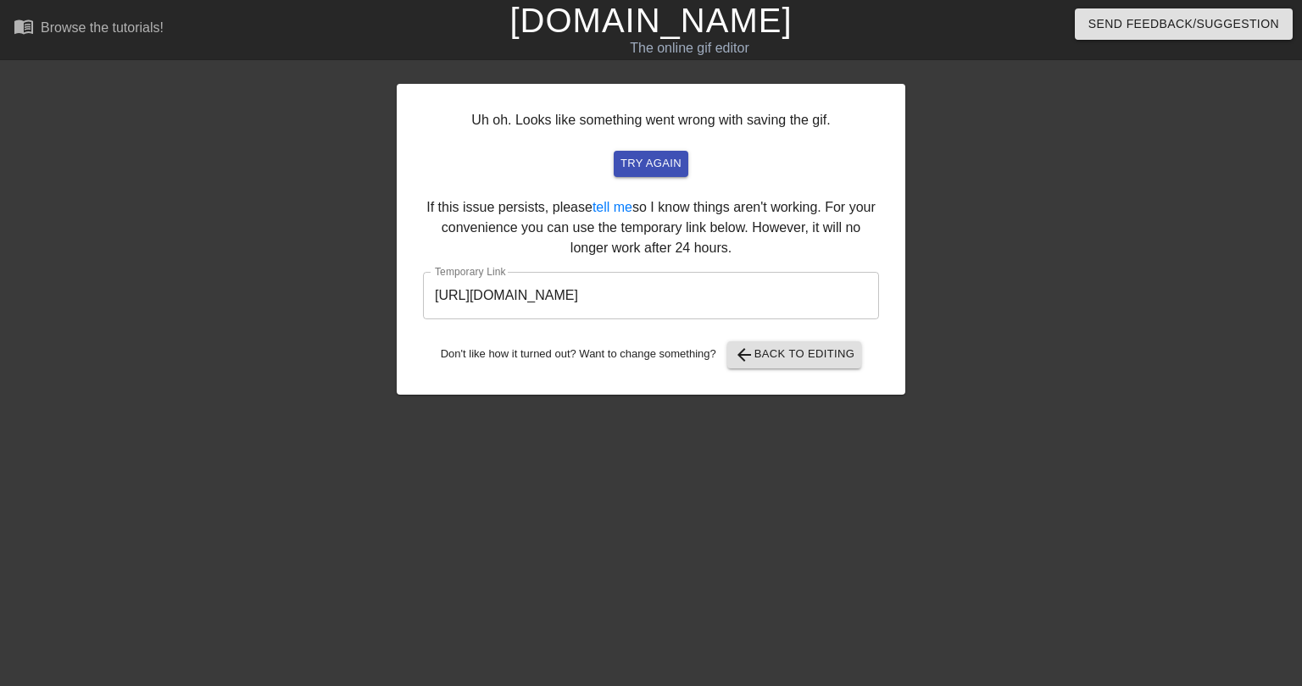
click at [682, 297] on input "https://www.gifntext.com/temp_generations/SmVk61Km.gif" at bounding box center [651, 295] width 456 height 47
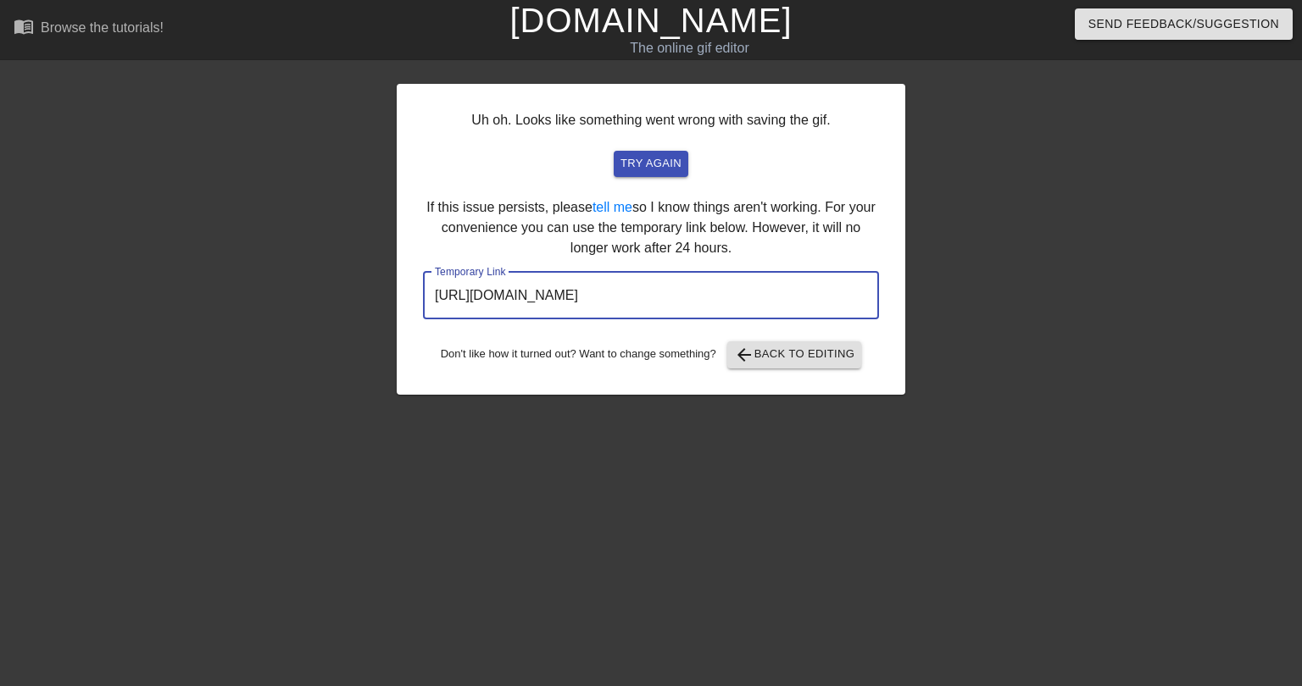
click at [682, 296] on input "https://www.gifntext.com/temp_generations/SmVk61Km.gif" at bounding box center [651, 295] width 456 height 47
click at [683, 296] on input "https://www.gifntext.com/temp_generations/SmVk61Km.gif" at bounding box center [651, 295] width 456 height 47
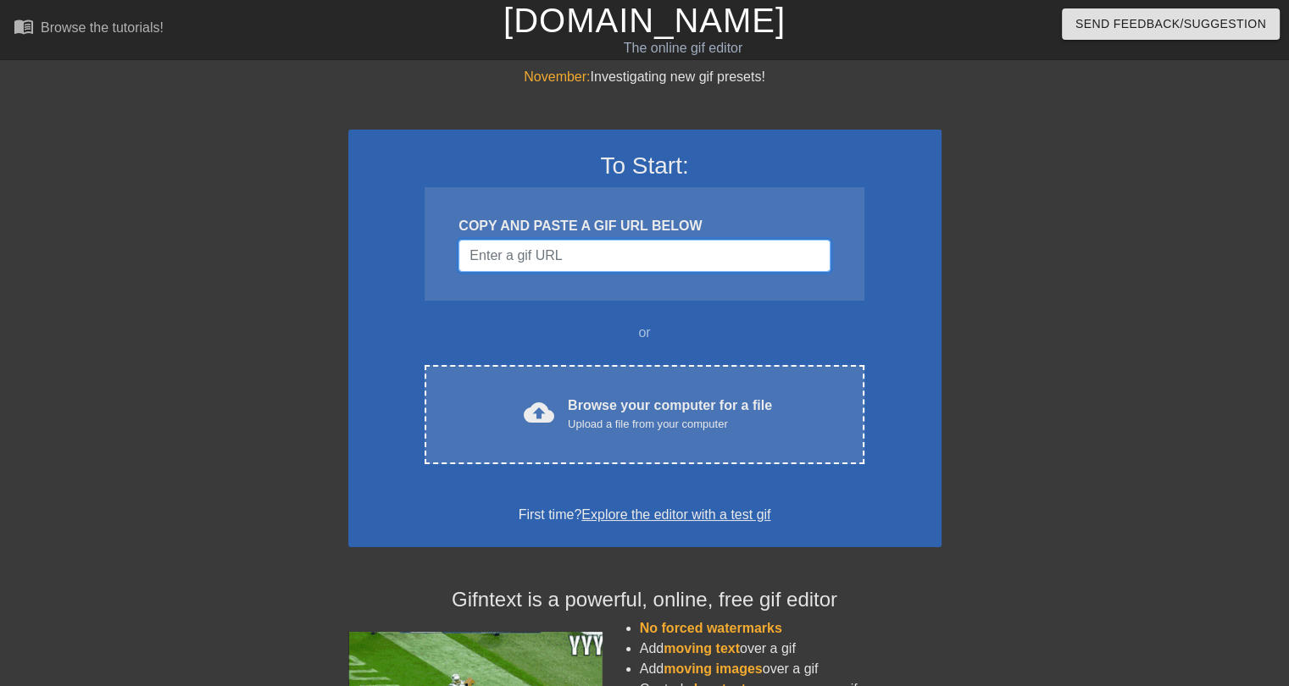
click at [538, 254] on input "Username" at bounding box center [644, 256] width 371 height 32
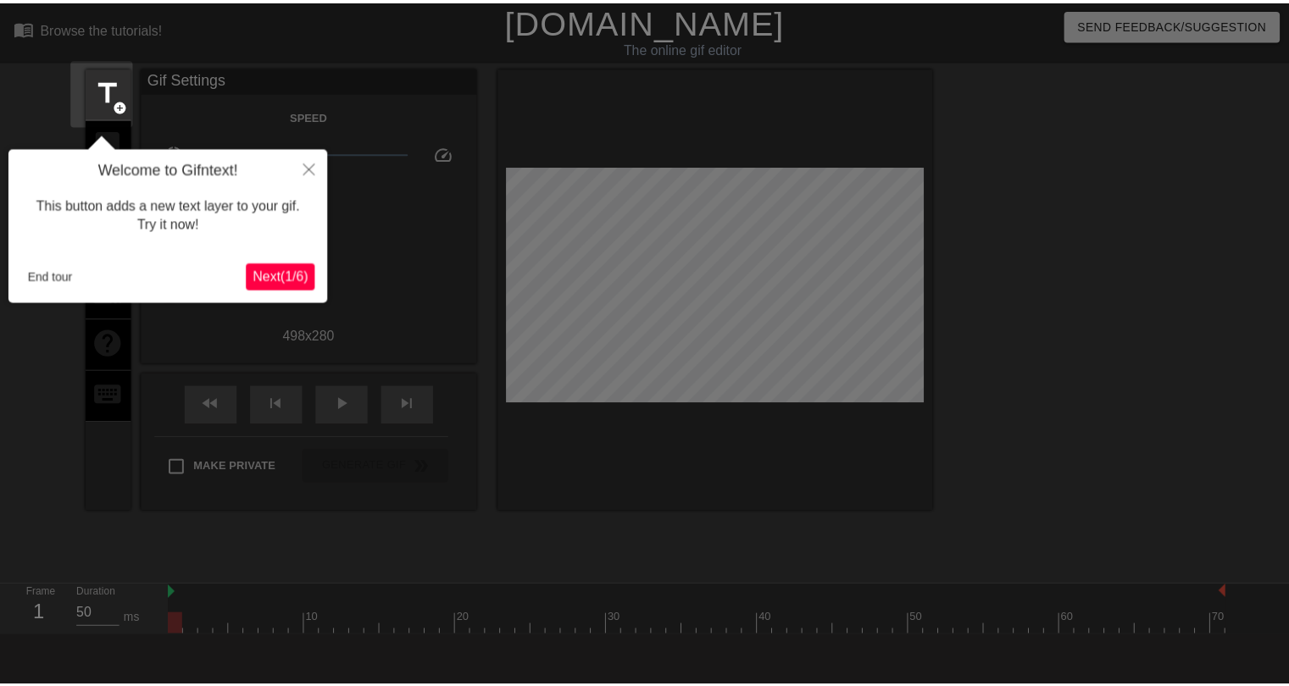
scroll to position [41, 0]
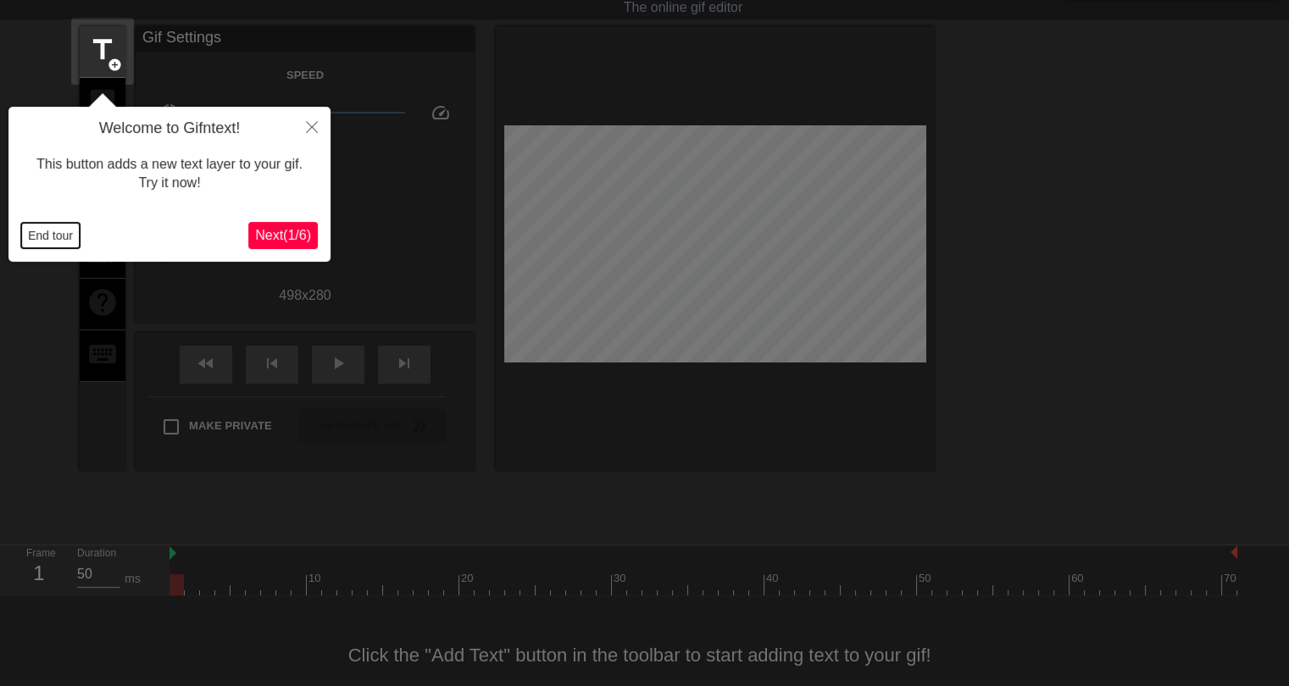
click at [37, 237] on button "End tour" at bounding box center [50, 235] width 58 height 25
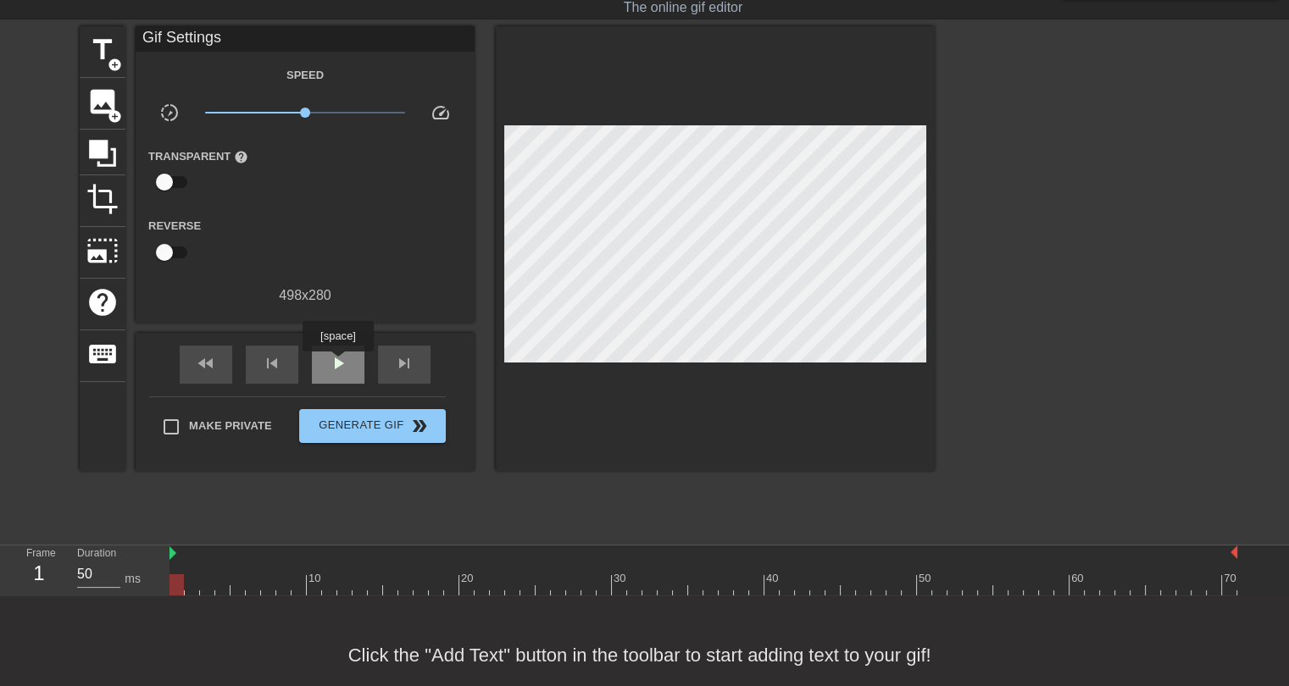
click at [337, 364] on span "play_arrow" at bounding box center [338, 363] width 20 height 20
click at [330, 364] on span "pause" at bounding box center [338, 363] width 20 height 20
click at [108, 62] on span "add_circle" at bounding box center [115, 65] width 14 height 14
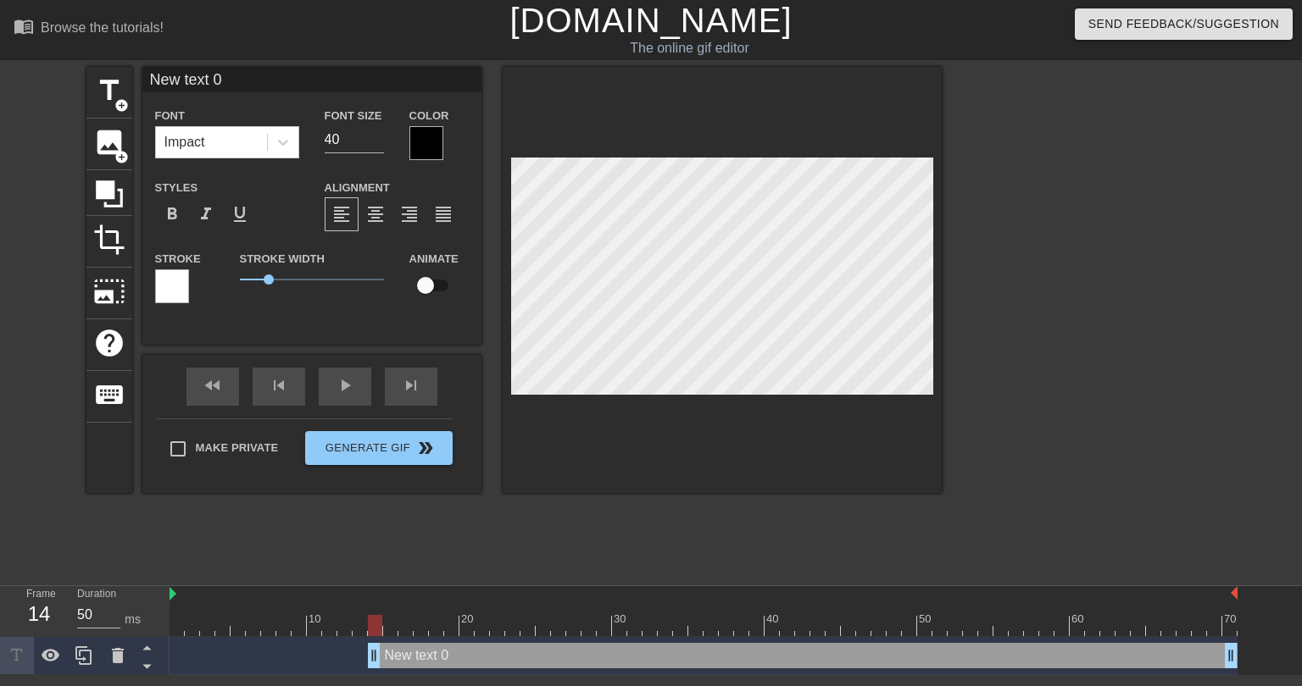
click at [220, 75] on input "New text 0" at bounding box center [311, 79] width 339 height 25
type input "J"
click at [105, 92] on span "title" at bounding box center [109, 91] width 32 height 32
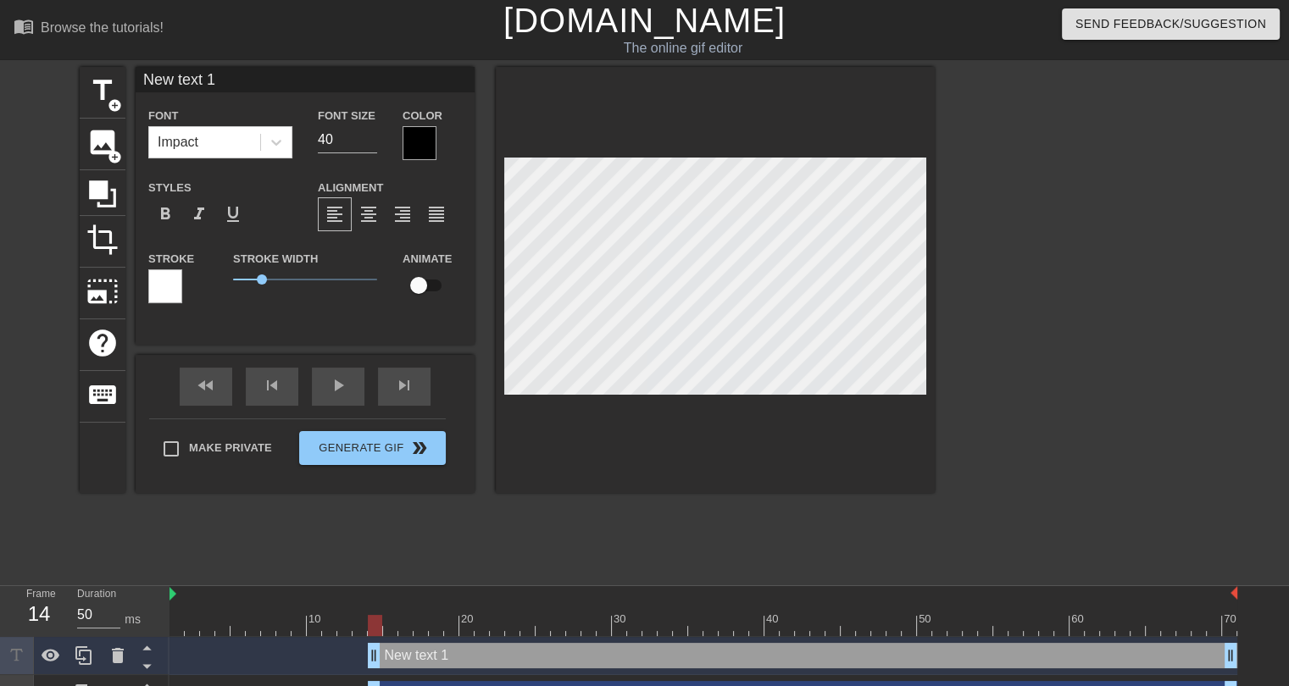
click at [214, 82] on input "New text 1" at bounding box center [305, 79] width 339 height 25
click at [214, 81] on input "New text 1" at bounding box center [305, 79] width 339 height 25
type input "i"
type input "[PERSON_NAME] JOINING YOUR"
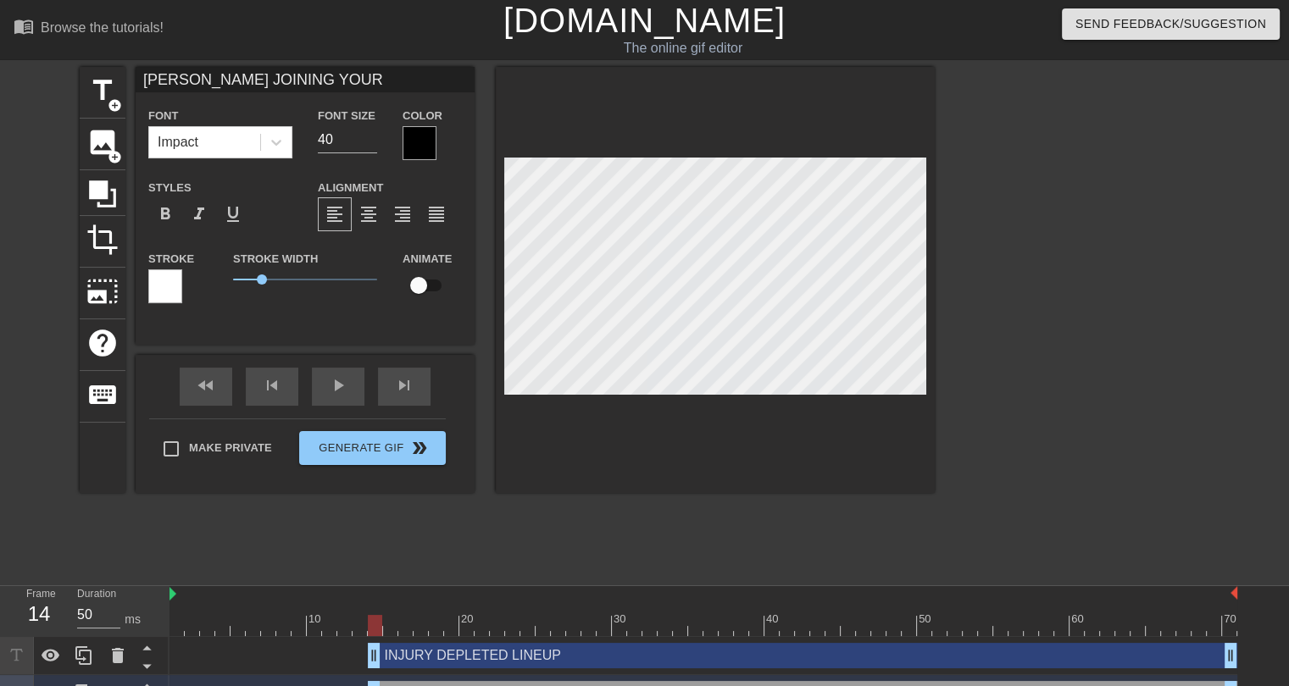
click at [419, 147] on div at bounding box center [420, 143] width 34 height 34
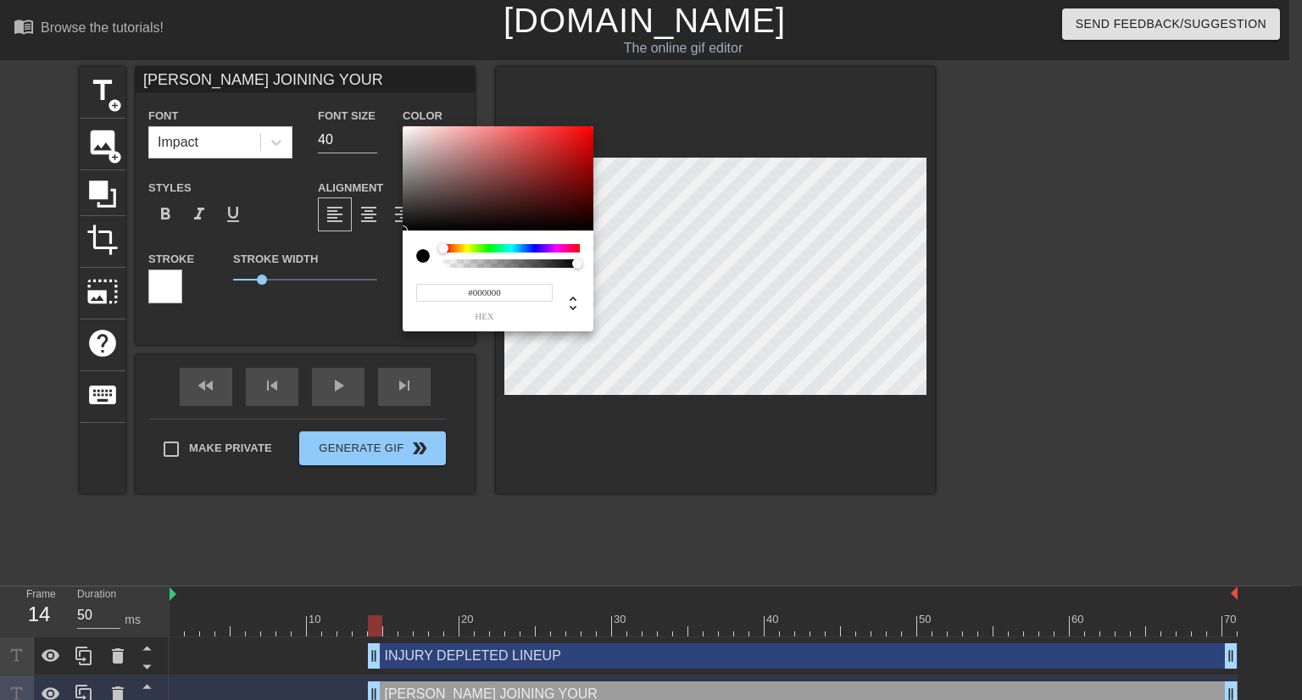
click at [486, 292] on input "#000000" at bounding box center [484, 293] width 136 height 18
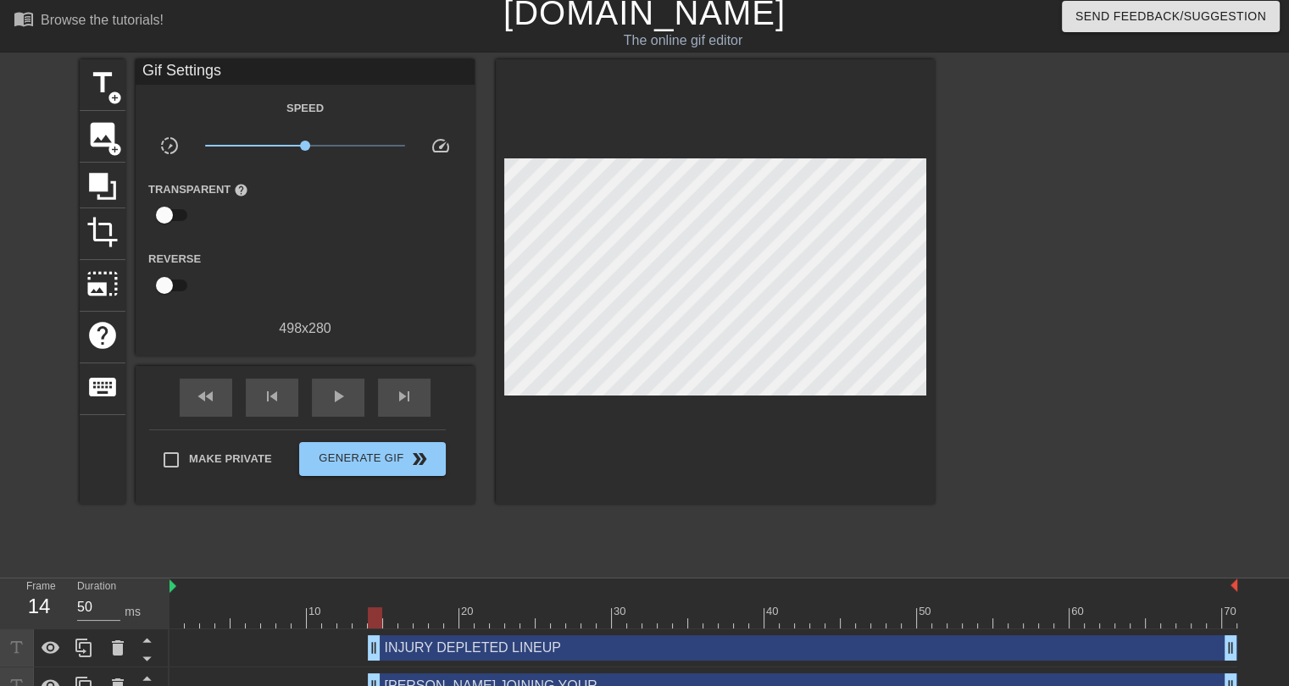
scroll to position [30, 0]
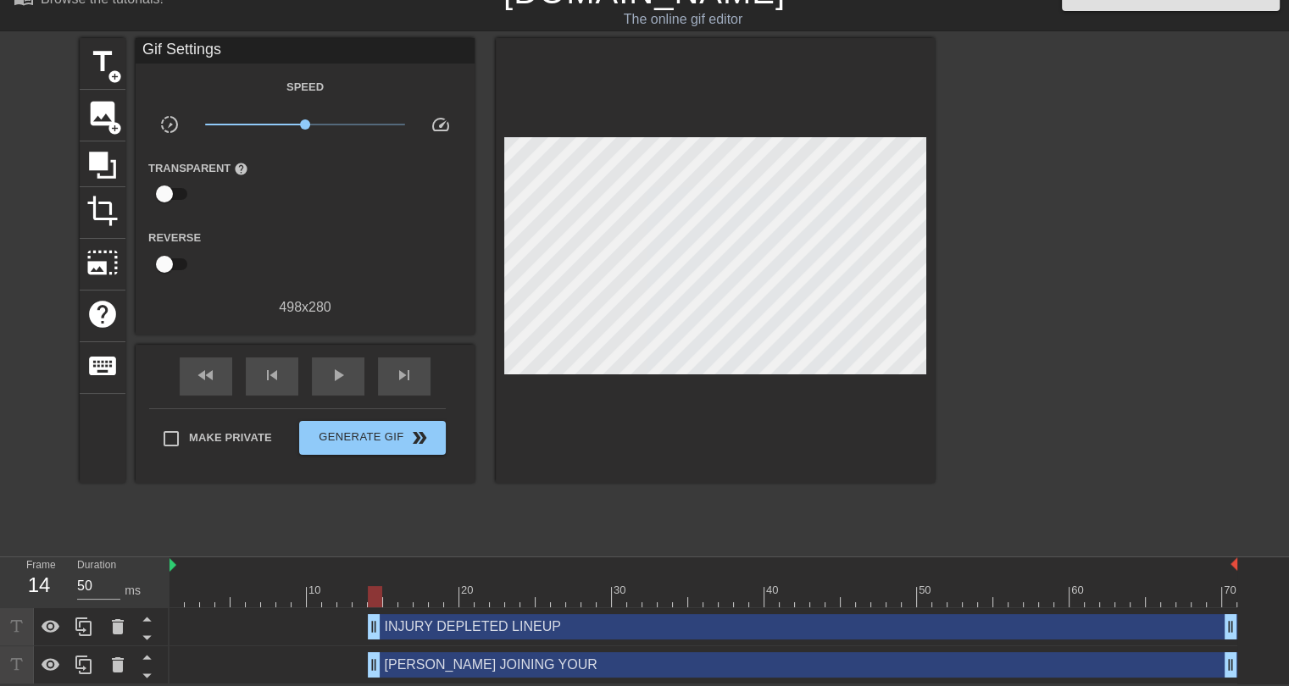
click at [477, 671] on div "[PERSON_NAME] JOINING YOUR drag_handle drag_handle" at bounding box center [803, 665] width 870 height 25
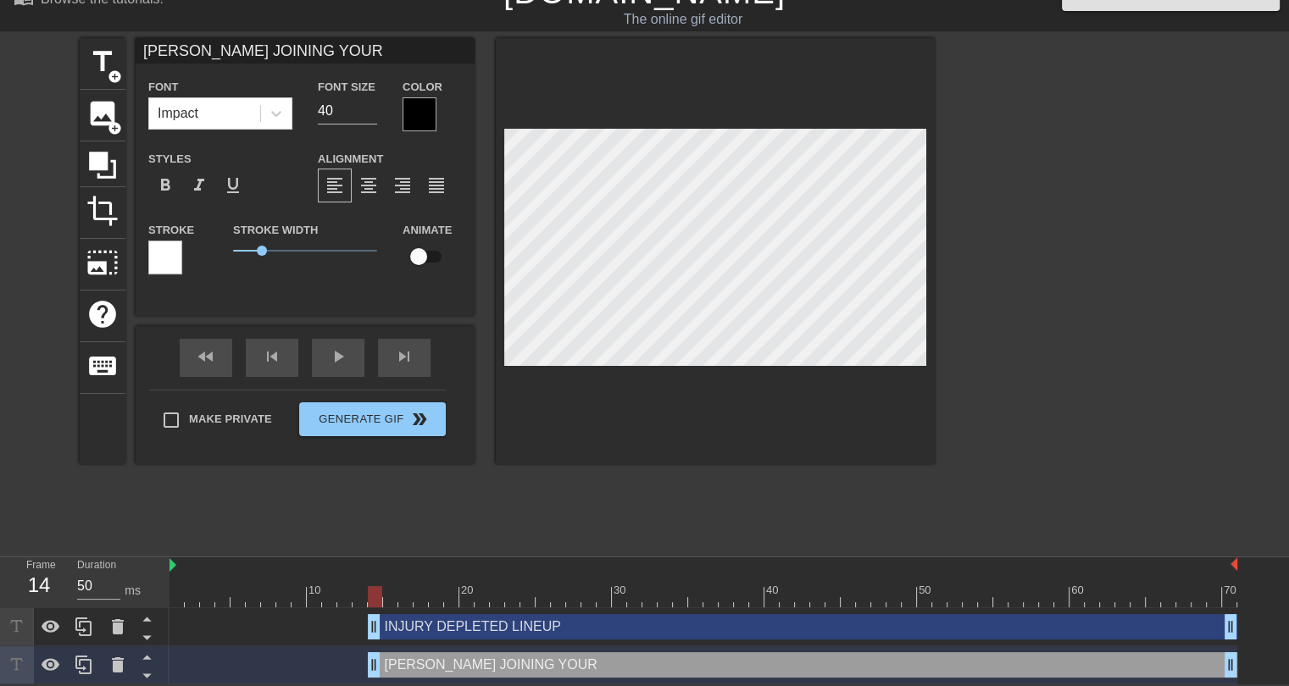
click at [172, 261] on div at bounding box center [165, 258] width 34 height 34
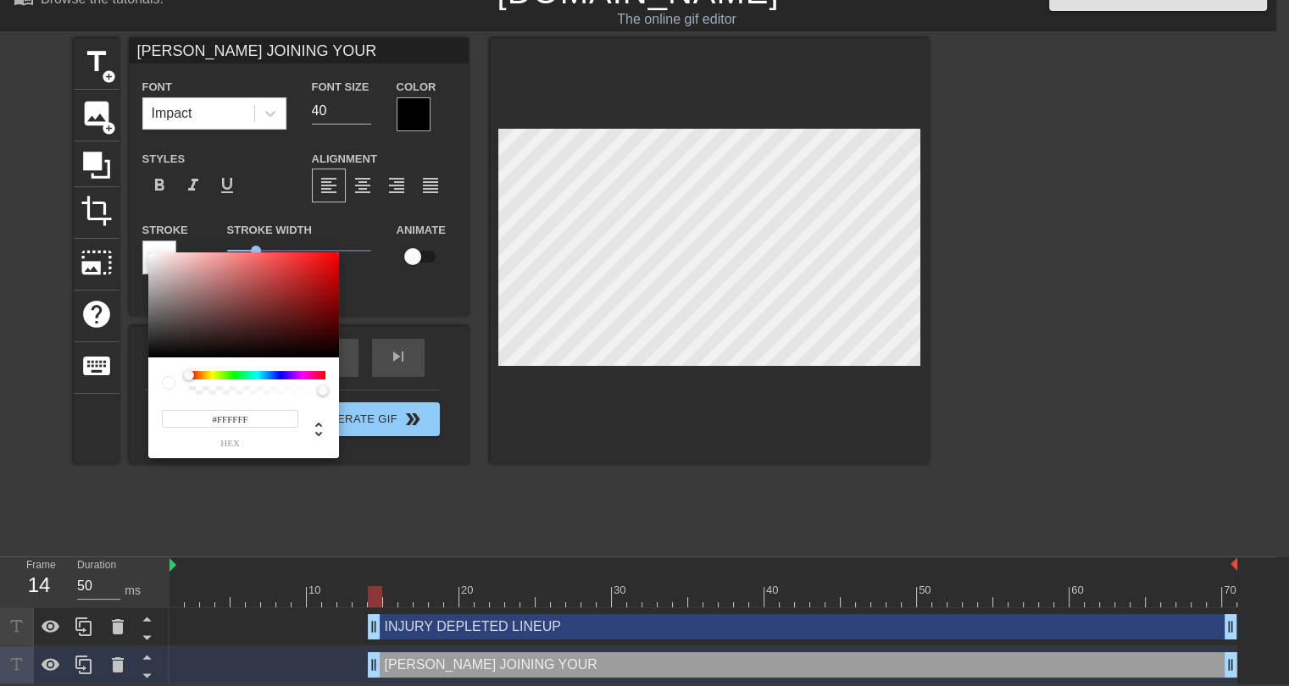
scroll to position [17, 0]
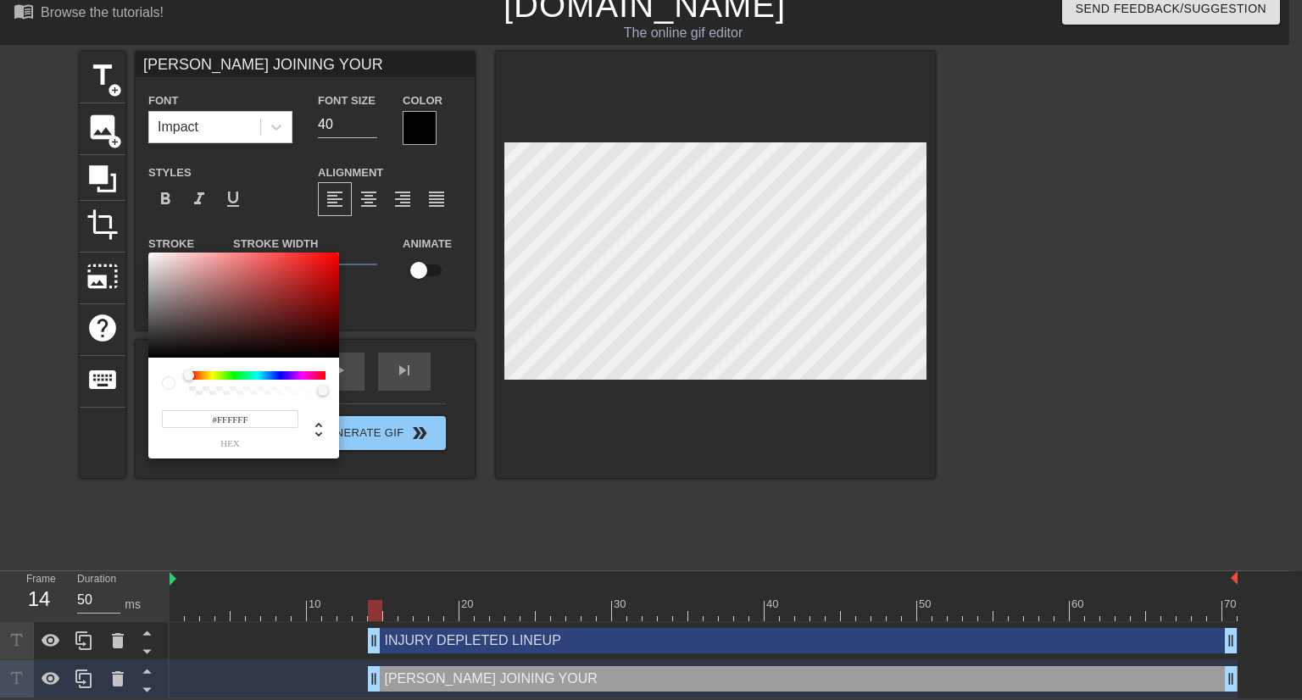
click at [227, 420] on input "#FFFFFF" at bounding box center [230, 419] width 136 height 18
type input "#311D00"
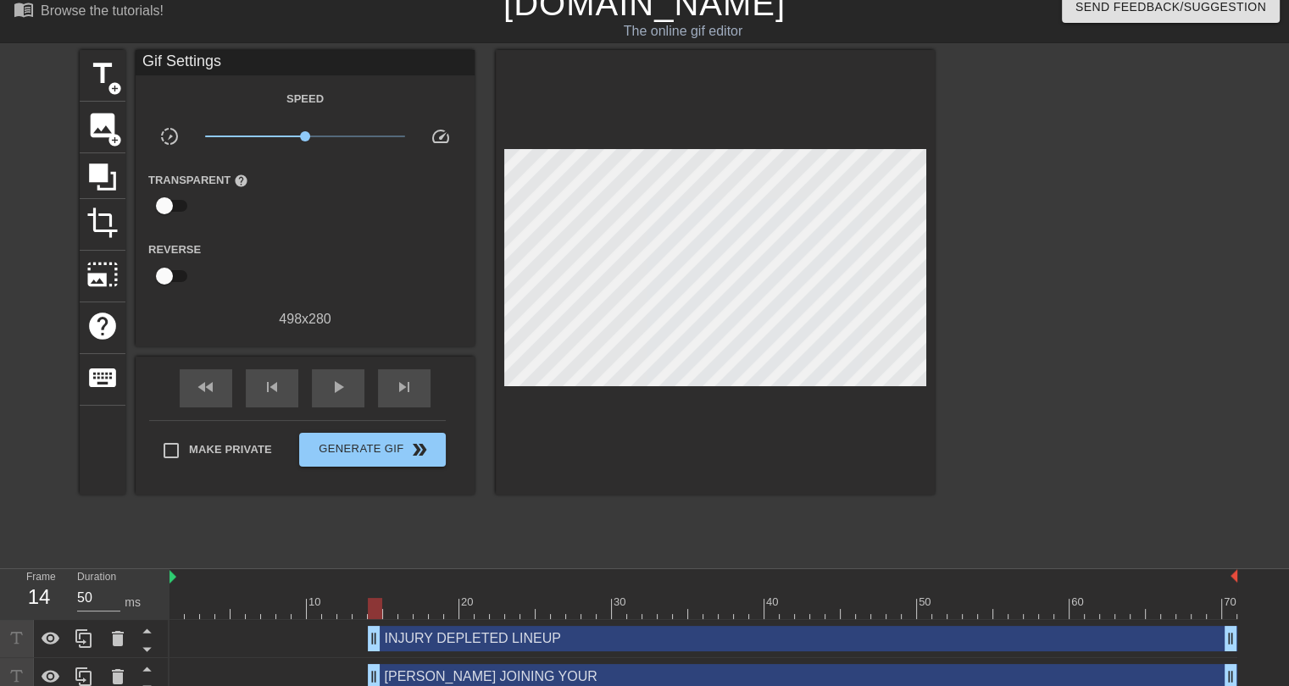
click at [503, 645] on div "INJURY DEPLETED LINEUP drag_handle drag_handle" at bounding box center [803, 638] width 870 height 25
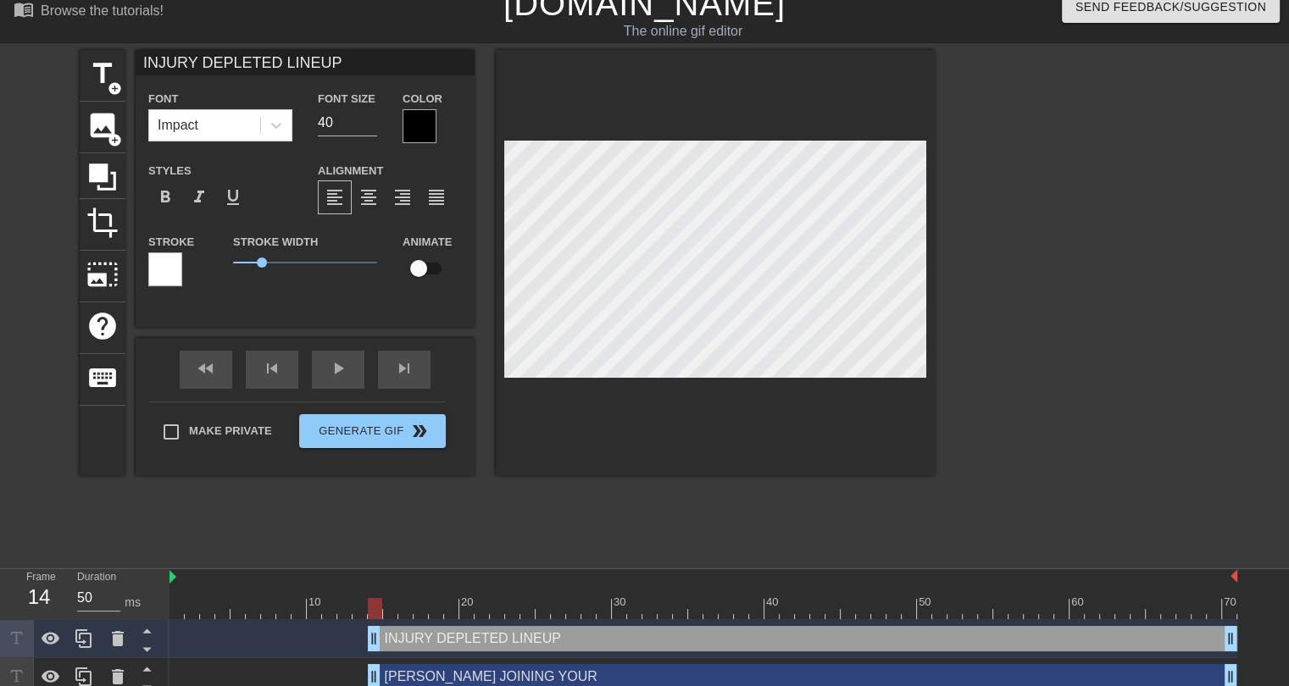
click at [173, 268] on div at bounding box center [165, 270] width 34 height 34
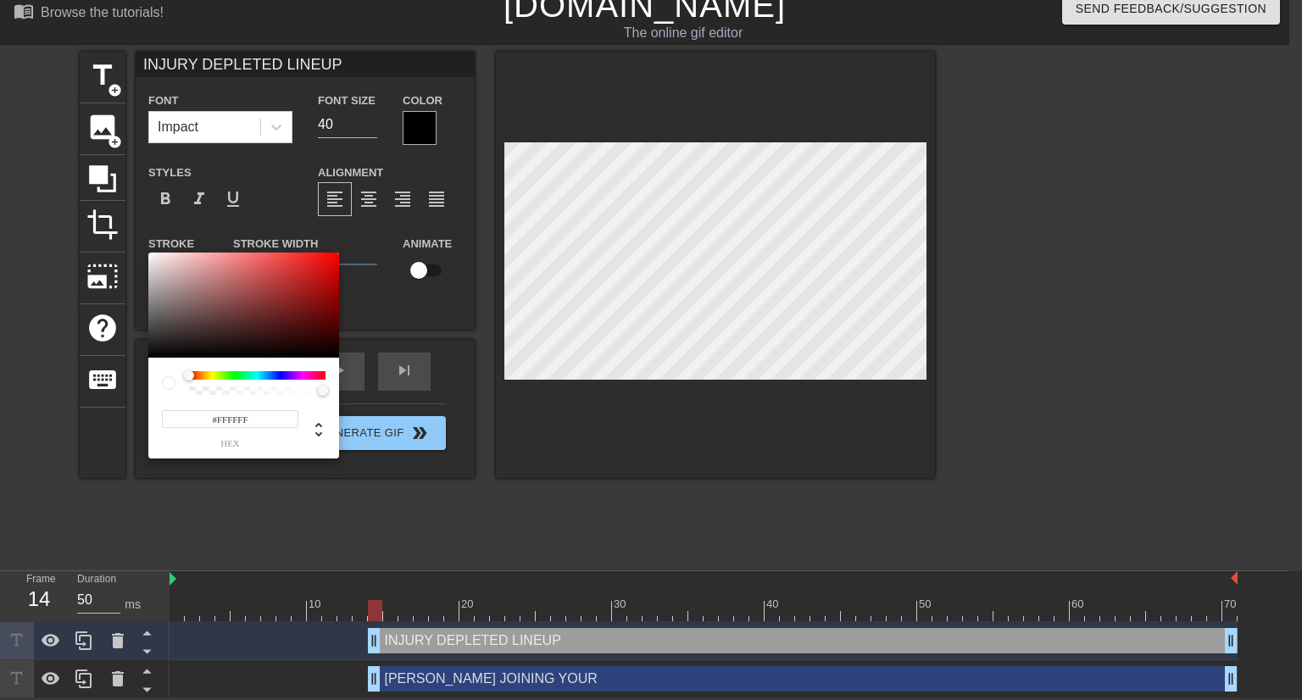
click at [226, 418] on input "#FFFFFF" at bounding box center [230, 419] width 136 height 18
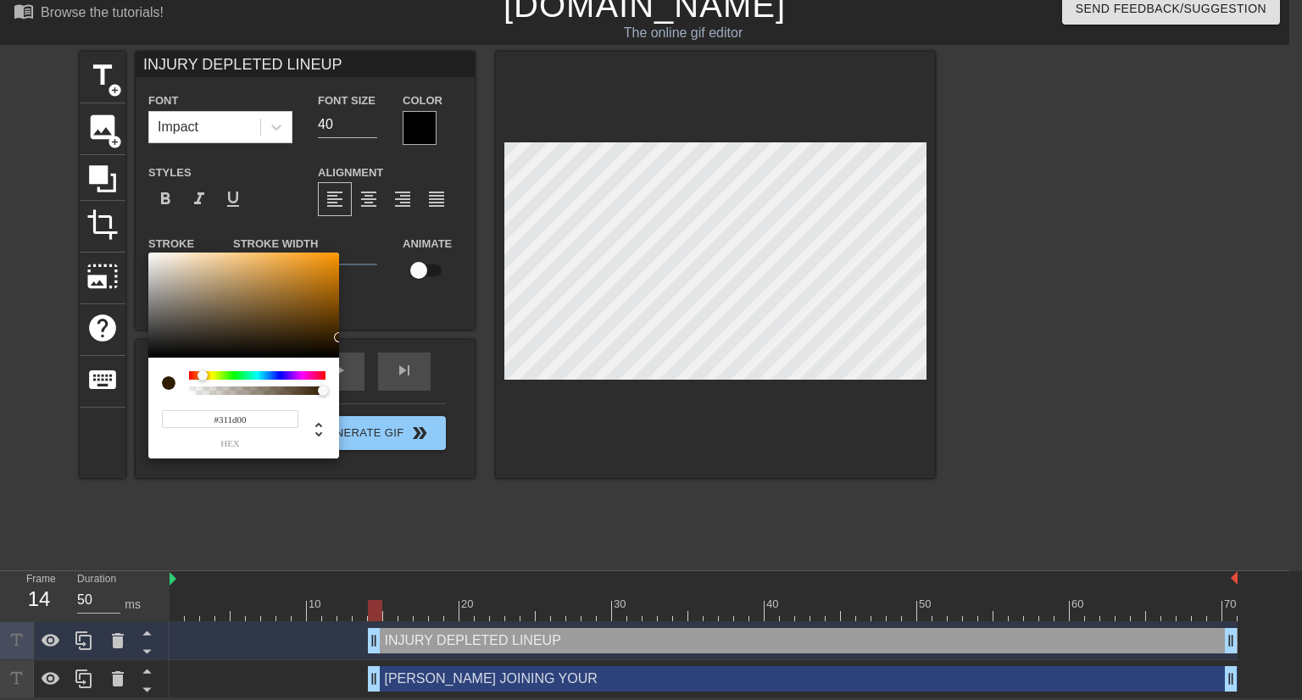
type input "#311d00"
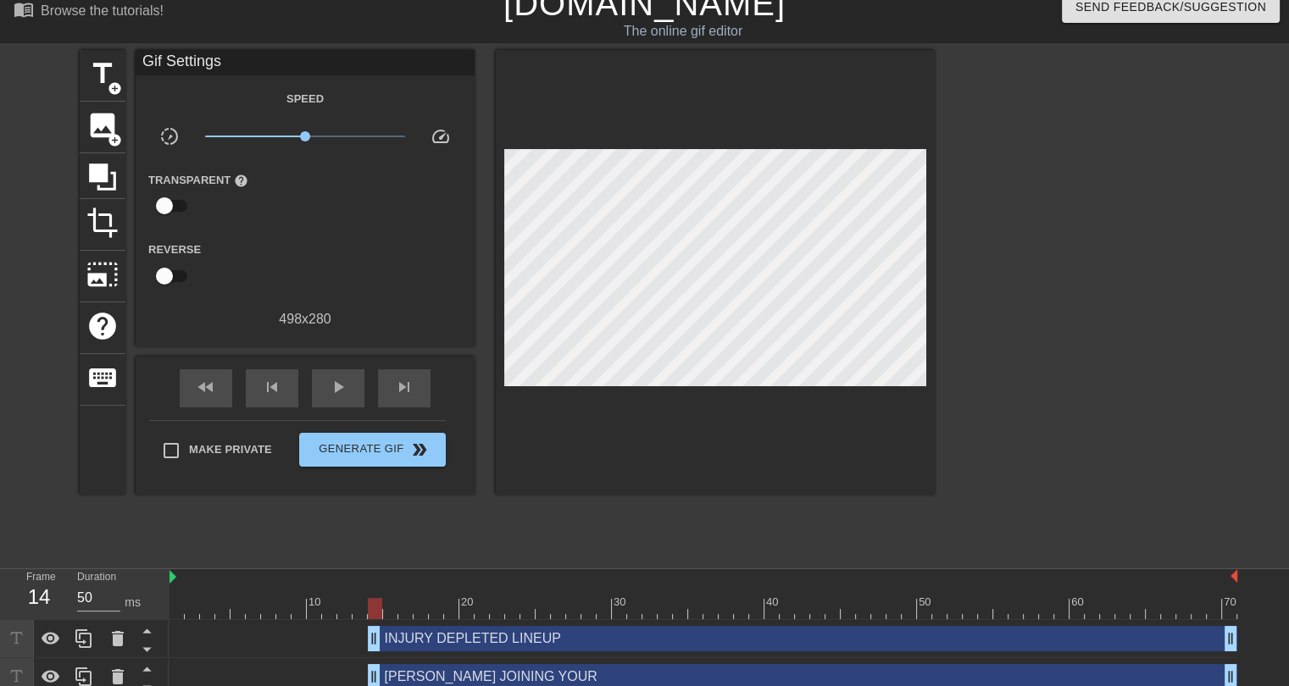
click at [481, 679] on div "[PERSON_NAME] JOINING YOUR drag_handle drag_handle" at bounding box center [803, 676] width 870 height 25
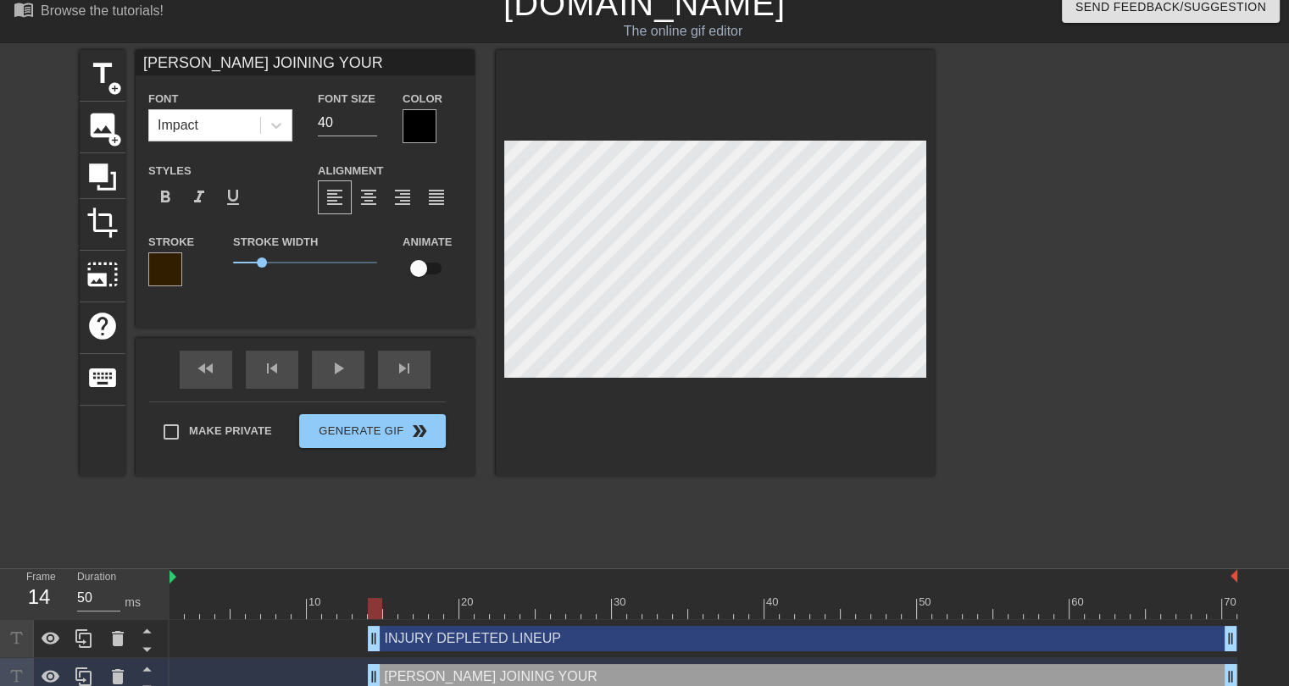
click at [414, 131] on div at bounding box center [420, 126] width 34 height 34
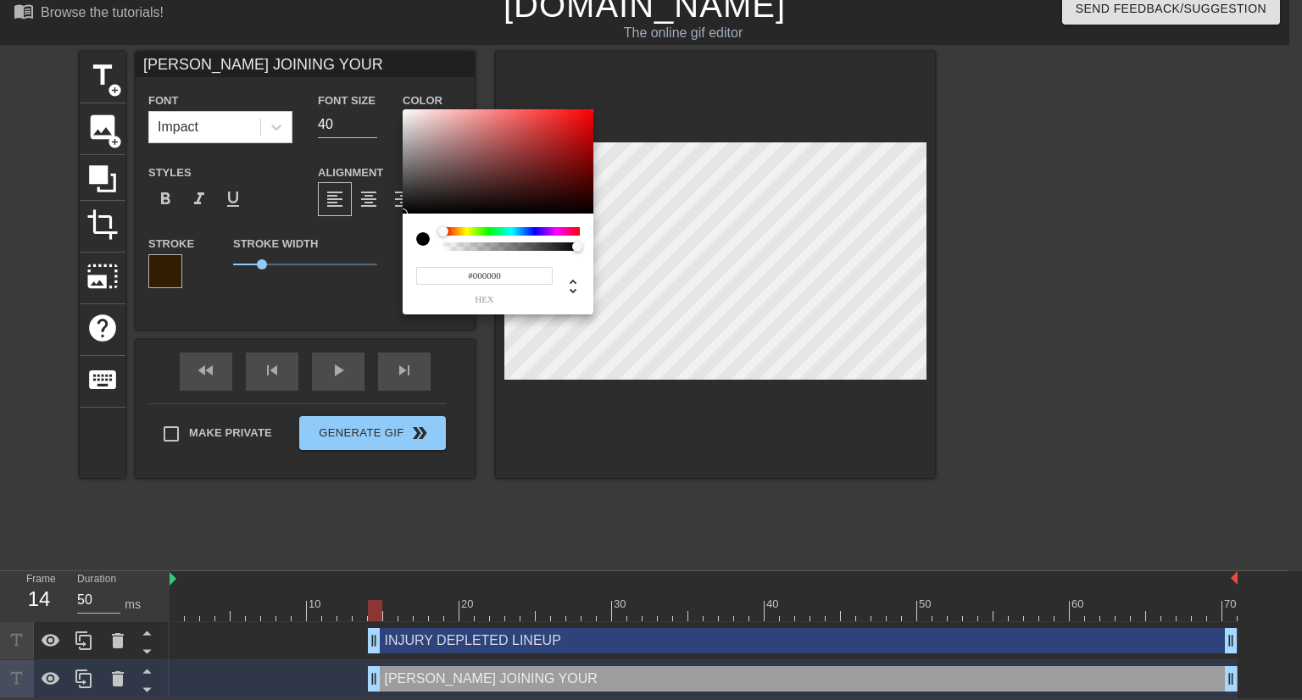
click at [481, 275] on input "#000000" at bounding box center [484, 276] width 136 height 18
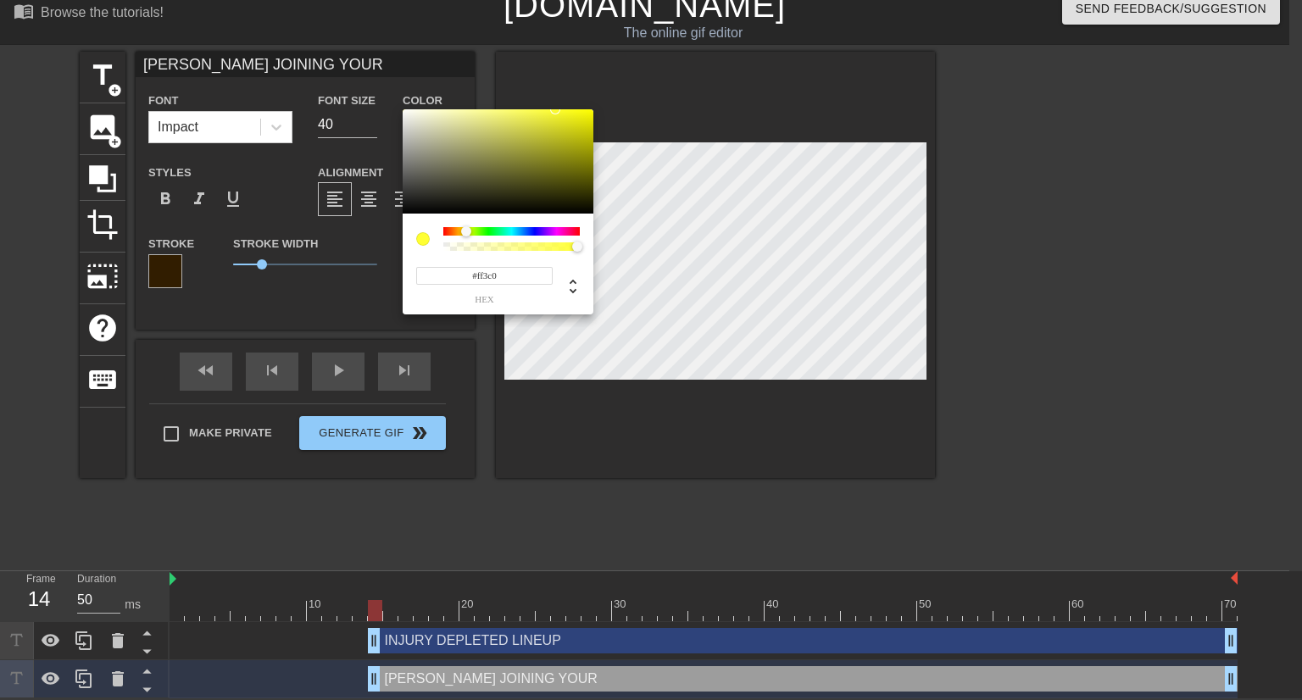
type input "#ff3c00"
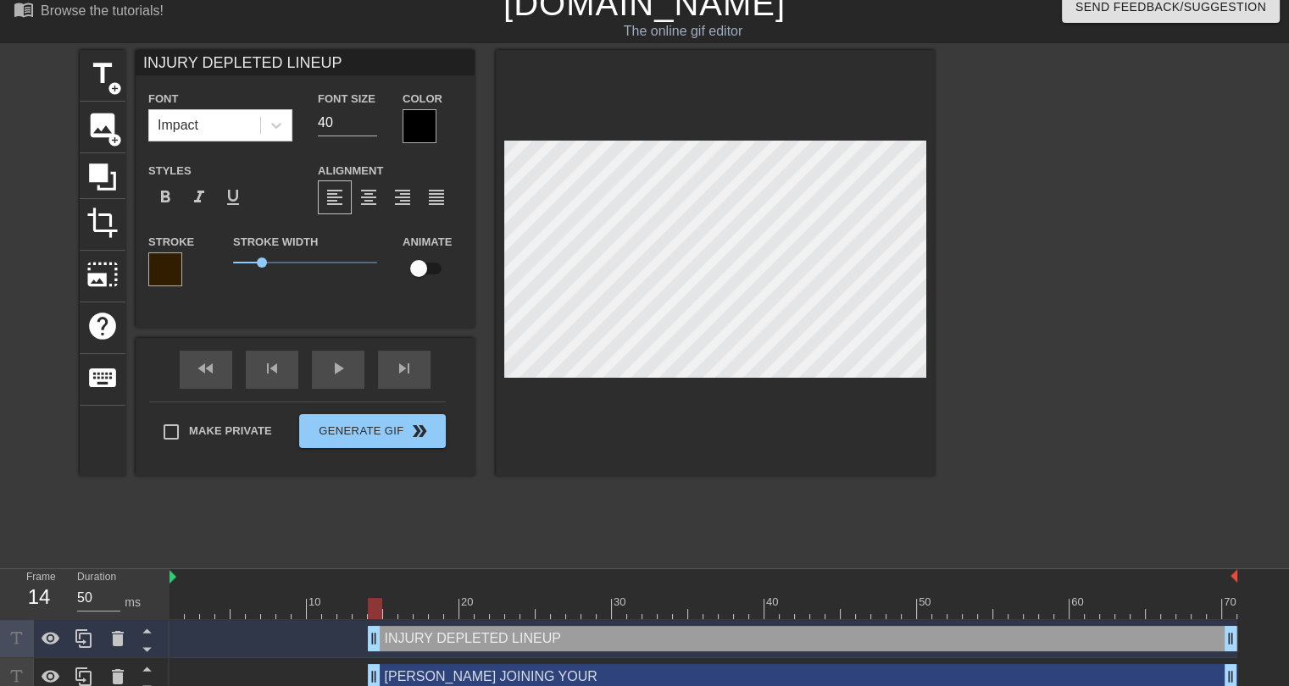
click at [424, 122] on div at bounding box center [420, 126] width 34 height 34
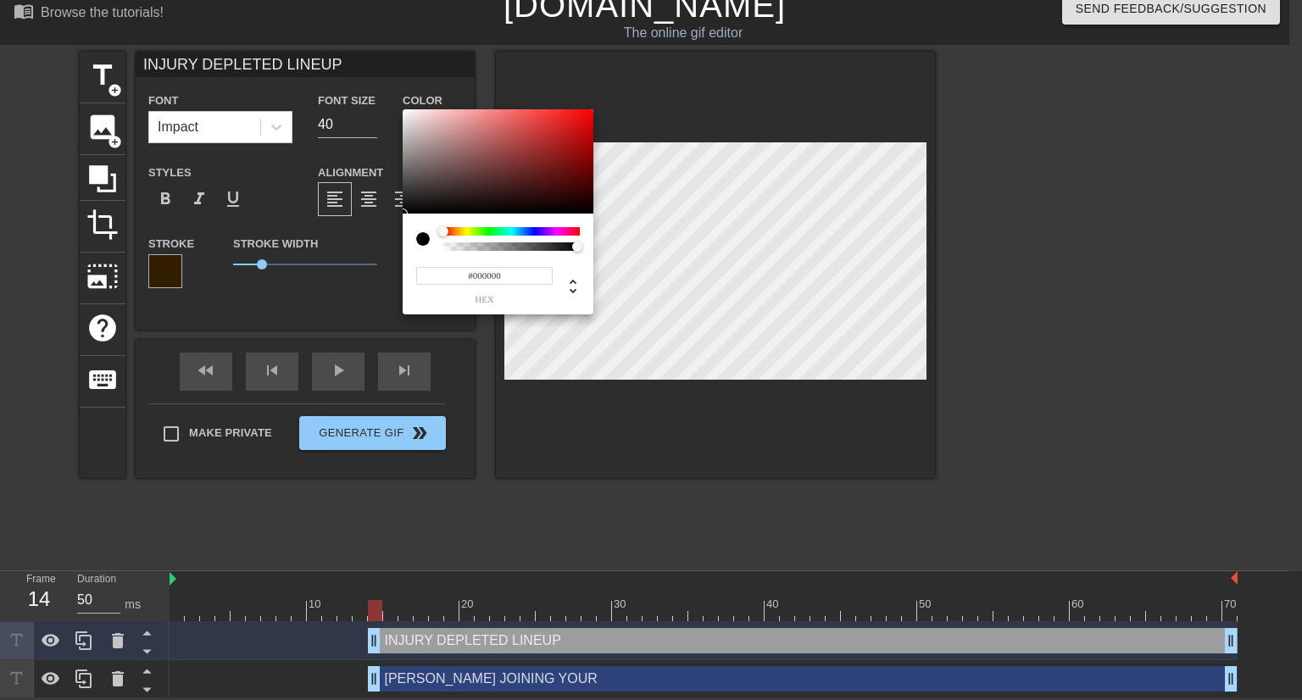
click at [485, 275] on input "#000000" at bounding box center [484, 276] width 136 height 18
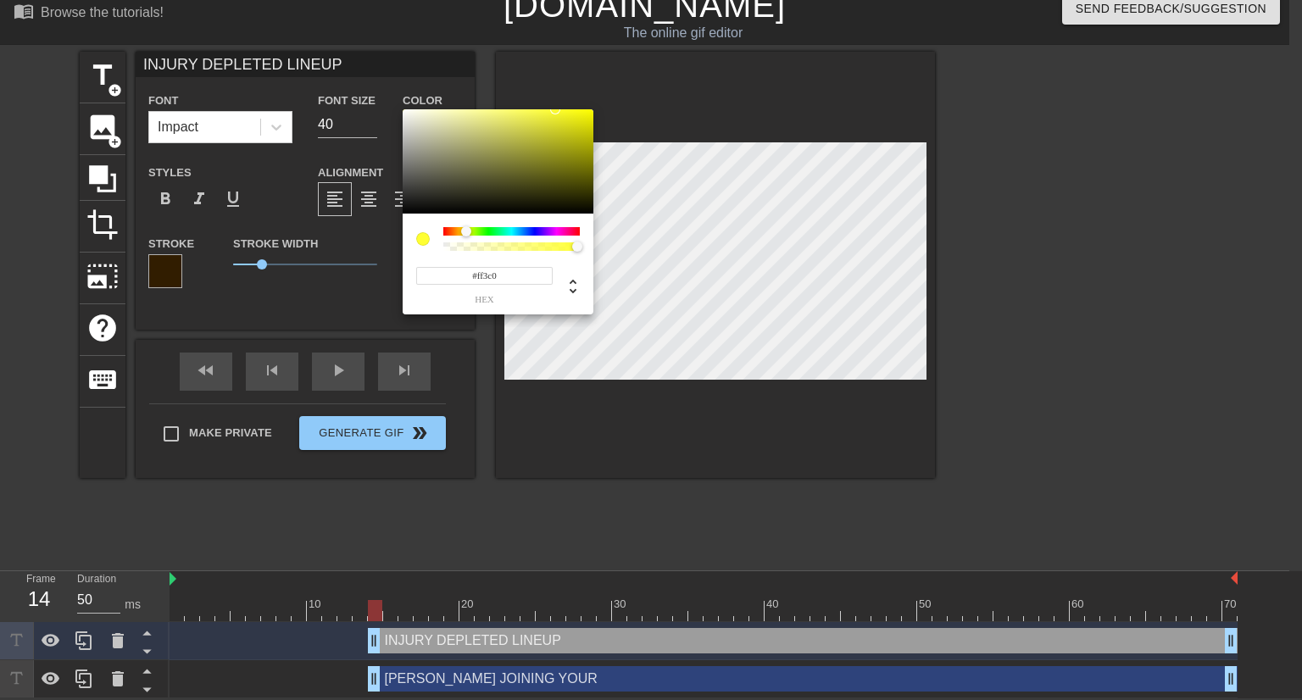
type input "#ff3c00"
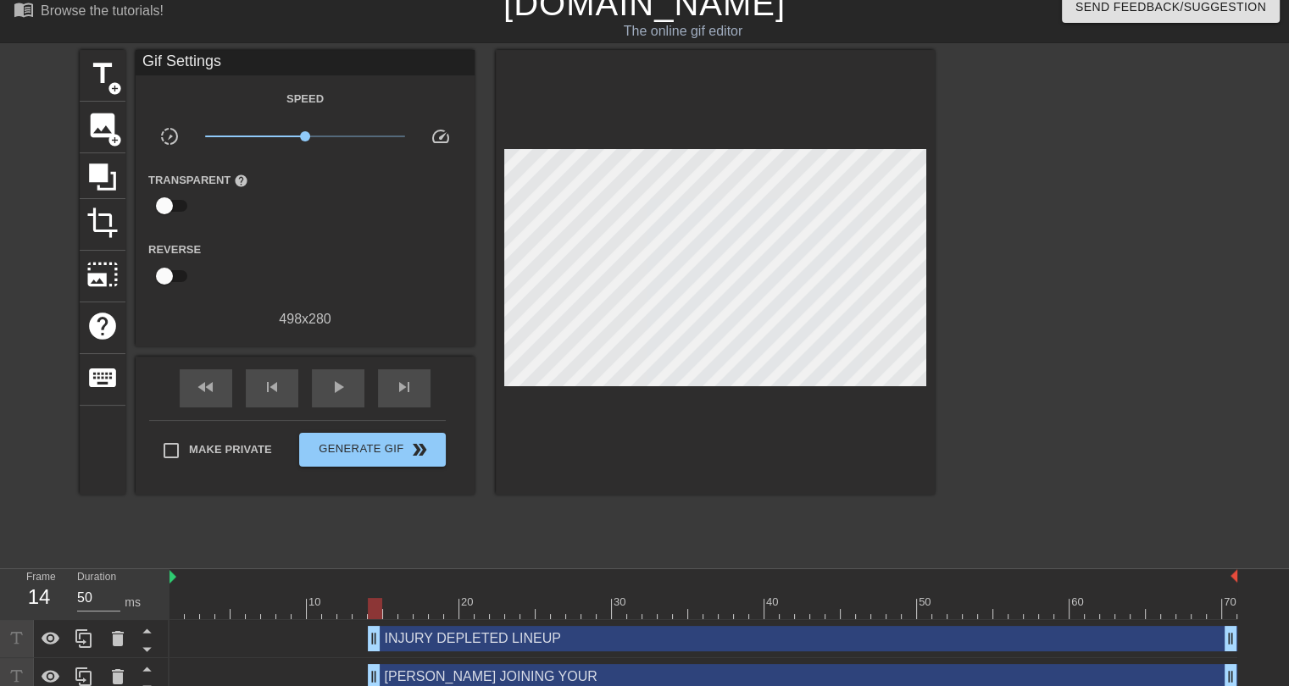
click at [517, 647] on div "INJURY DEPLETED LINEUP drag_handle drag_handle" at bounding box center [803, 638] width 870 height 25
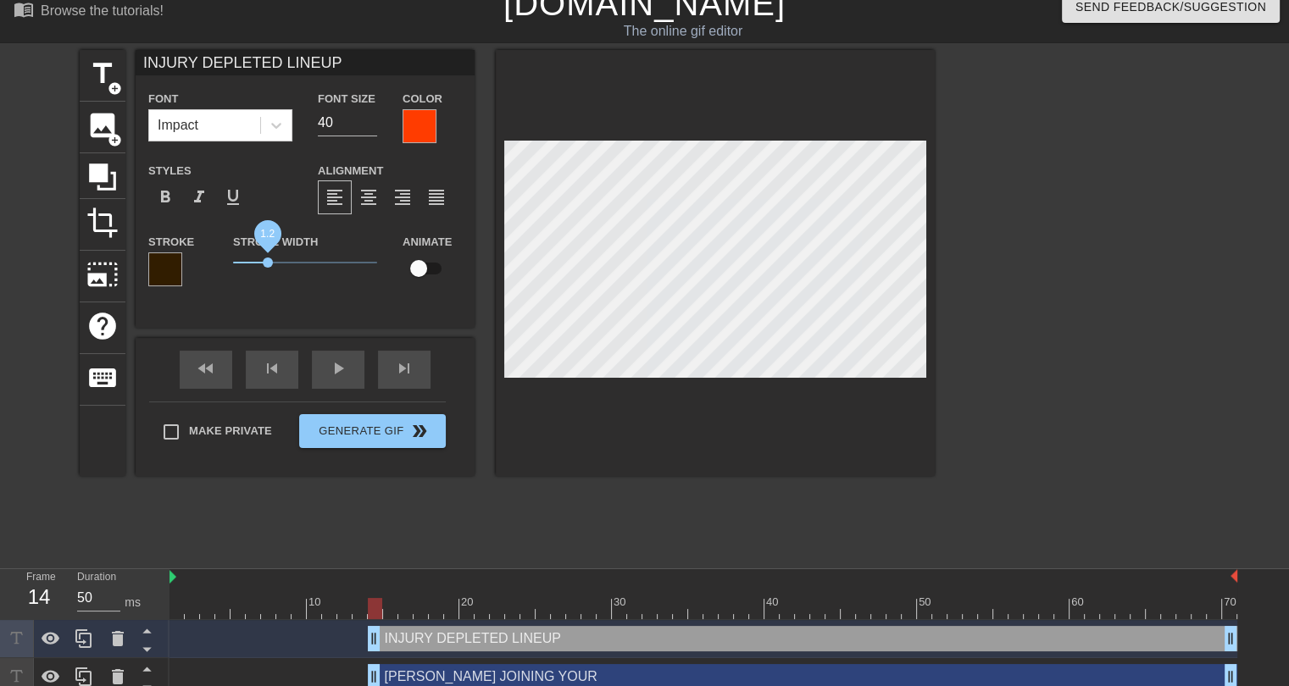
click at [268, 262] on span "1.2" at bounding box center [268, 263] width 10 height 10
drag, startPoint x: 268, startPoint y: 262, endPoint x: 291, endPoint y: 267, distance: 23.4
click at [291, 267] on span "2" at bounding box center [291, 263] width 10 height 10
click at [449, 676] on div "[PERSON_NAME] JOINING YOUR drag_handle drag_handle" at bounding box center [803, 676] width 870 height 25
type input "[PERSON_NAME] JOINING YOUR"
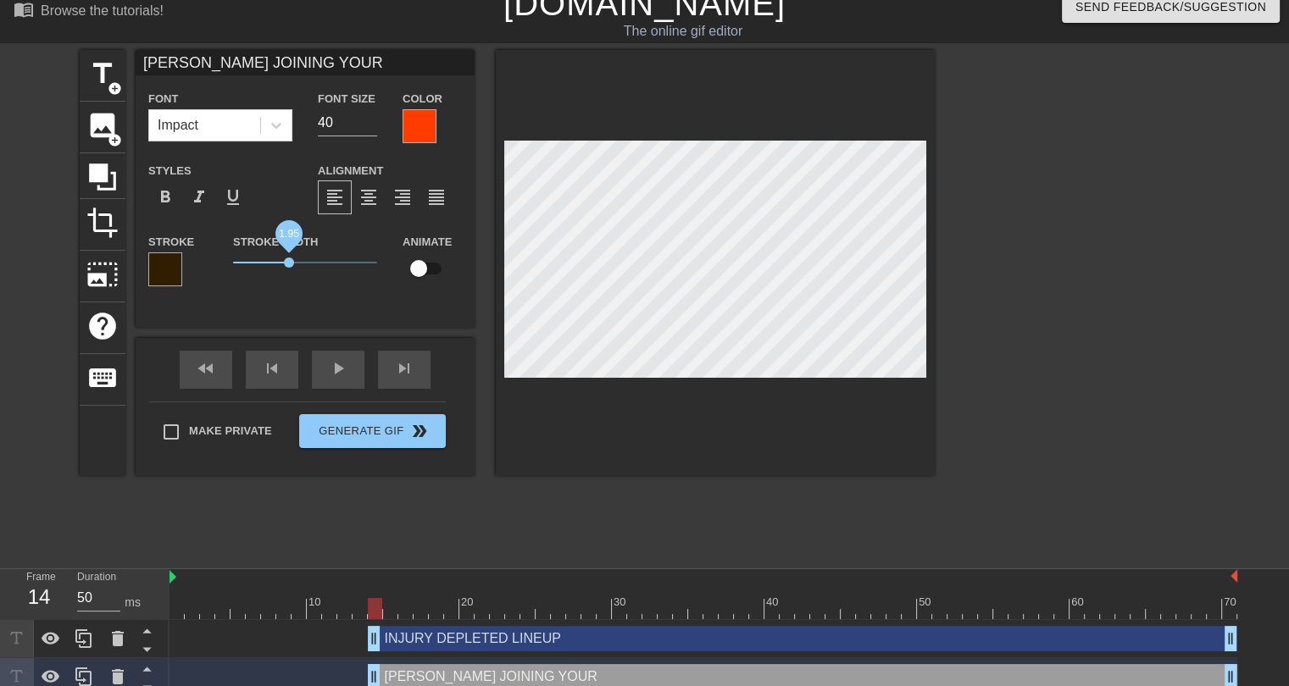
drag, startPoint x: 263, startPoint y: 260, endPoint x: 290, endPoint y: 264, distance: 27.3
click at [290, 264] on span "1.95" at bounding box center [289, 263] width 10 height 10
click at [291, 258] on span "2" at bounding box center [291, 263] width 10 height 10
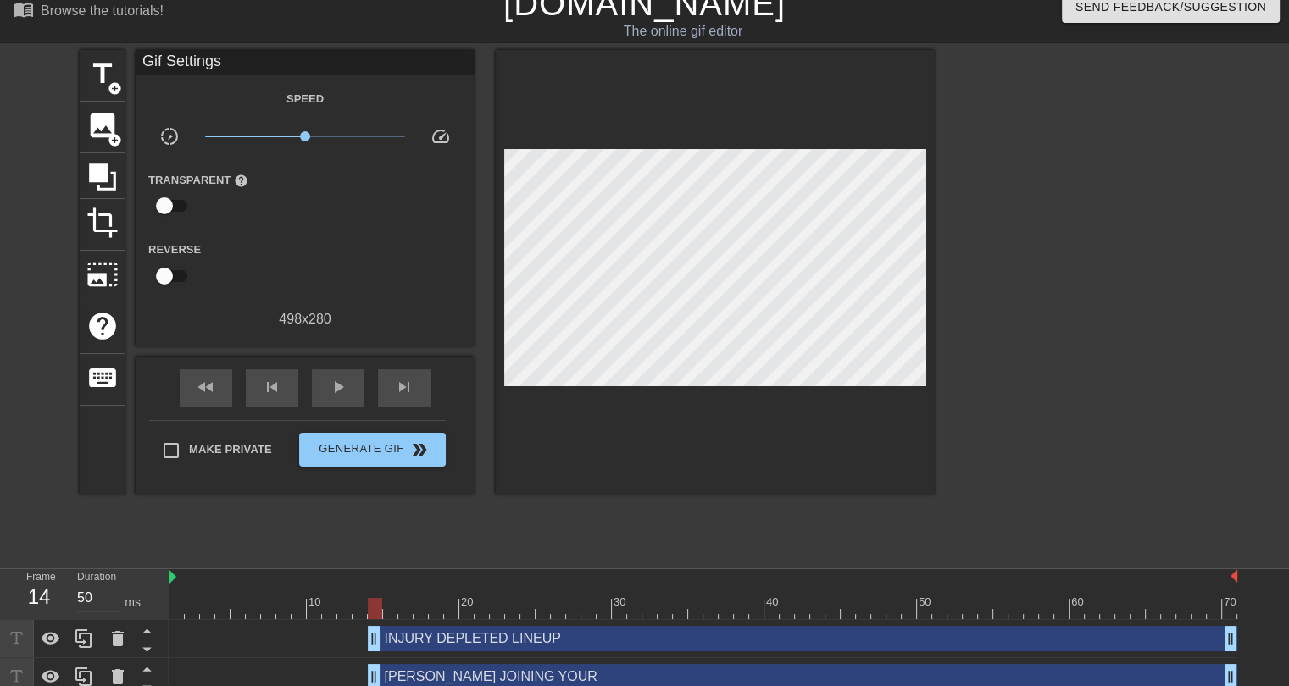
click at [620, 543] on div "title add_circle image add_circle crop photo_size_select_large help keyboard Gi…" at bounding box center [507, 304] width 855 height 509
drag, startPoint x: 373, startPoint y: 673, endPoint x: 173, endPoint y: 661, distance: 200.4
click at [173, 661] on div "[PERSON_NAME] JOINING YOUR drag_handle drag_handle" at bounding box center [704, 678] width 1068 height 38
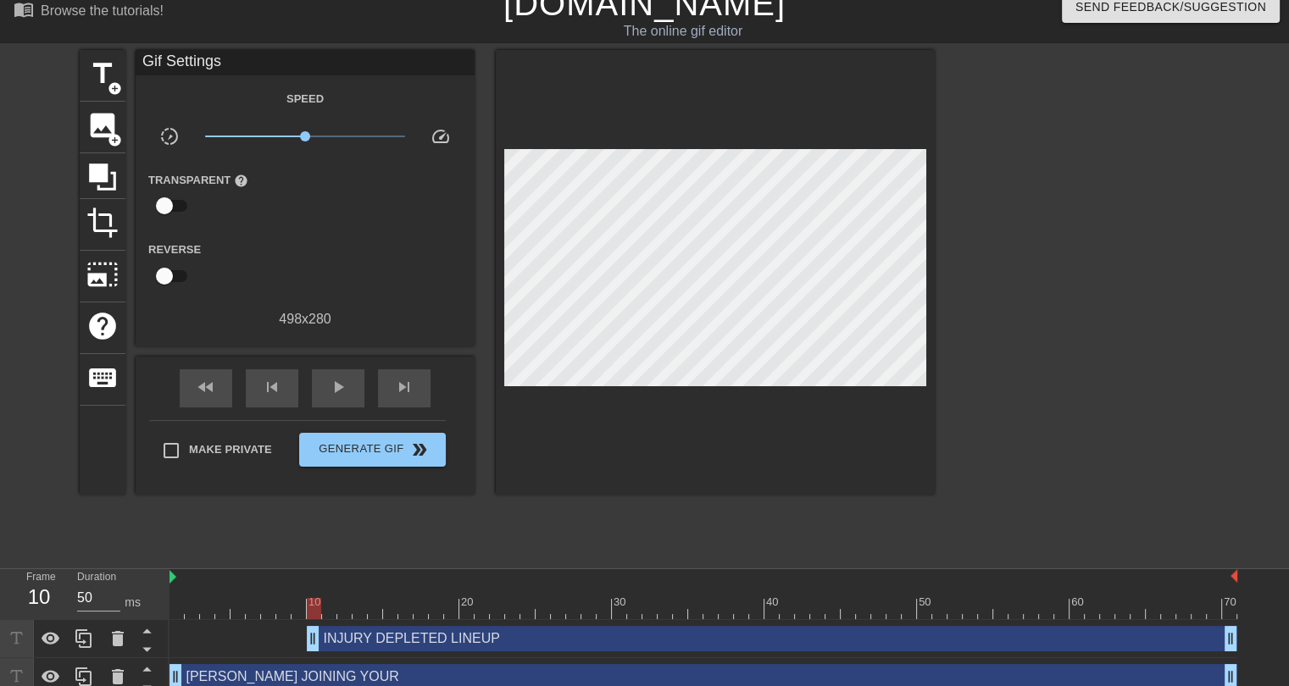
drag, startPoint x: 349, startPoint y: 636, endPoint x: 314, endPoint y: 627, distance: 36.6
click at [179, 606] on div at bounding box center [704, 608] width 1068 height 21
click at [332, 387] on span "play_arrow" at bounding box center [338, 387] width 20 height 20
drag, startPoint x: 312, startPoint y: 644, endPoint x: 161, endPoint y: 642, distance: 150.9
click at [161, 642] on div "Frame 2 Duration 50 ms 10 20 30 40 50 60 70 INJURY DEPLETED LINEUP drag_handle …" at bounding box center [644, 633] width 1289 height 127
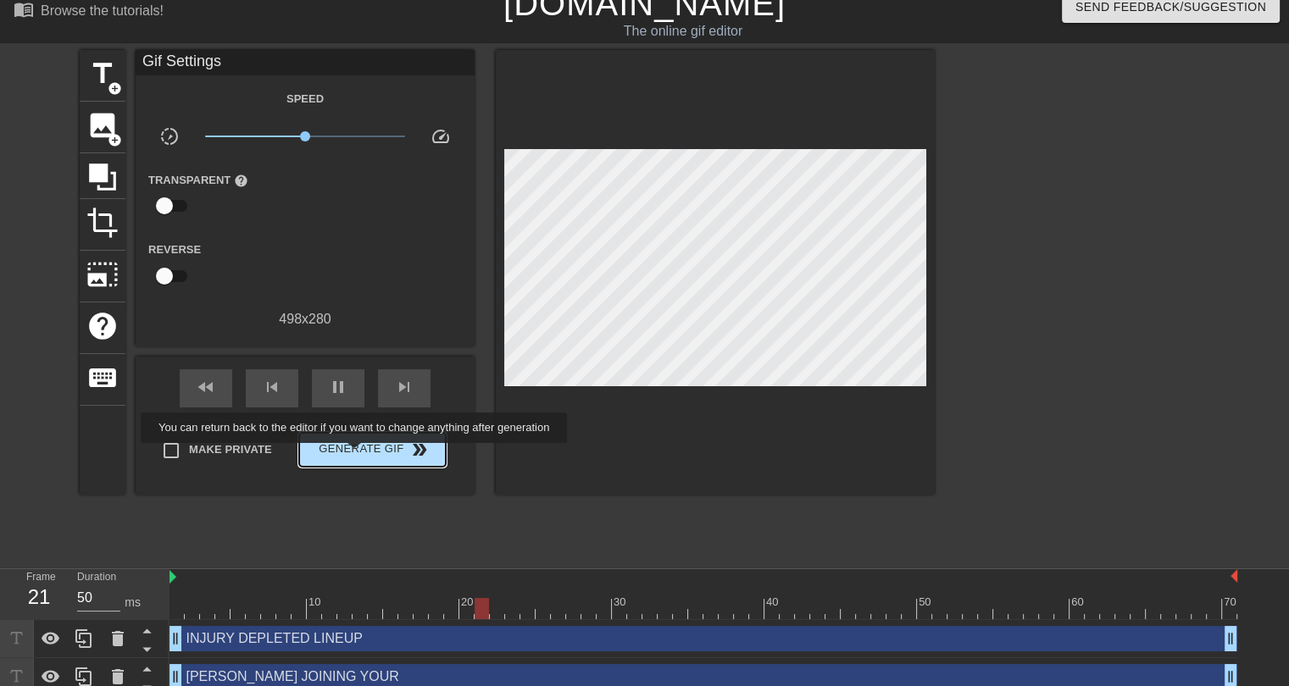
click at [347, 453] on span "Generate Gif double_arrow" at bounding box center [372, 450] width 133 height 20
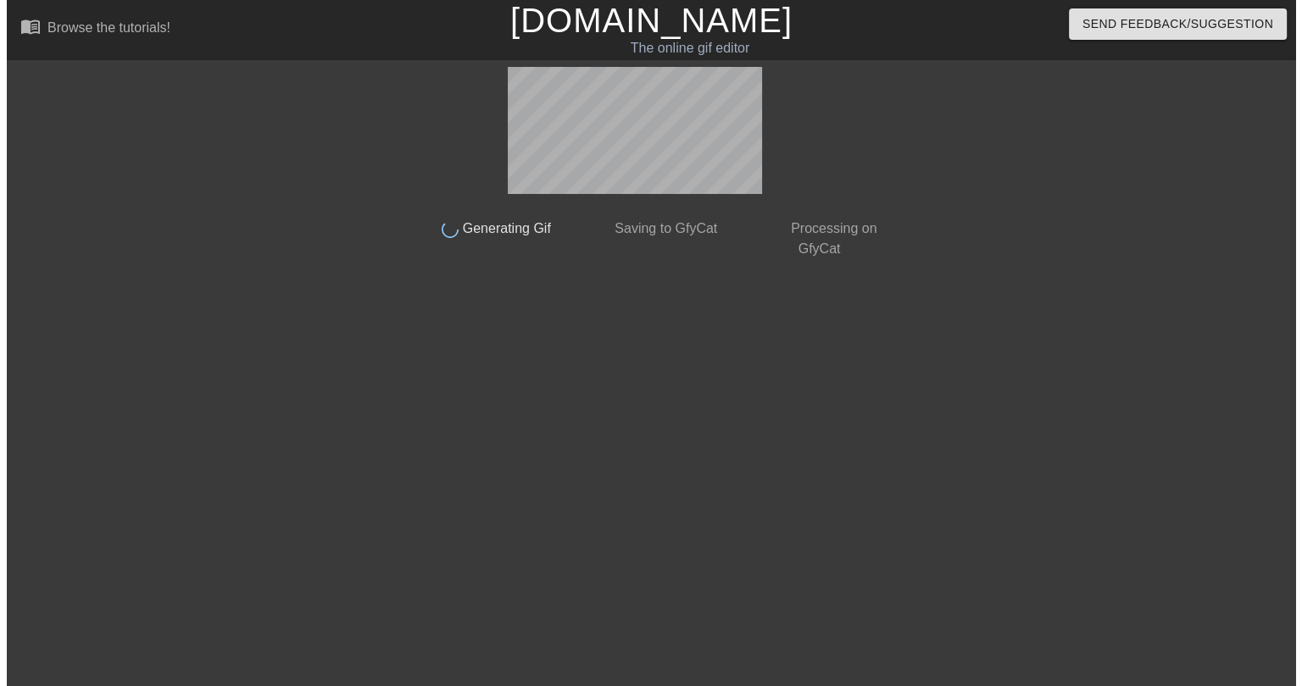
scroll to position [0, 0]
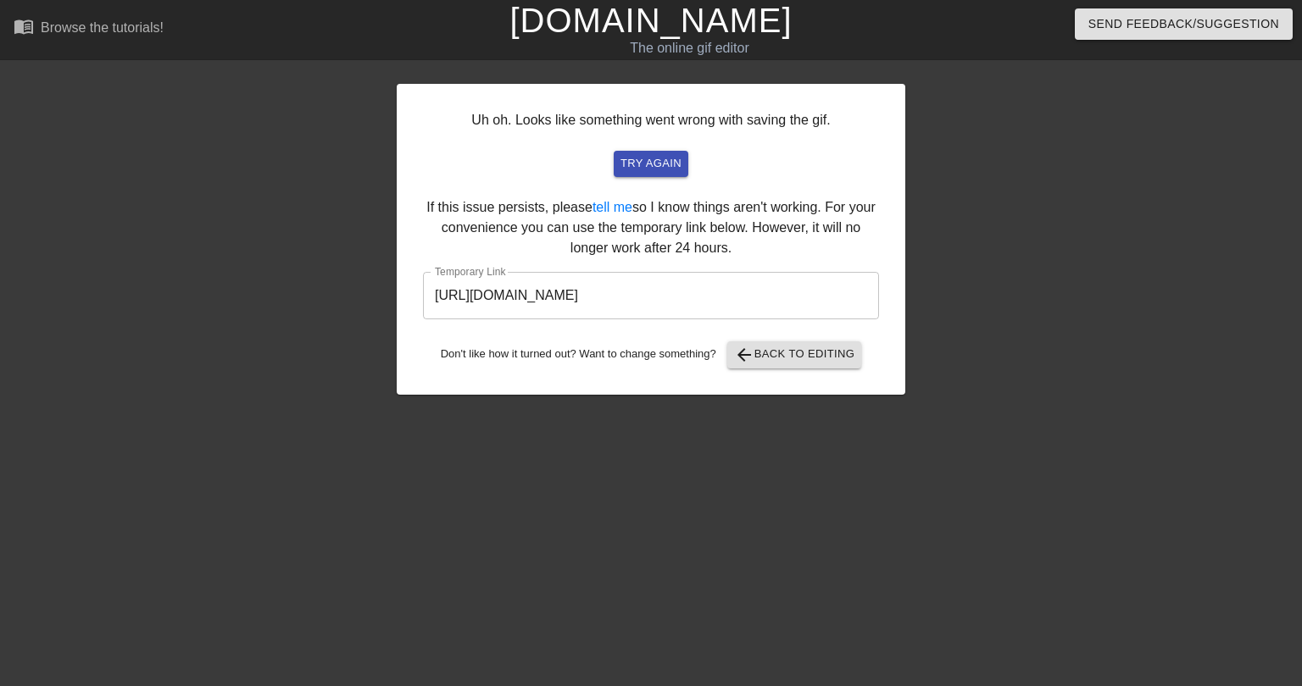
click at [703, 303] on input "[URL][DOMAIN_NAME]" at bounding box center [651, 295] width 456 height 47
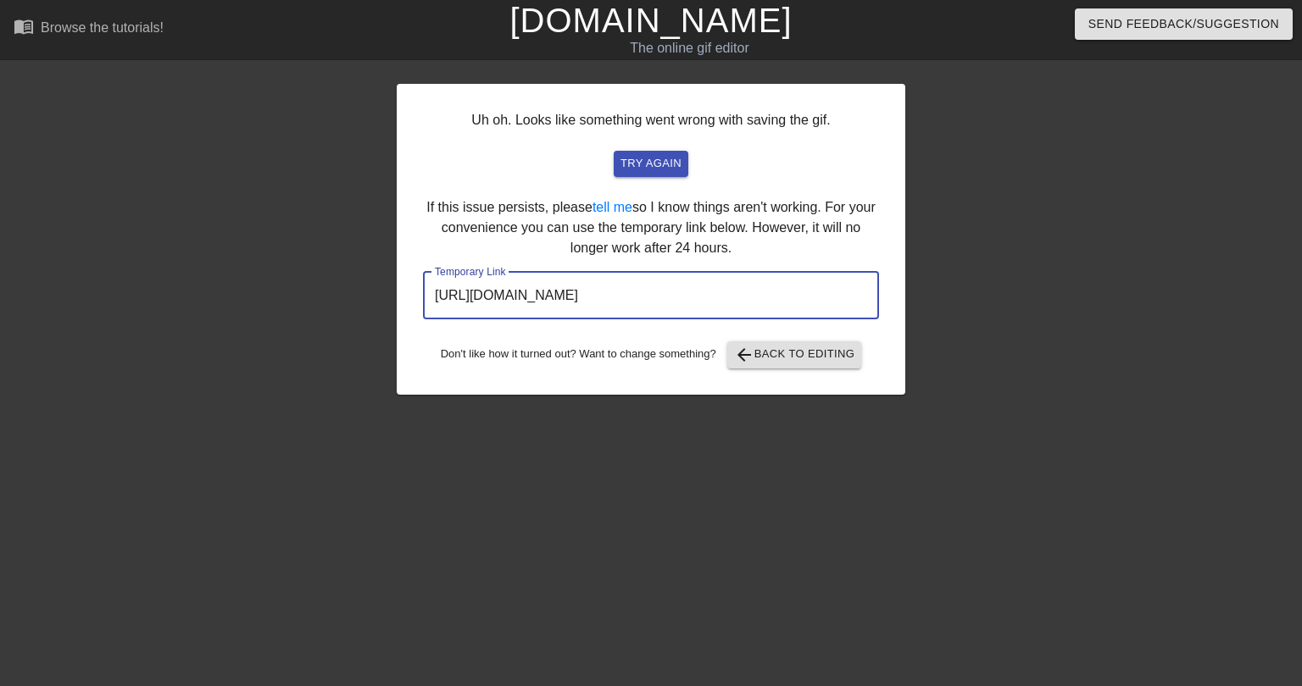
click at [703, 303] on input "[URL][DOMAIN_NAME]" at bounding box center [651, 295] width 456 height 47
